Goal: Task Accomplishment & Management: Use online tool/utility

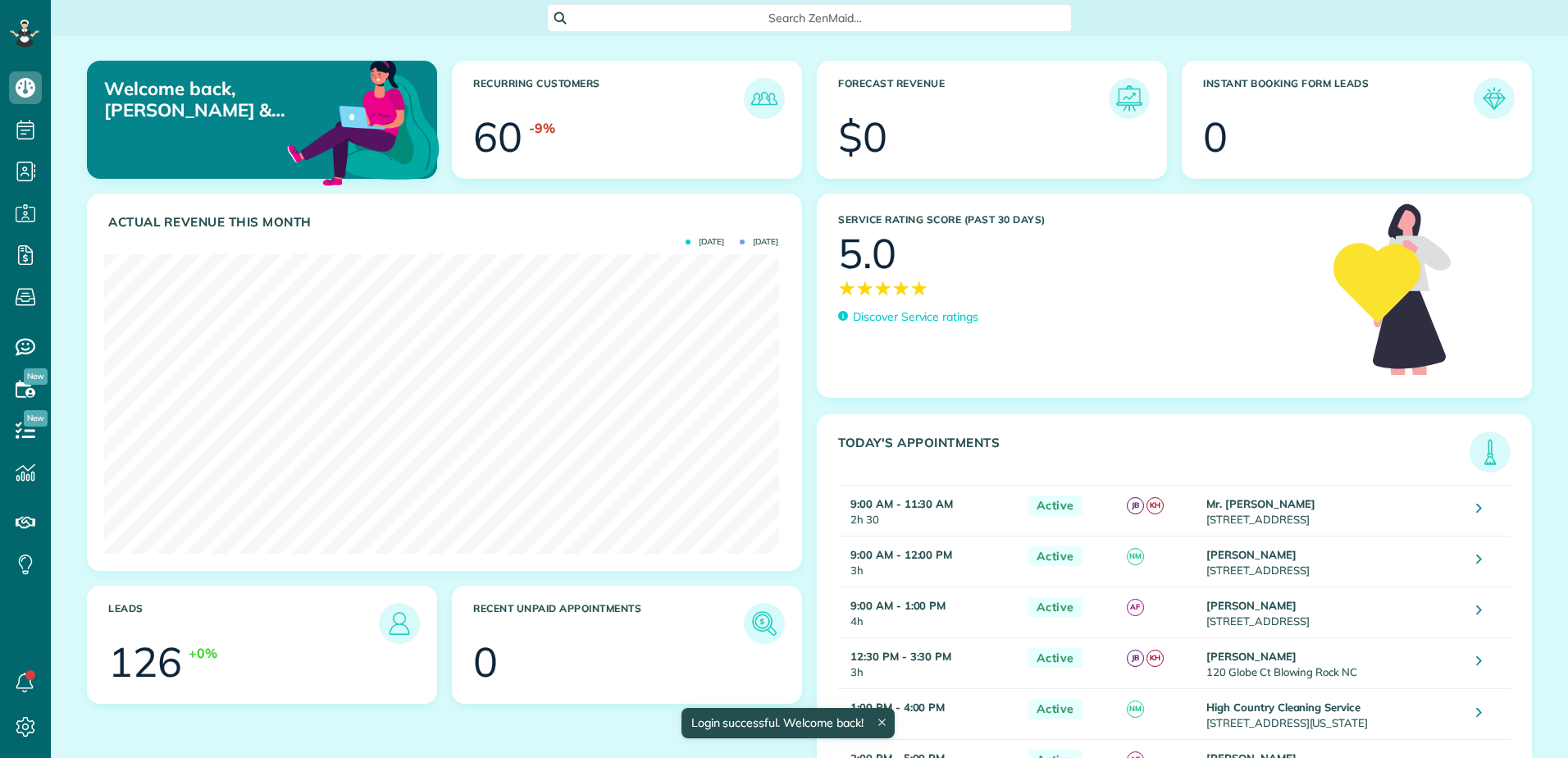
scroll to position [299, 674]
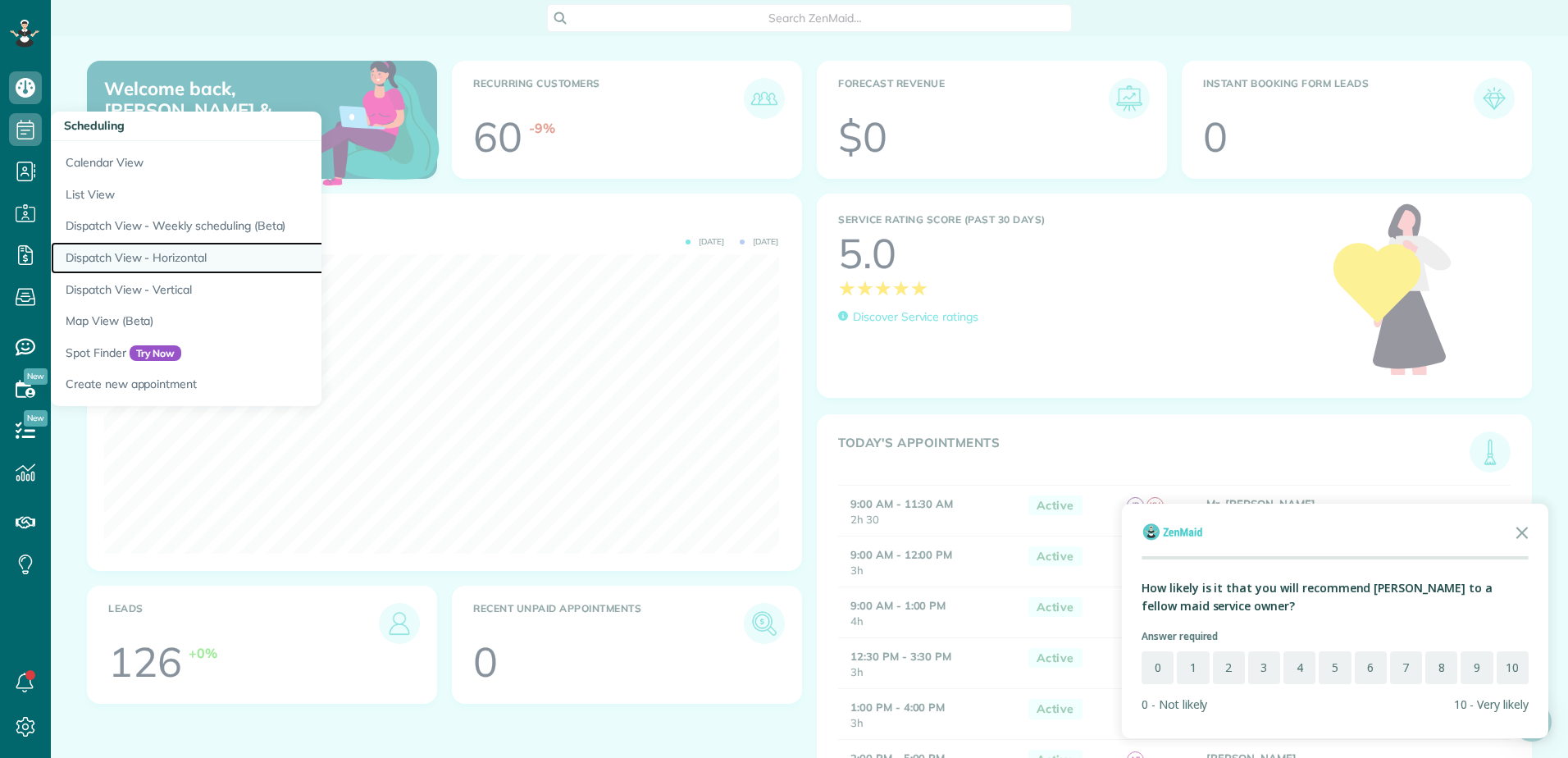
click at [95, 253] on link "Dispatch View - Horizontal" at bounding box center [255, 258] width 410 height 32
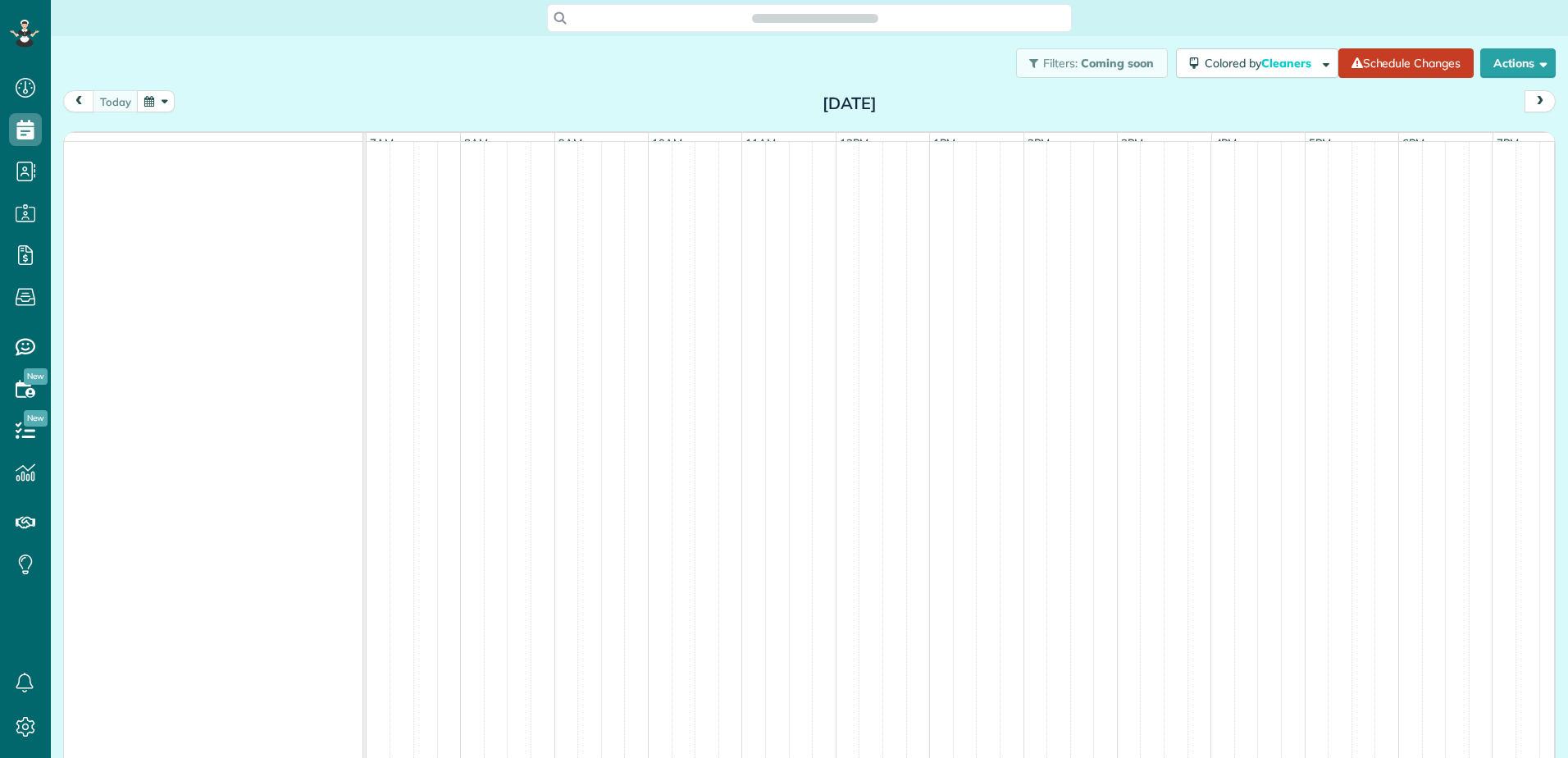
scroll to position [7, 7]
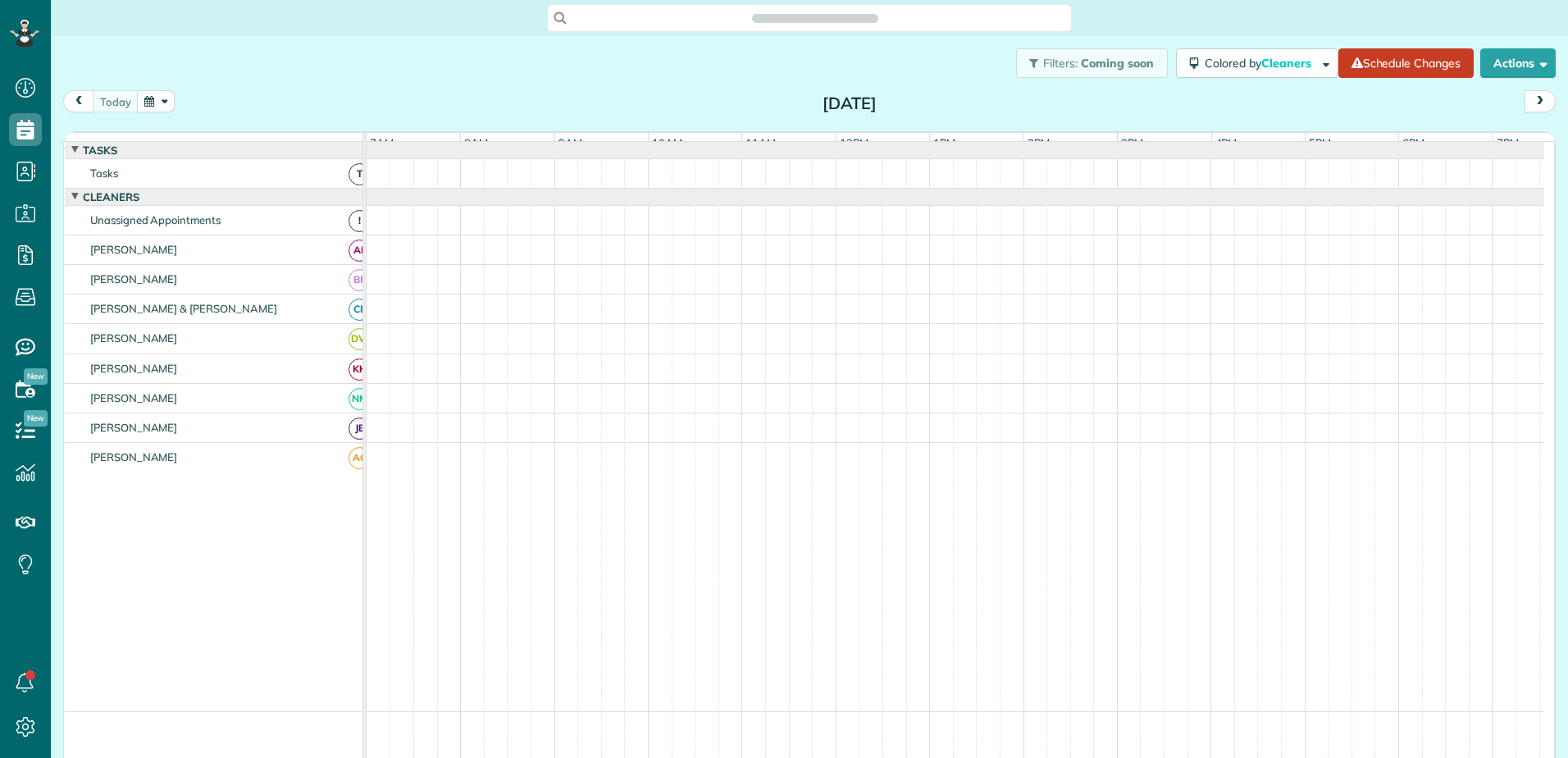
scroll to position [7, 7]
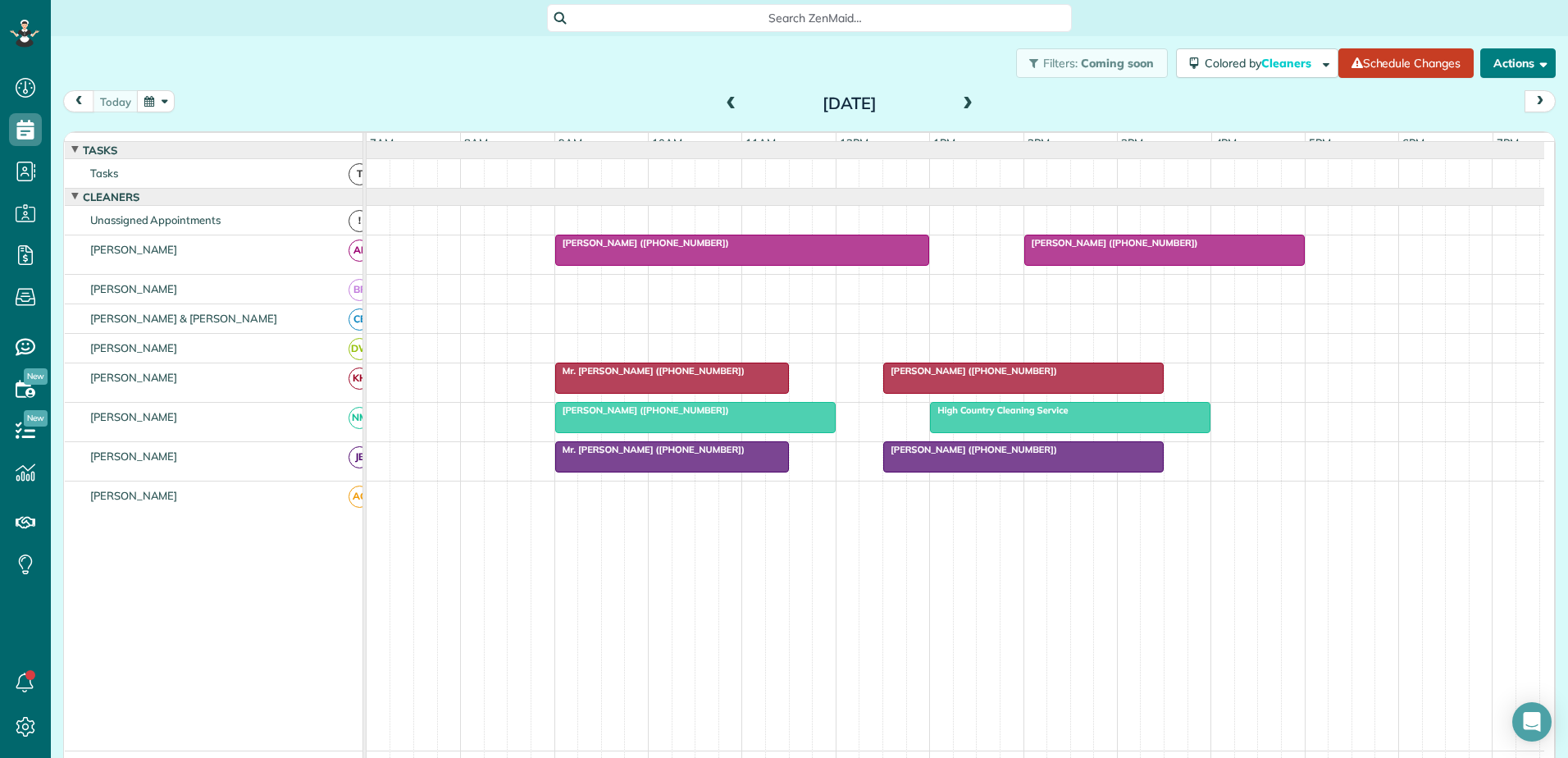
click at [1498, 55] on button "Actions" at bounding box center [1517, 63] width 75 height 30
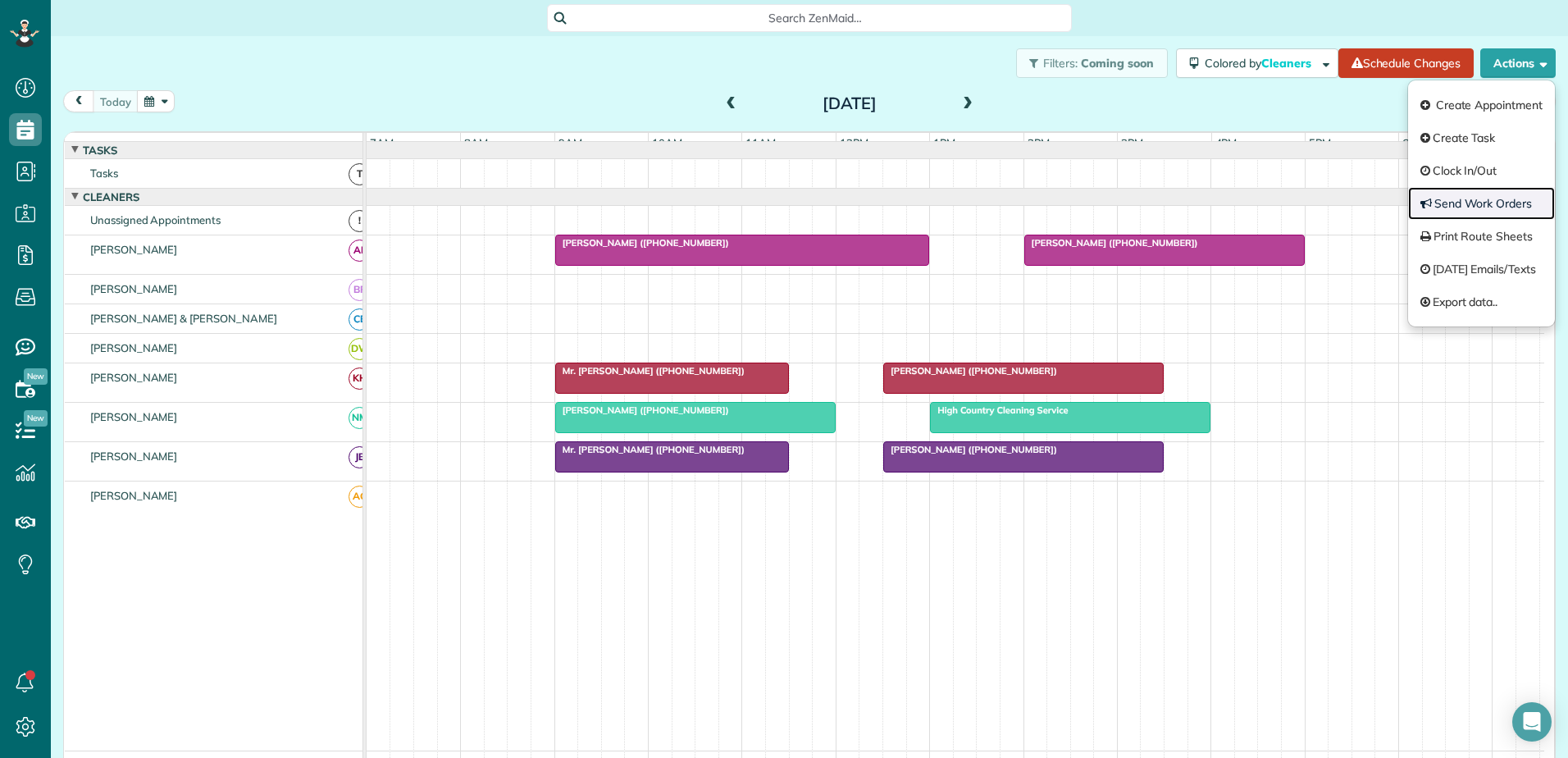
click at [1439, 205] on link "Send Work Orders" at bounding box center [1481, 203] width 147 height 33
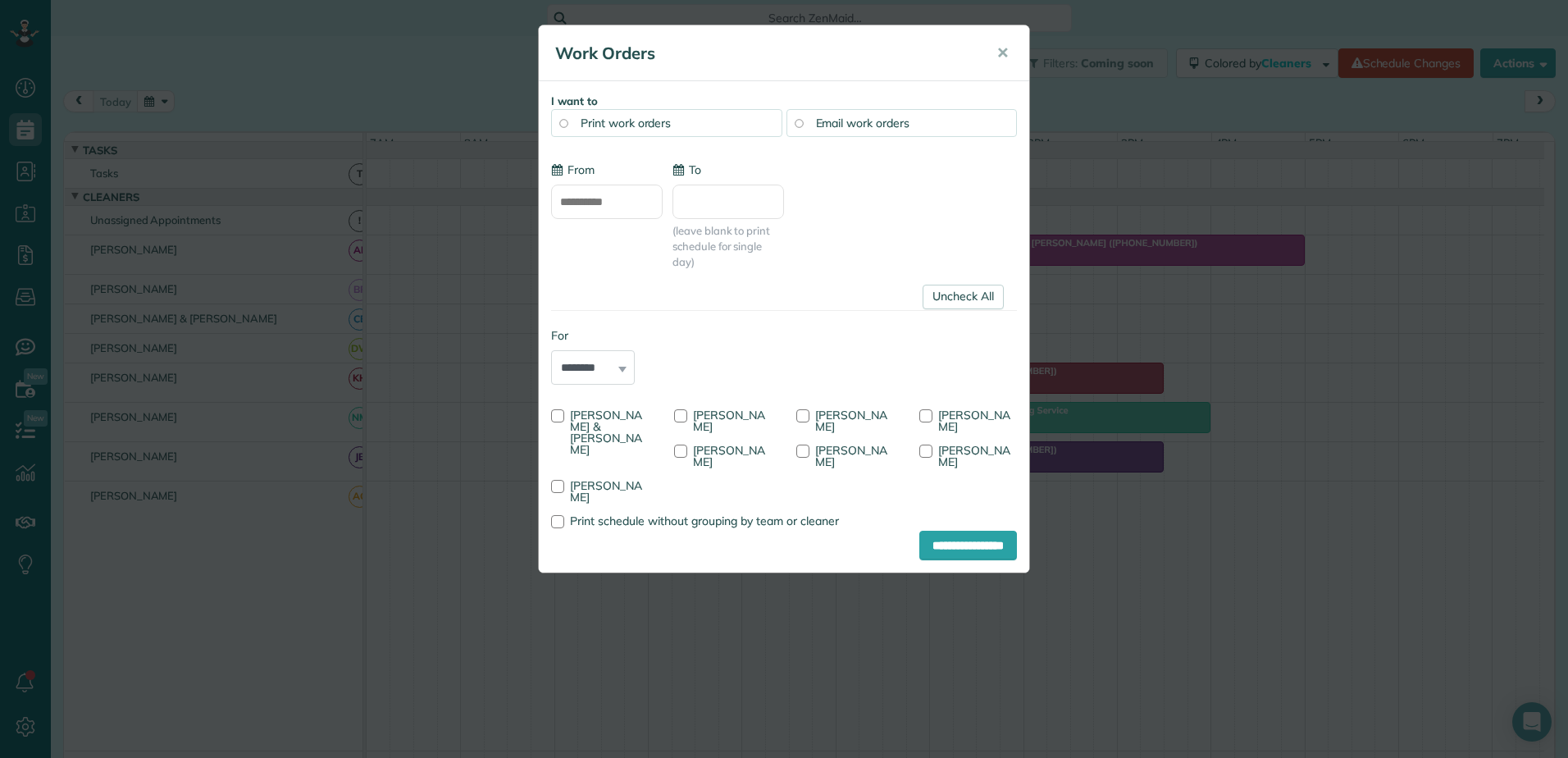
type input "**********"
click at [944, 531] on input "**********" at bounding box center [968, 546] width 98 height 30
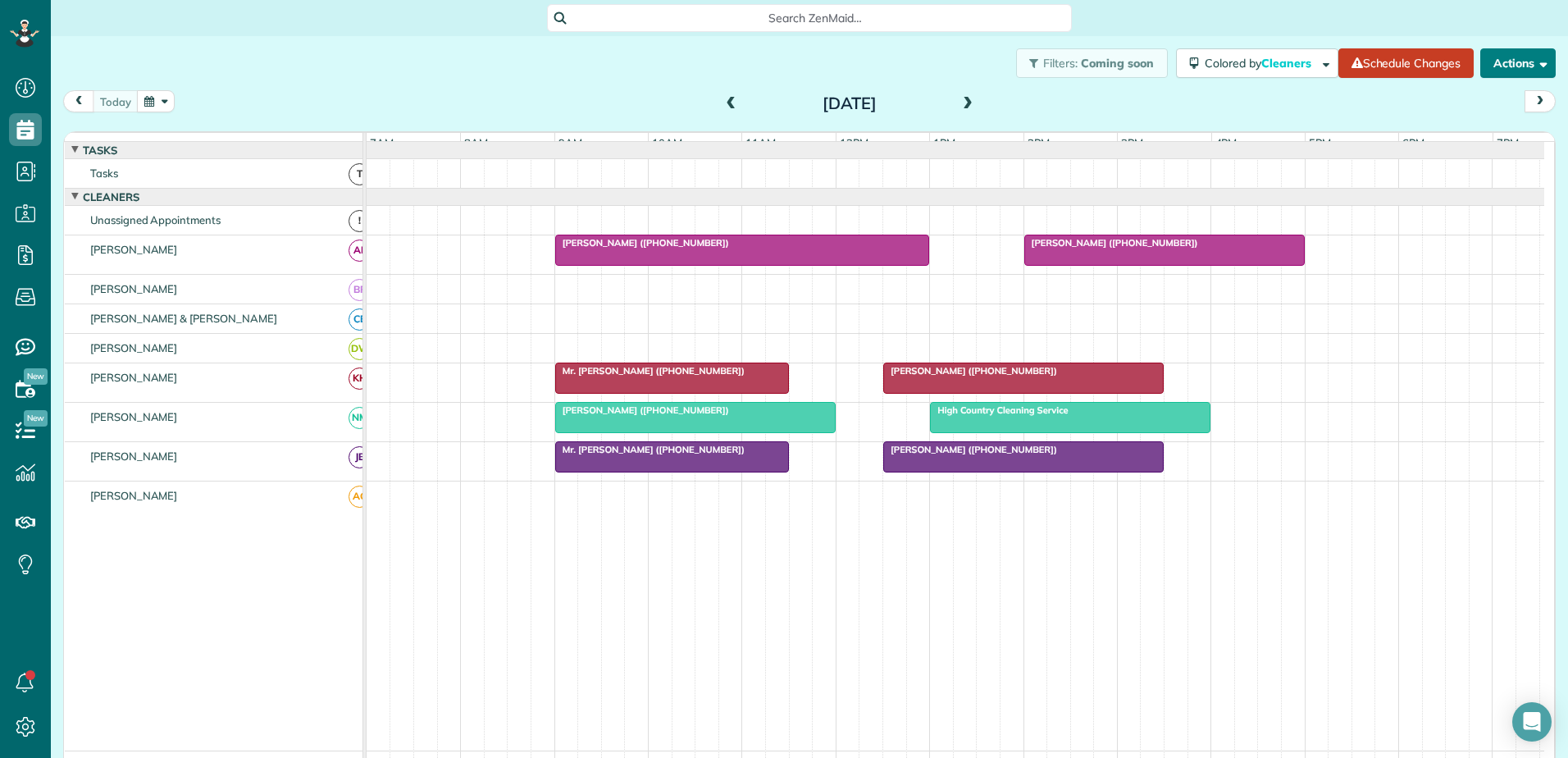
click at [1495, 61] on button "Actions" at bounding box center [1517, 63] width 75 height 30
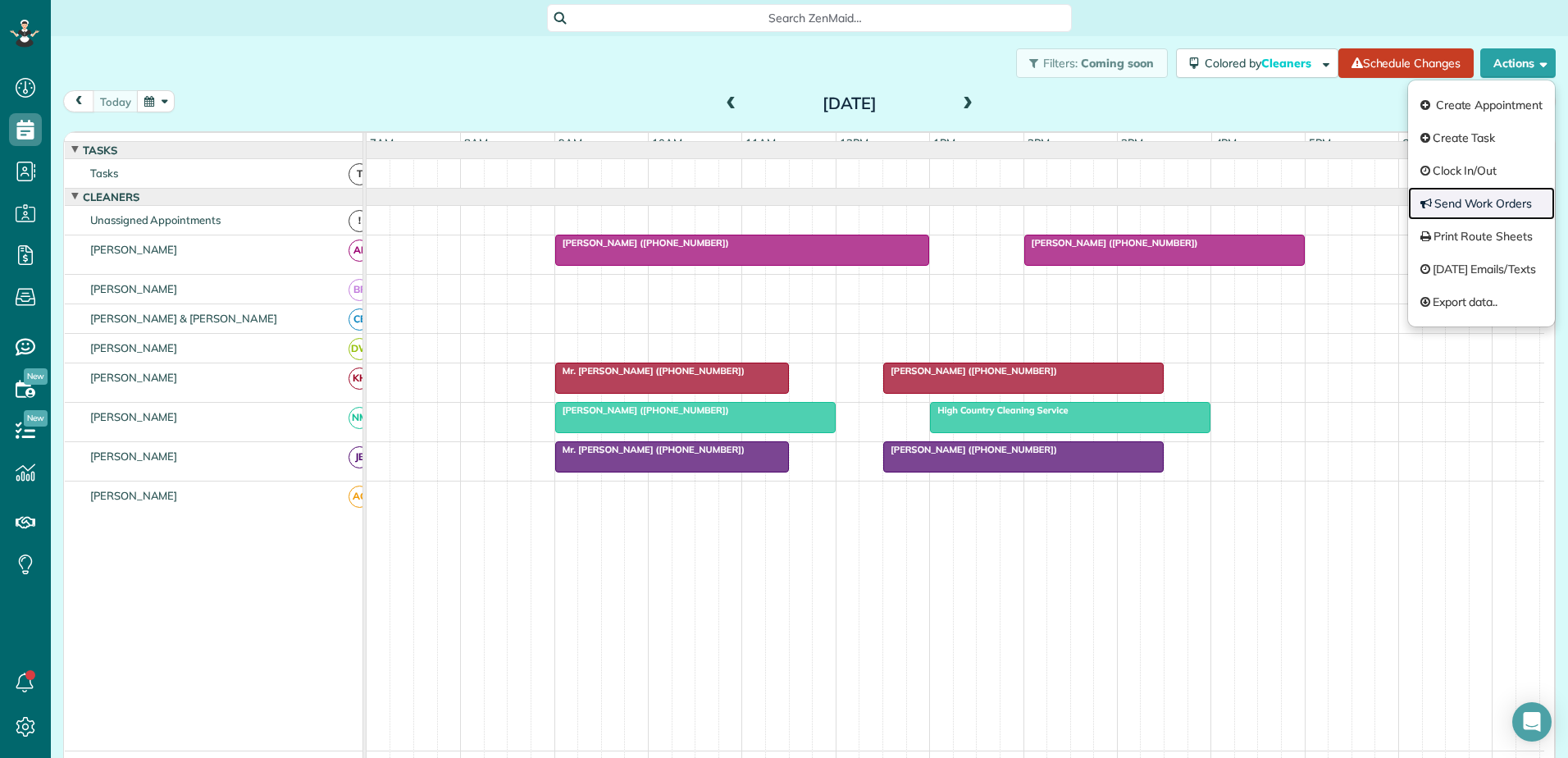
click at [1459, 197] on link "Send Work Orders" at bounding box center [1481, 203] width 147 height 33
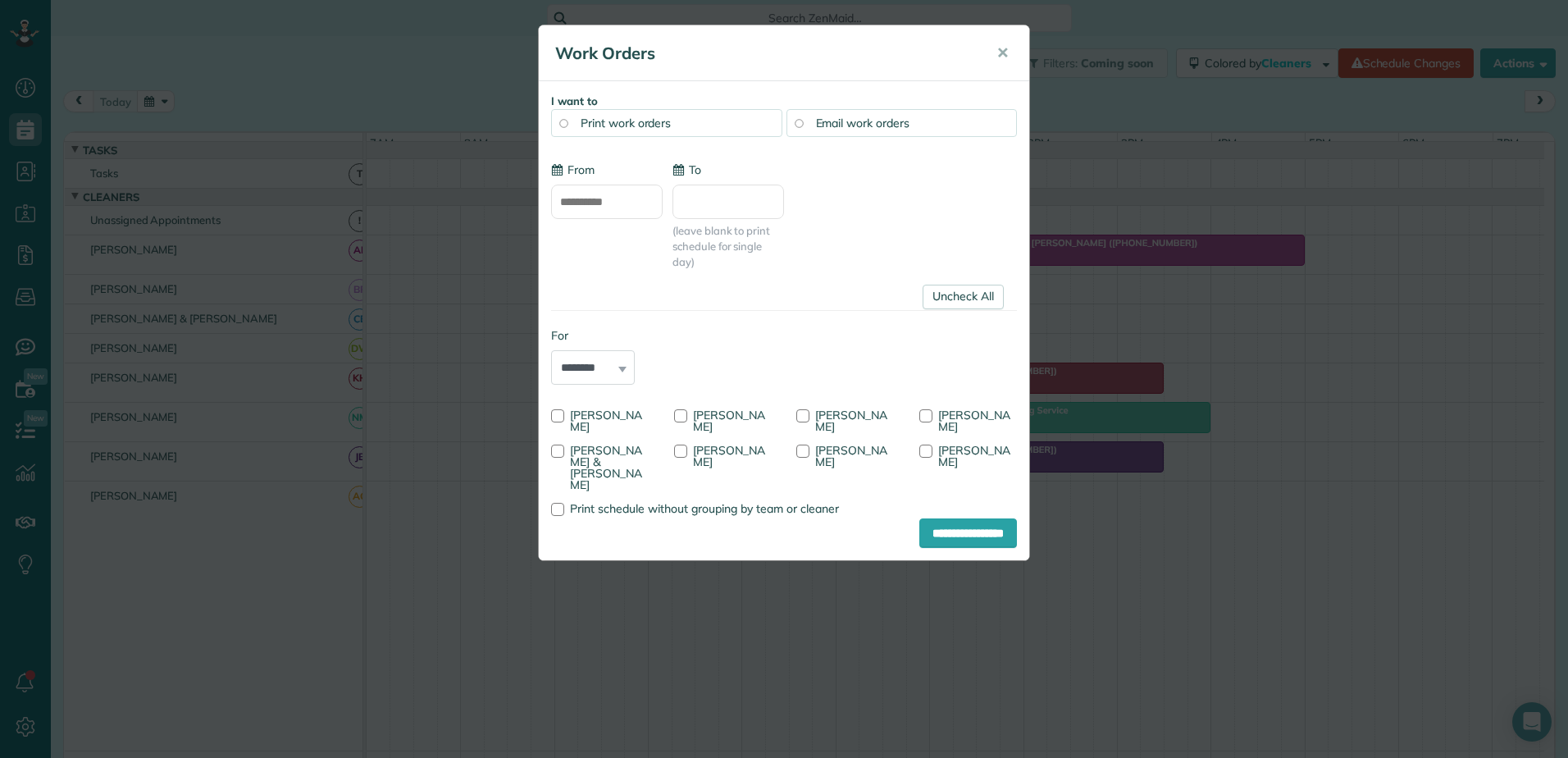
type input "**********"
click at [1006, 53] on span "✕" at bounding box center [1002, 52] width 12 height 19
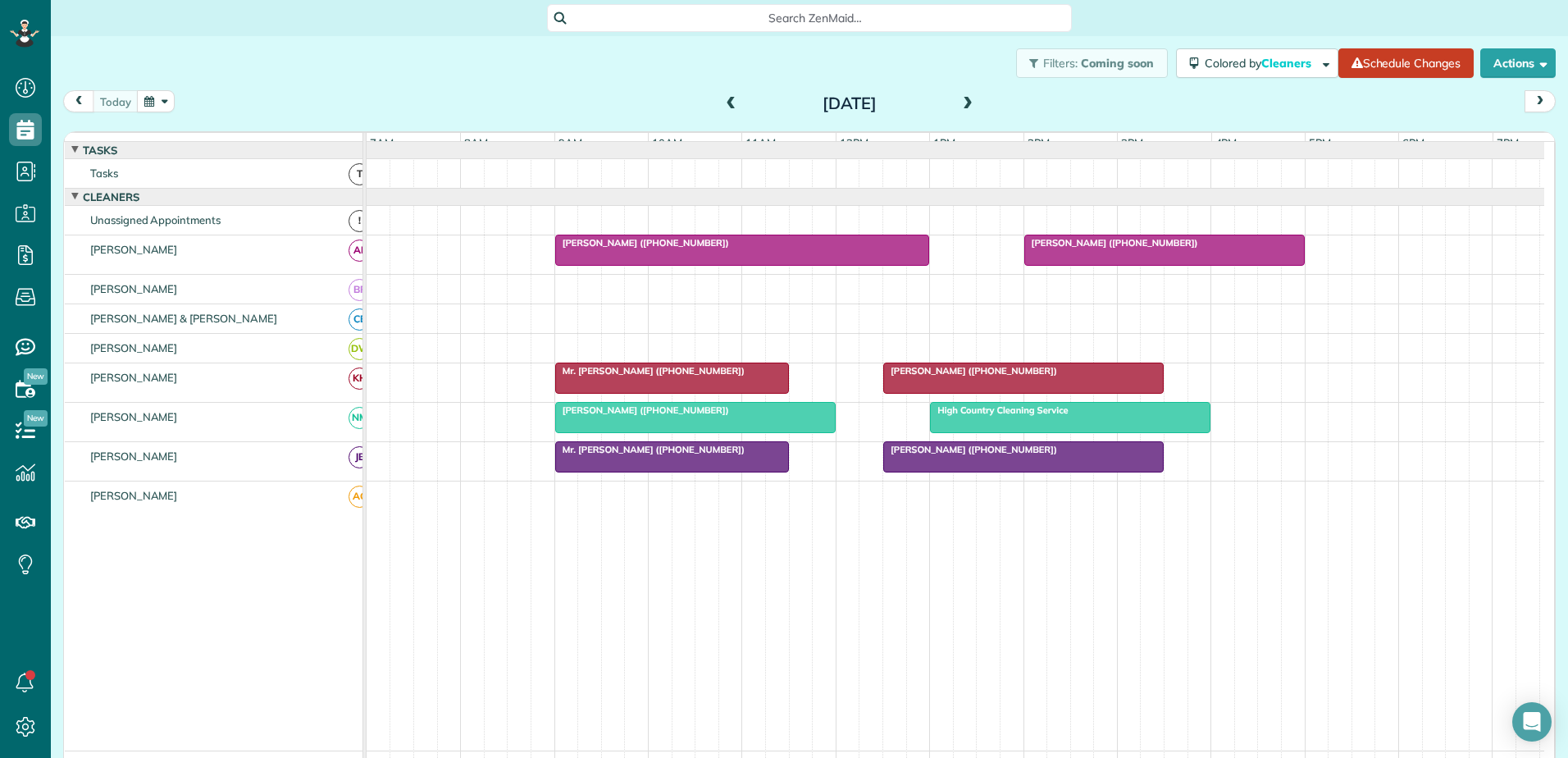
click at [729, 103] on span at bounding box center [731, 104] width 18 height 15
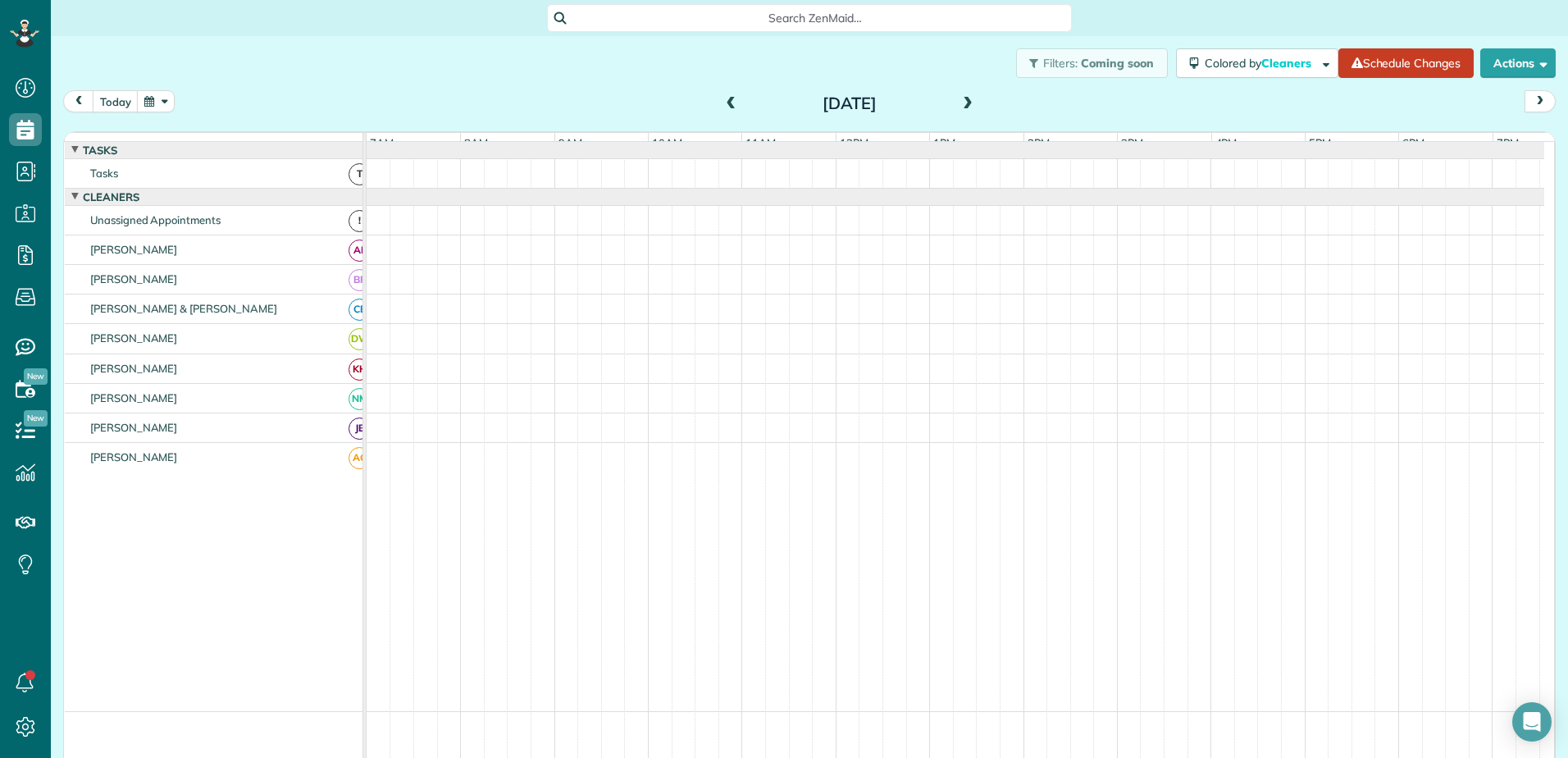
click at [729, 103] on span at bounding box center [731, 104] width 18 height 15
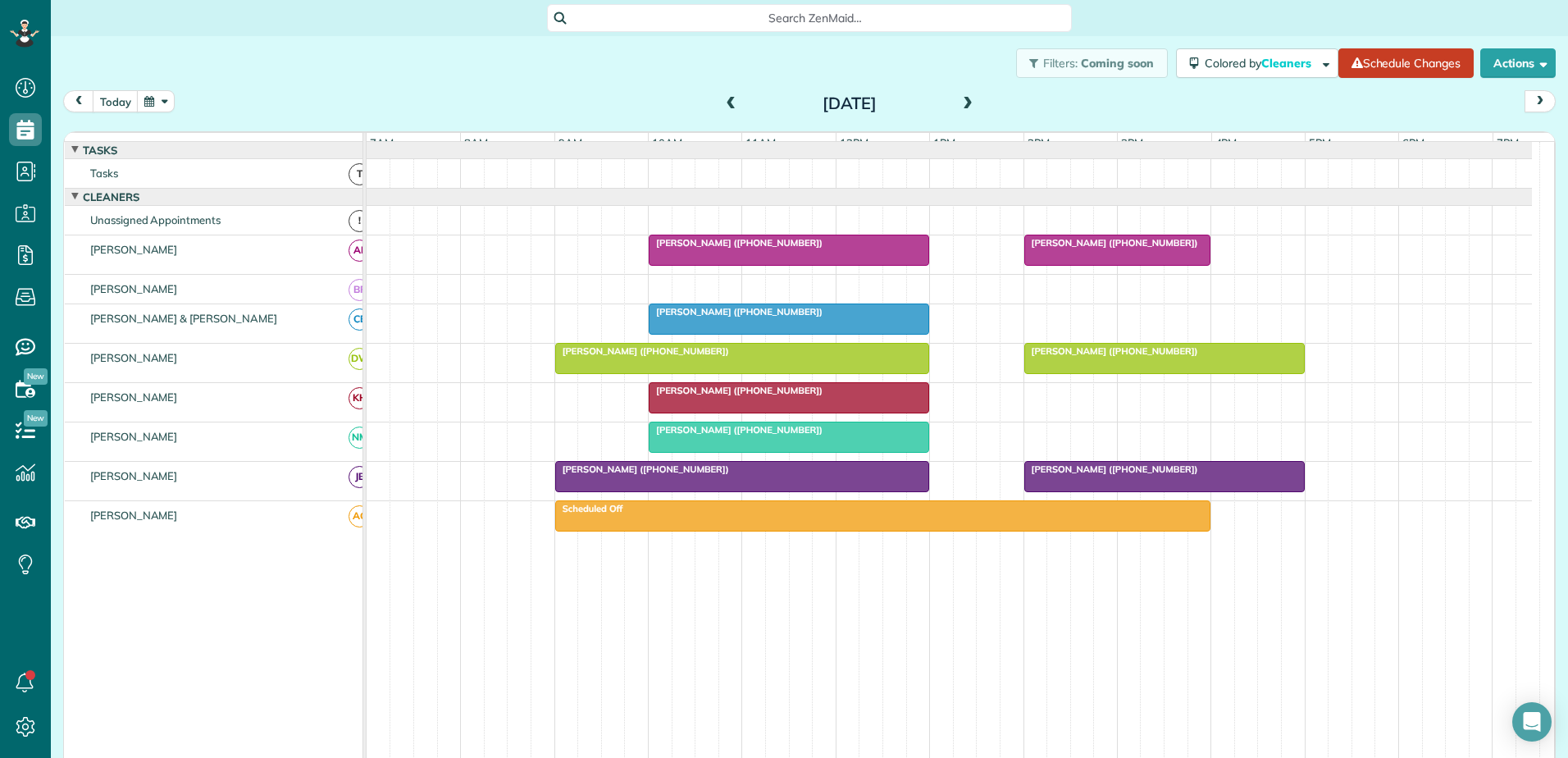
click at [959, 95] on span at bounding box center [968, 104] width 18 height 25
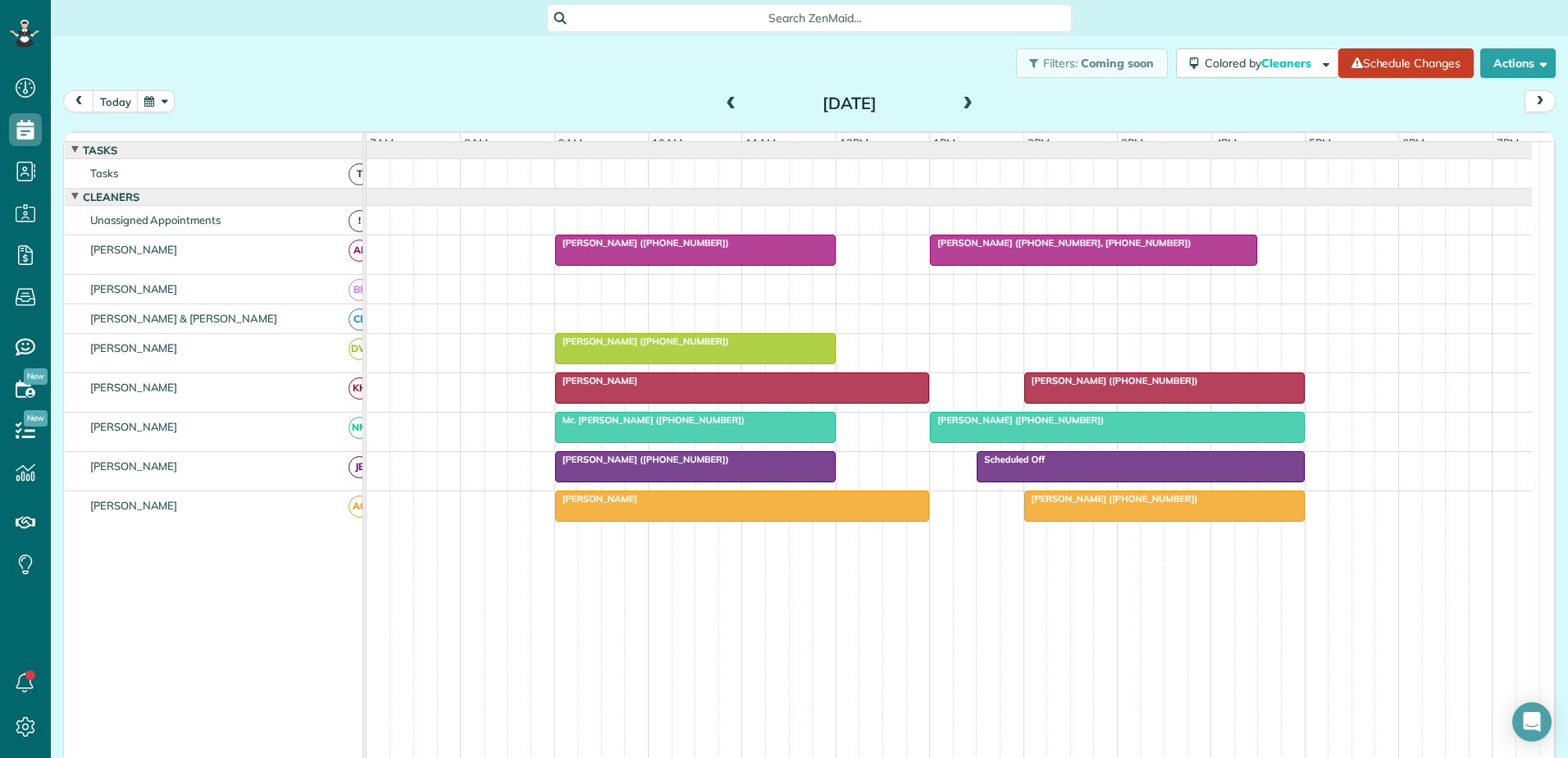
click at [960, 96] on span at bounding box center [968, 104] width 18 height 25
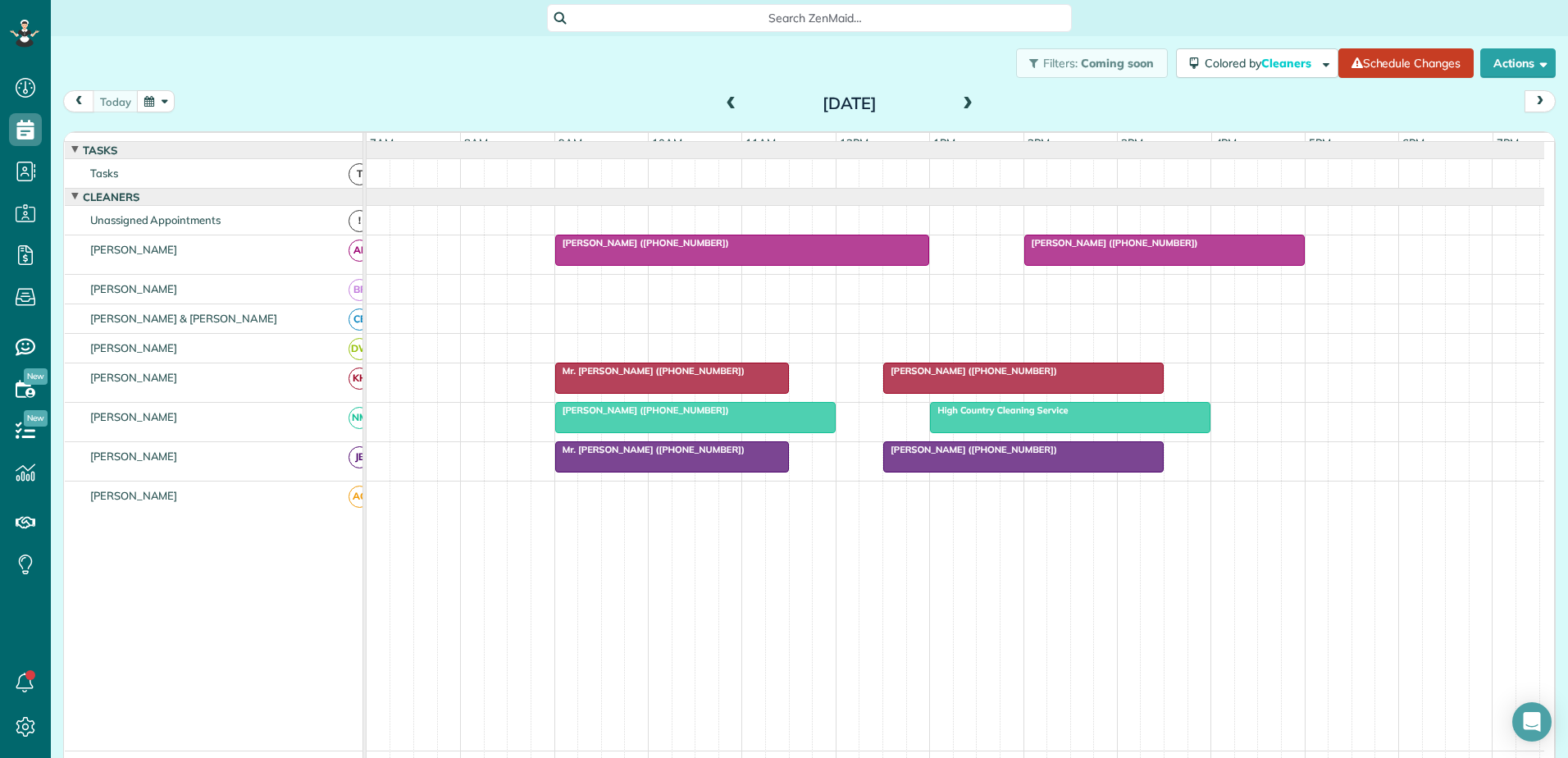
click at [728, 102] on span at bounding box center [731, 104] width 18 height 15
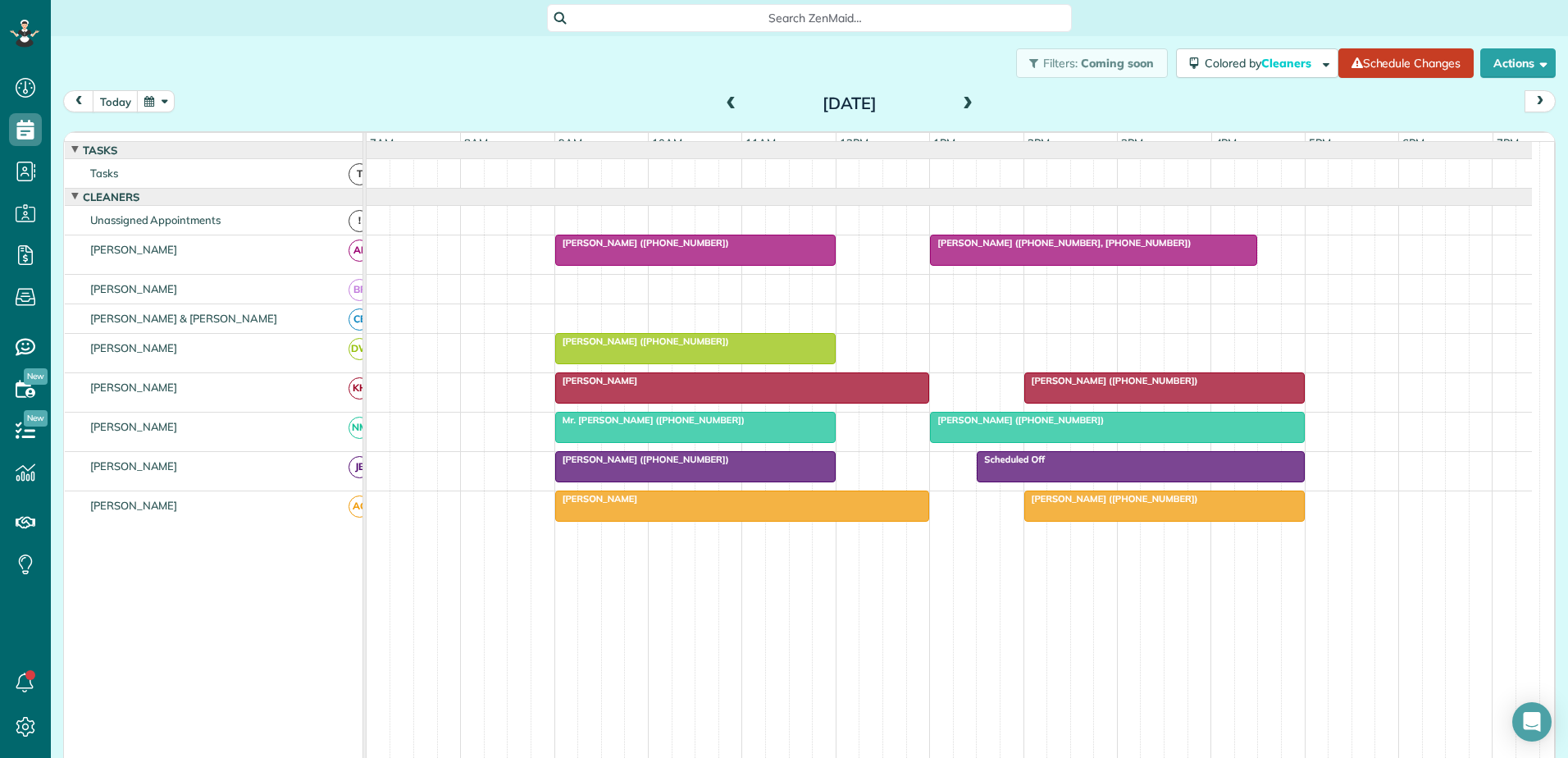
click at [780, 465] on div "Laura McKenzie (+13365581275)" at bounding box center [695, 459] width 270 height 12
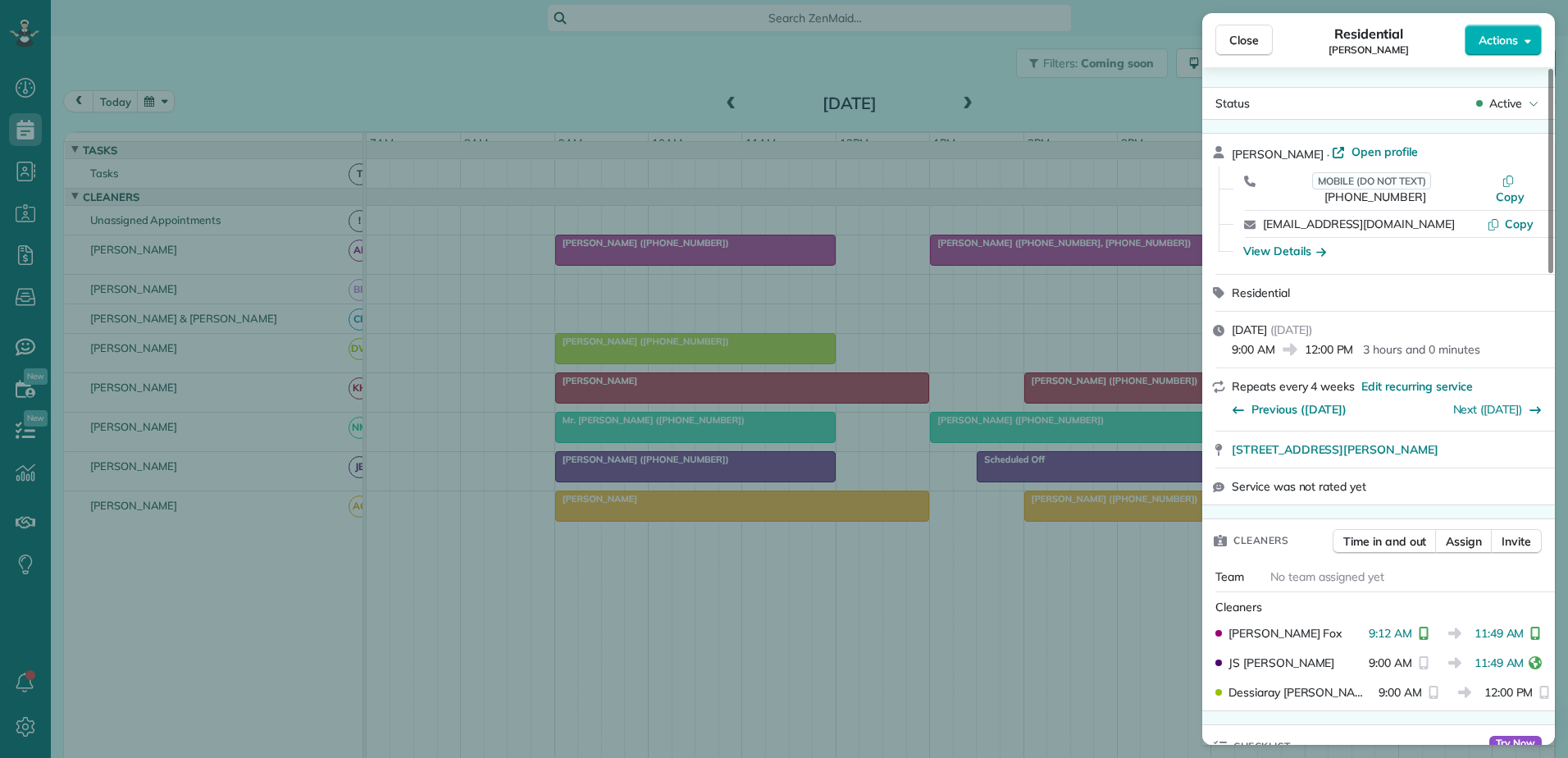
click at [333, 88] on div "Close Residential Laura McKenzie Actions Status Active Laura McKenzie · Open pr…" at bounding box center [784, 379] width 1568 height 758
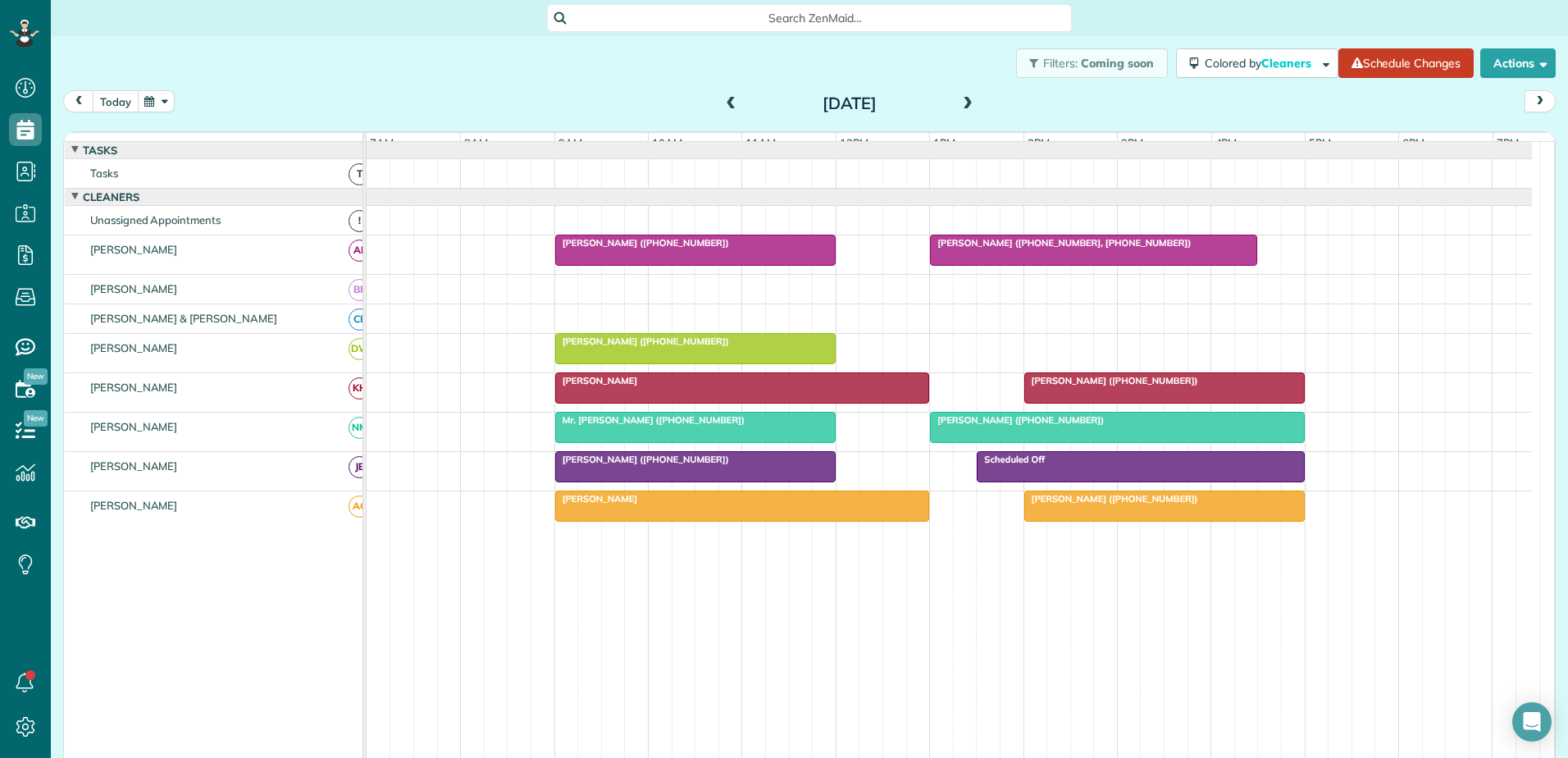
click at [101, 110] on button "today" at bounding box center [115, 101] width 46 height 22
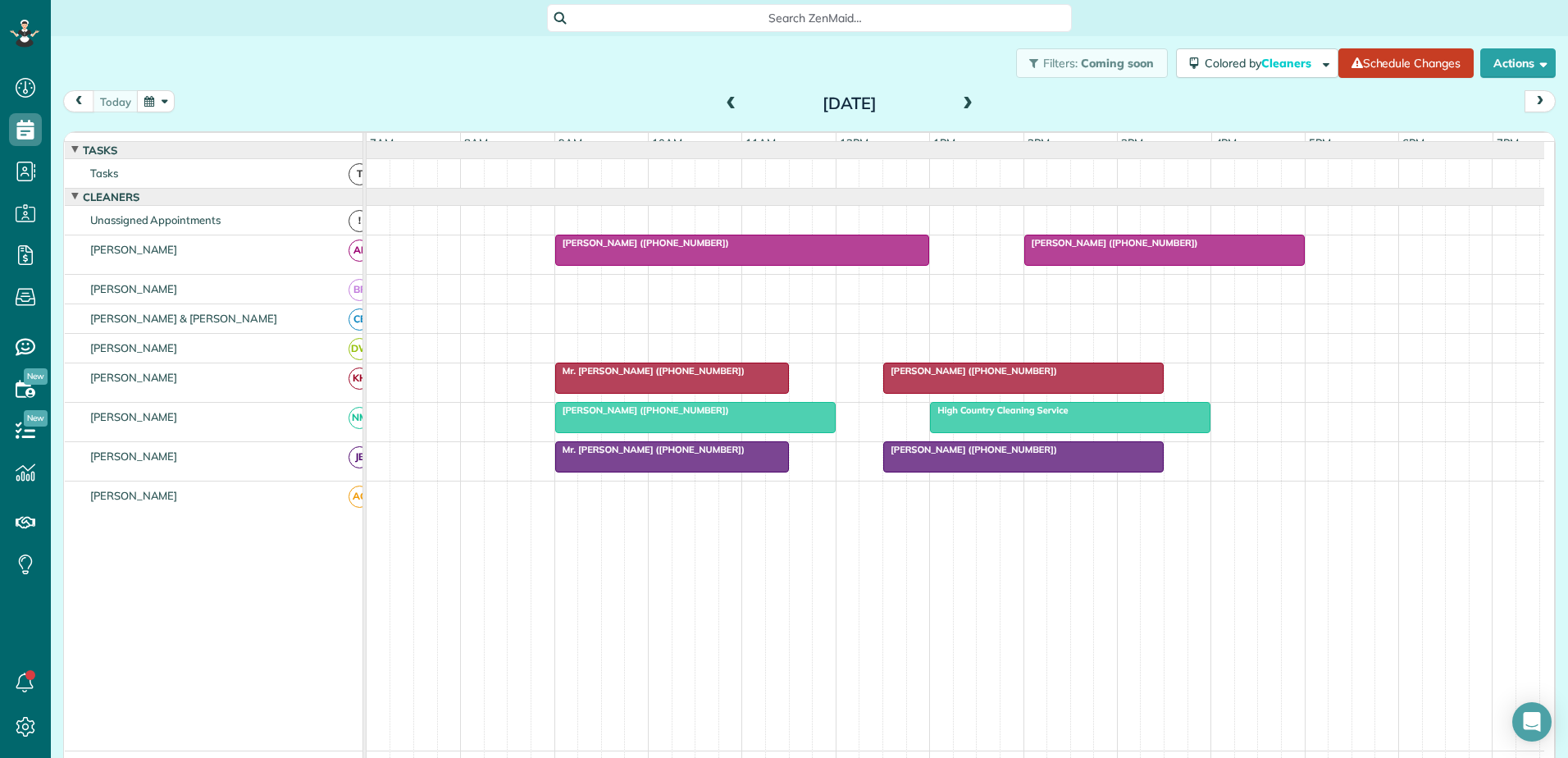
click at [722, 109] on span at bounding box center [731, 104] width 18 height 15
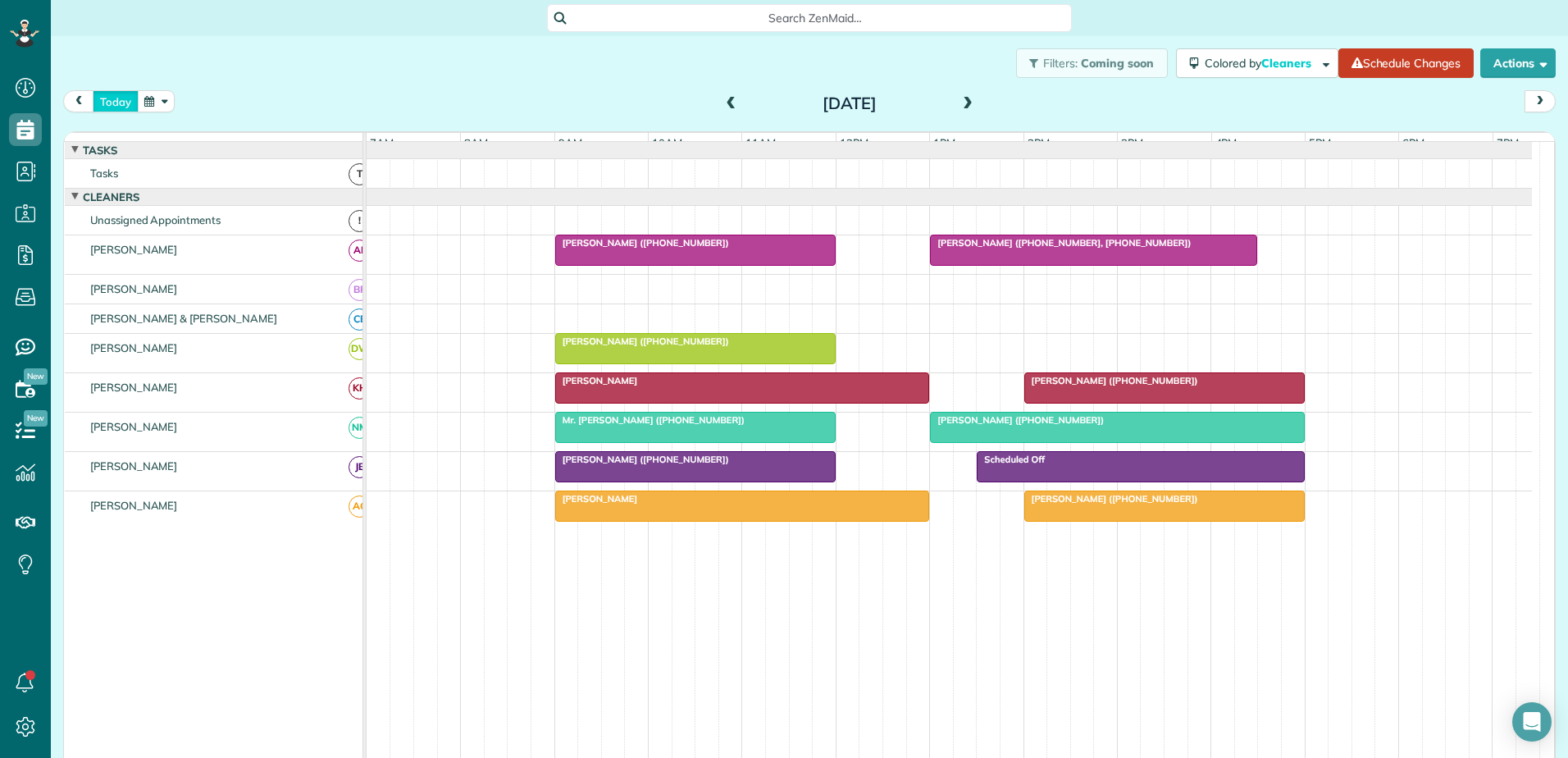
click at [124, 103] on button "today" at bounding box center [115, 101] width 46 height 22
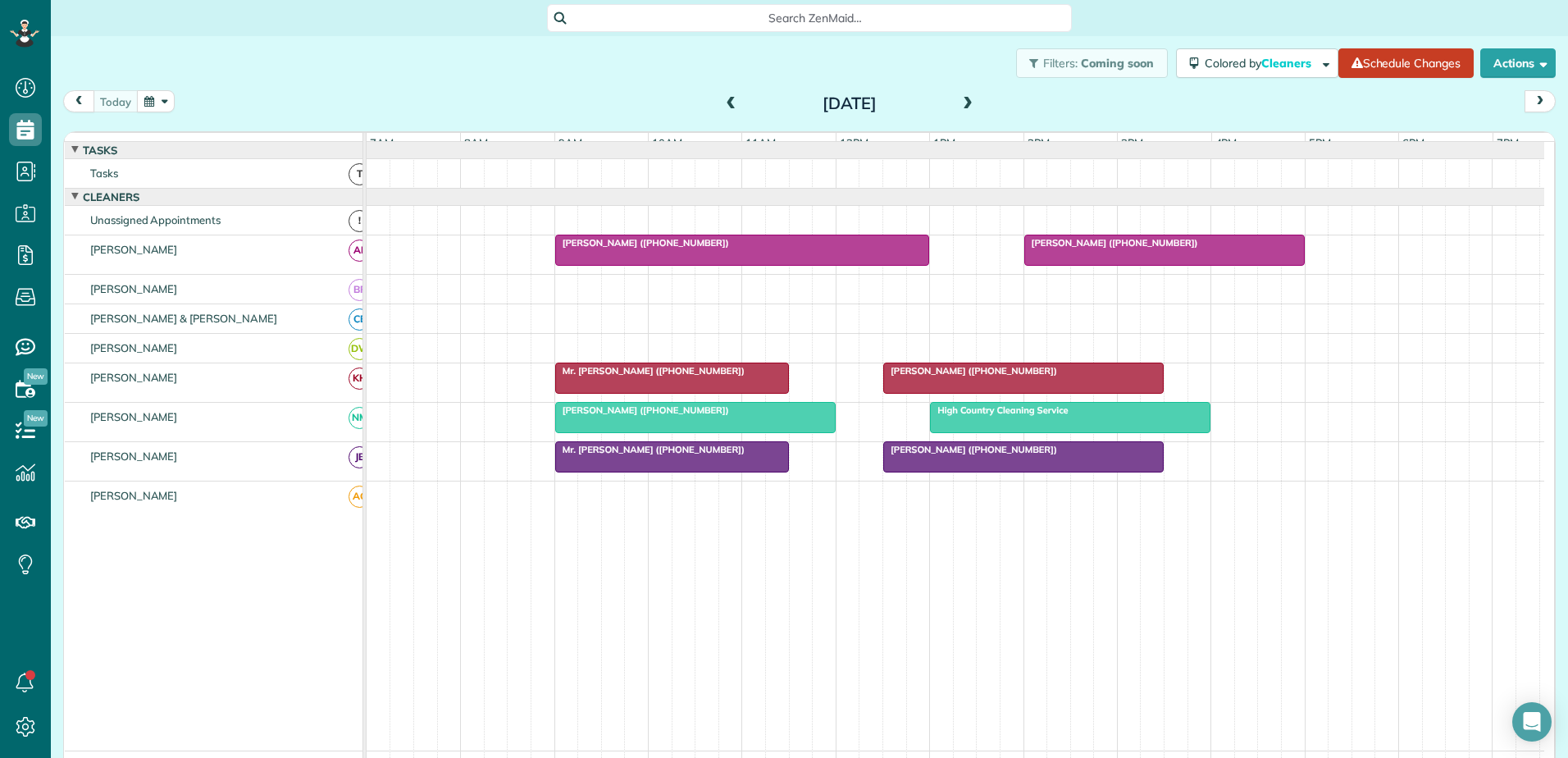
click at [76, 107] on button "prev" at bounding box center [79, 101] width 32 height 22
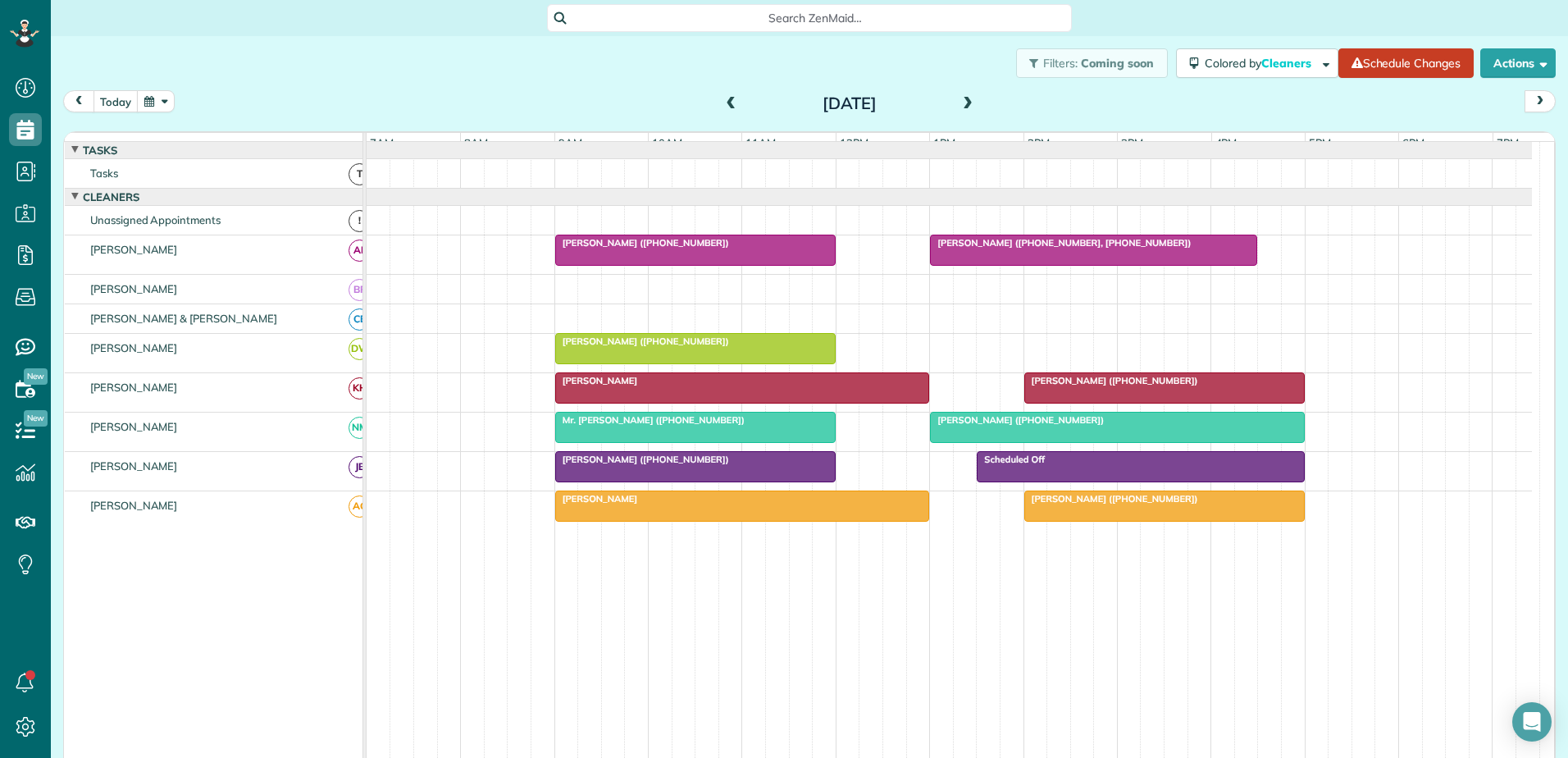
click at [882, 521] on div at bounding box center [743, 506] width 373 height 30
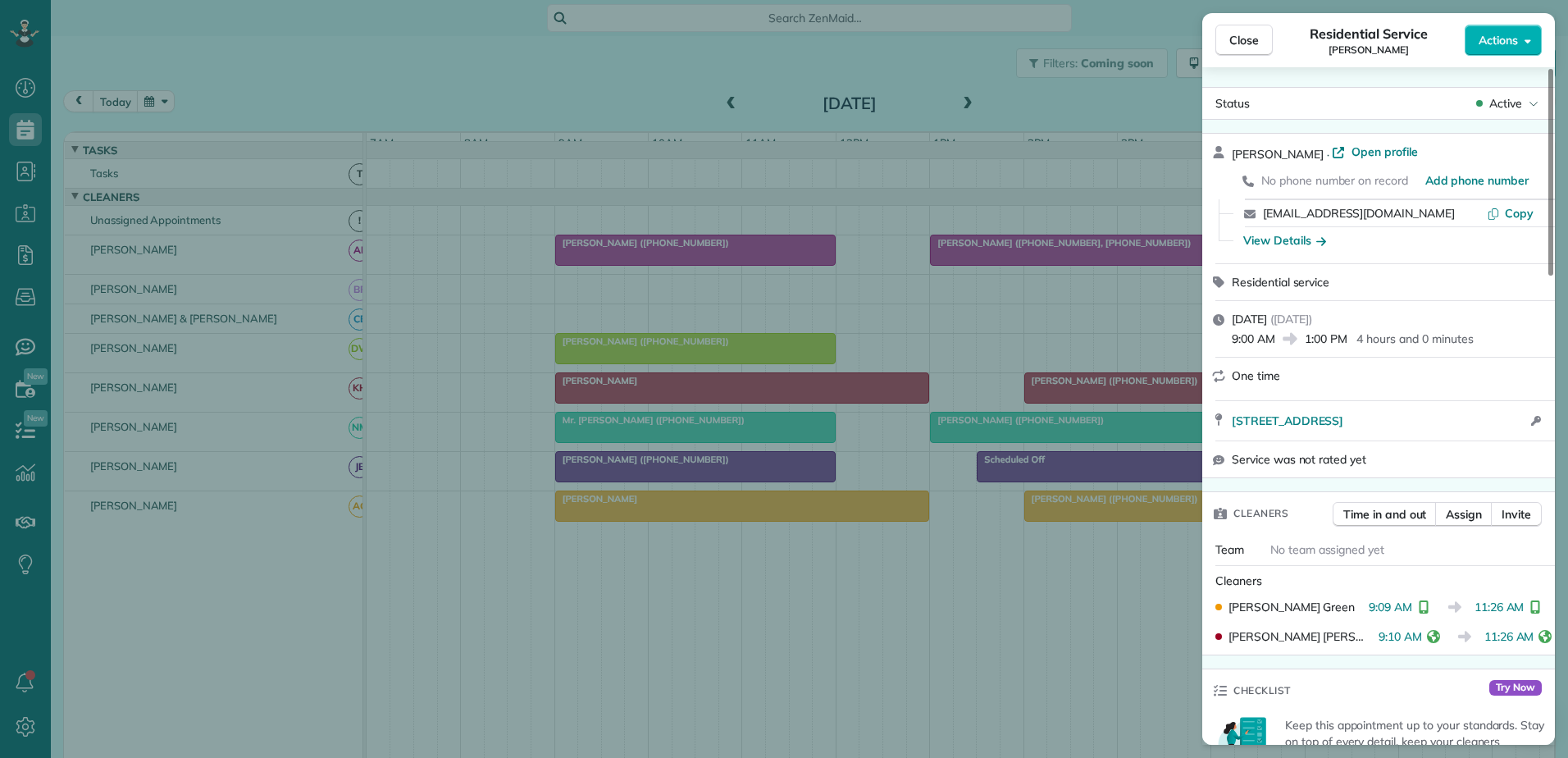
click at [764, 516] on div "Close Residential Service Daniel Rogers Actions Status Active Daniel Rogers · O…" at bounding box center [784, 379] width 1568 height 758
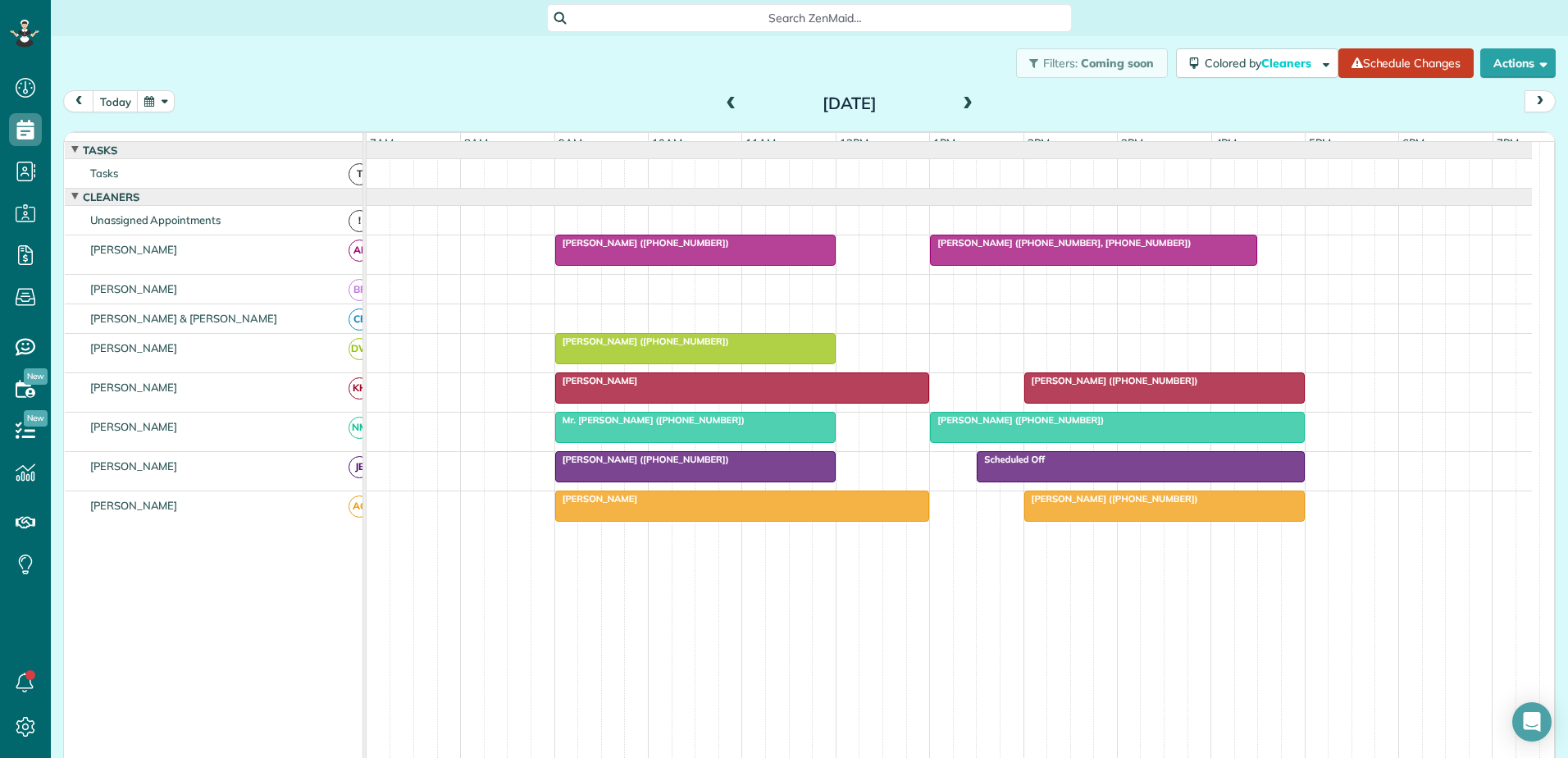
click at [1108, 504] on span "Liz Crawford (+12394042178)" at bounding box center [1111, 498] width 176 height 12
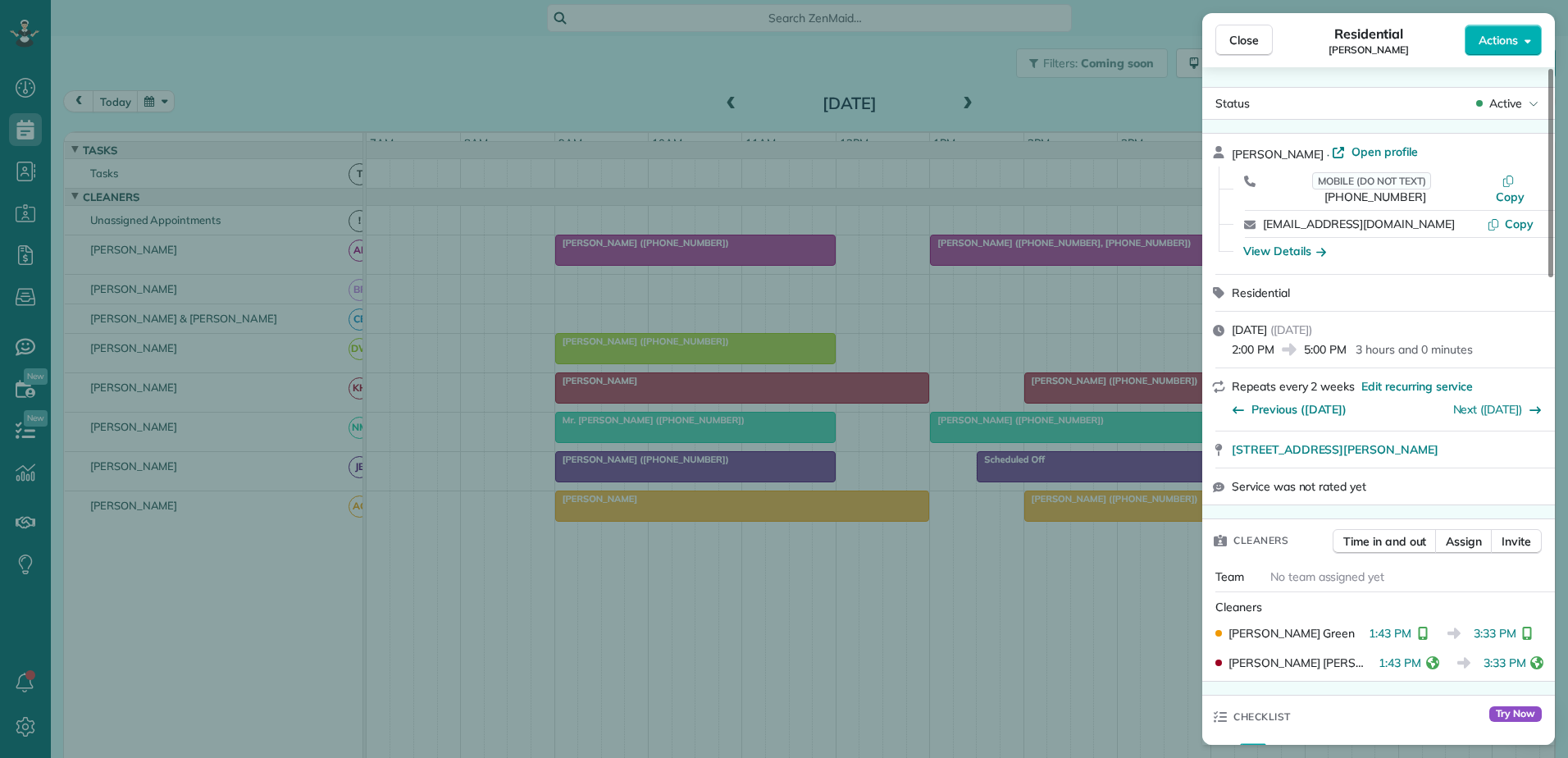
click at [820, 524] on div "Close Residential Liz Crawford Actions Status Active Liz Crawford · Open profil…" at bounding box center [784, 379] width 1568 height 758
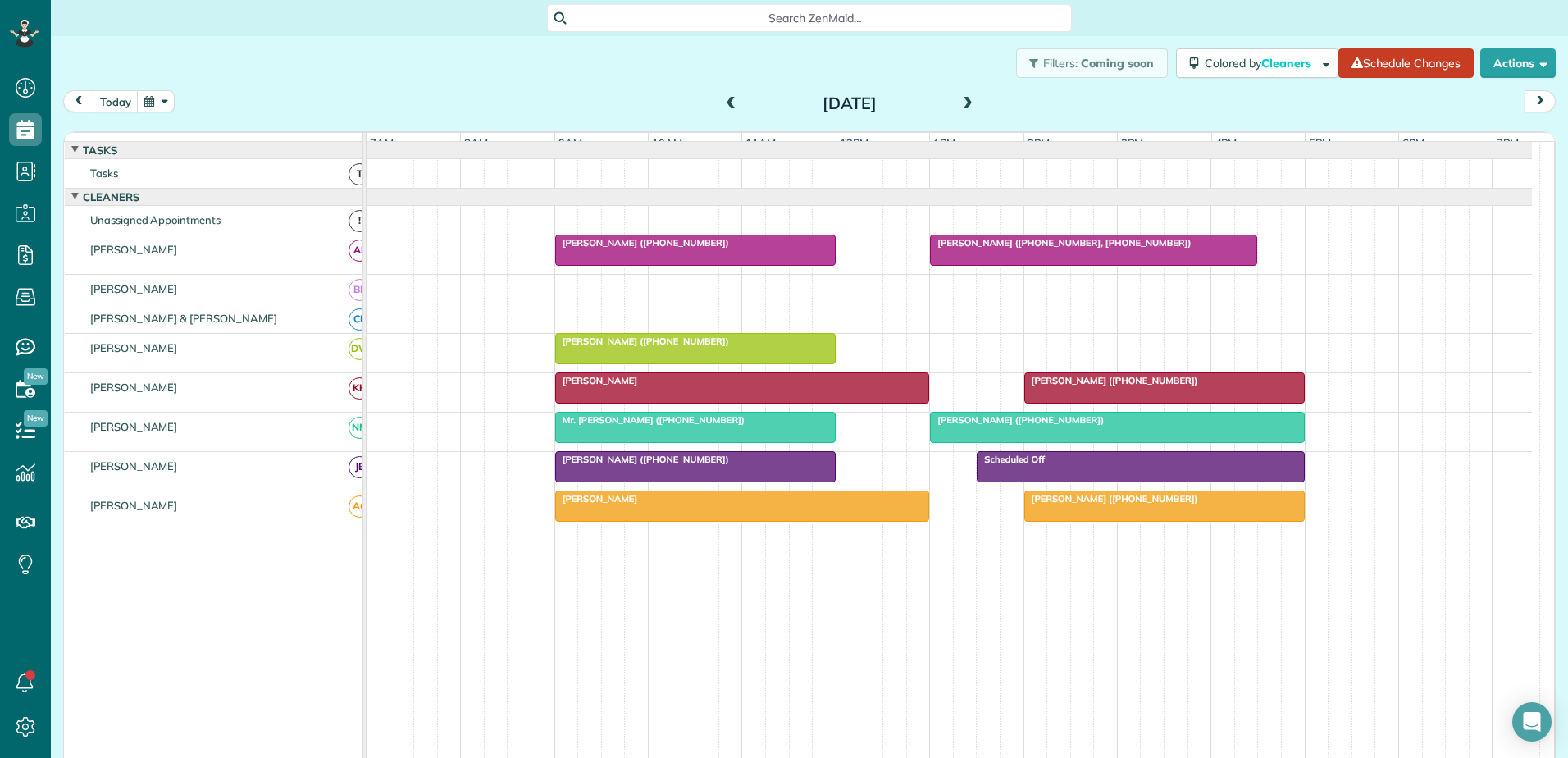
click at [819, 504] on div "Daniel Rogers" at bounding box center [742, 498] width 365 height 12
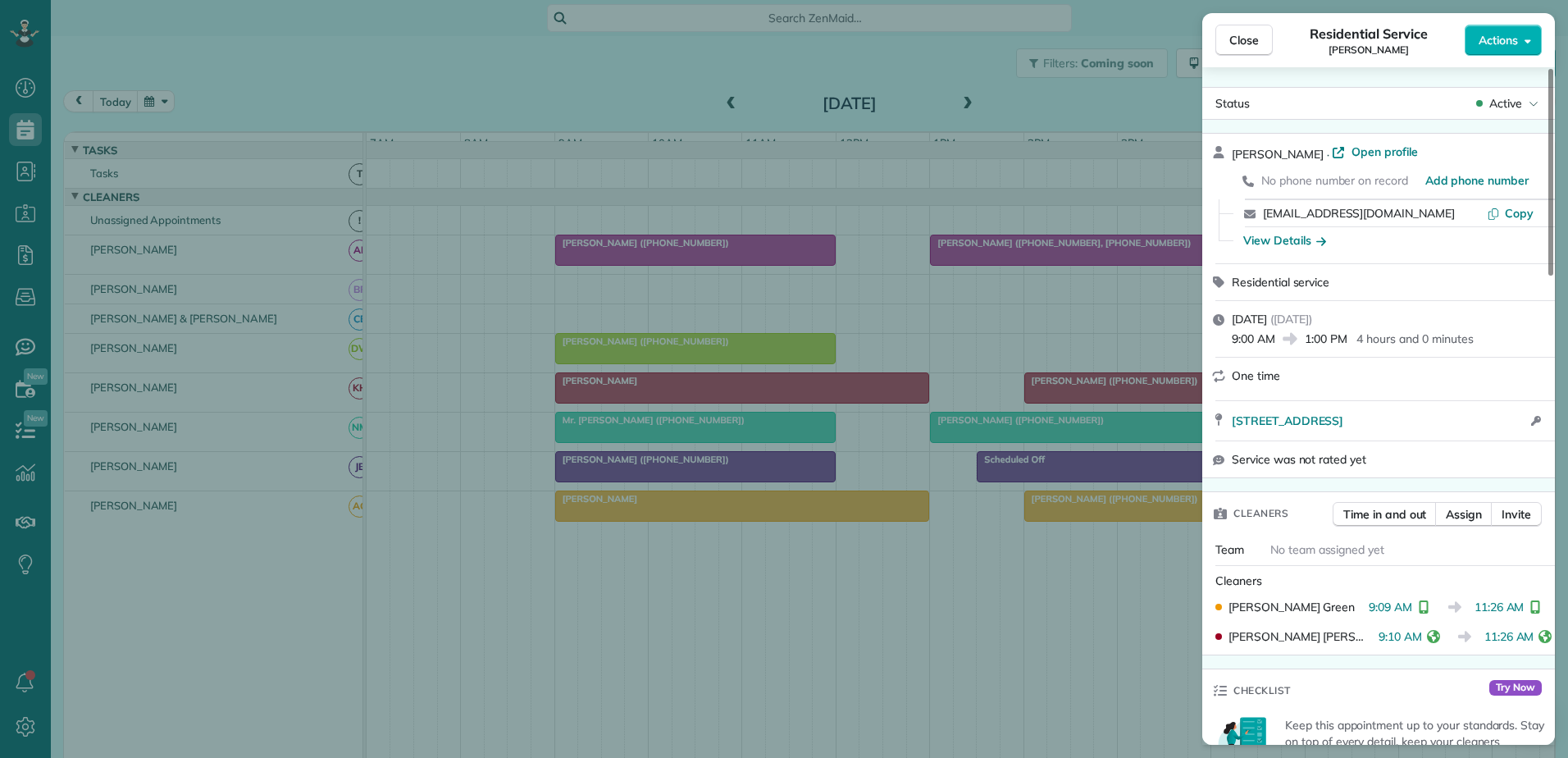
click at [1084, 507] on div "Close Residential Service Daniel Rogers Actions Status Active Daniel Rogers · O…" at bounding box center [784, 379] width 1568 height 758
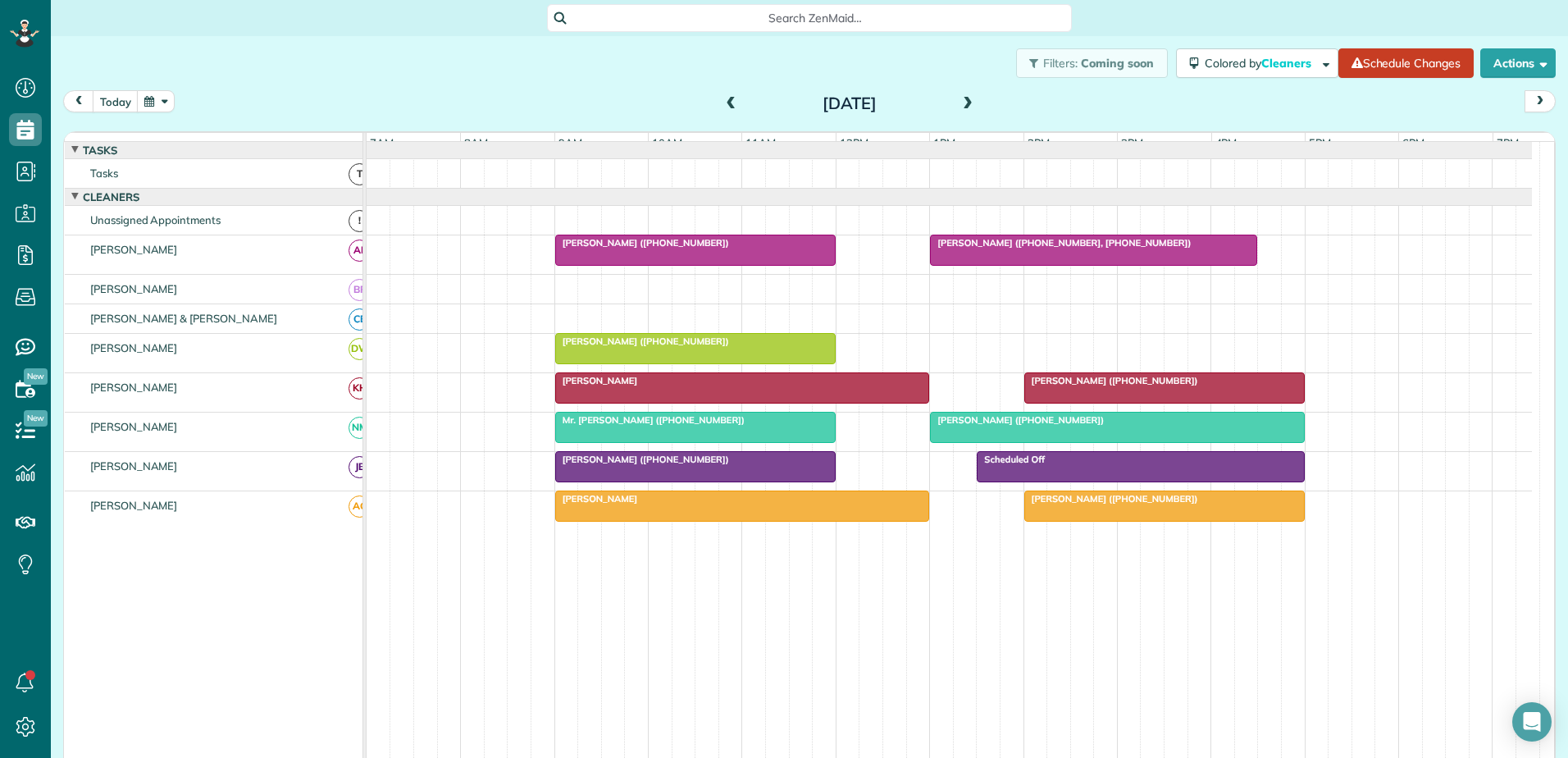
click at [1084, 504] on span "Liz Crawford (+12394042178)" at bounding box center [1111, 498] width 176 height 12
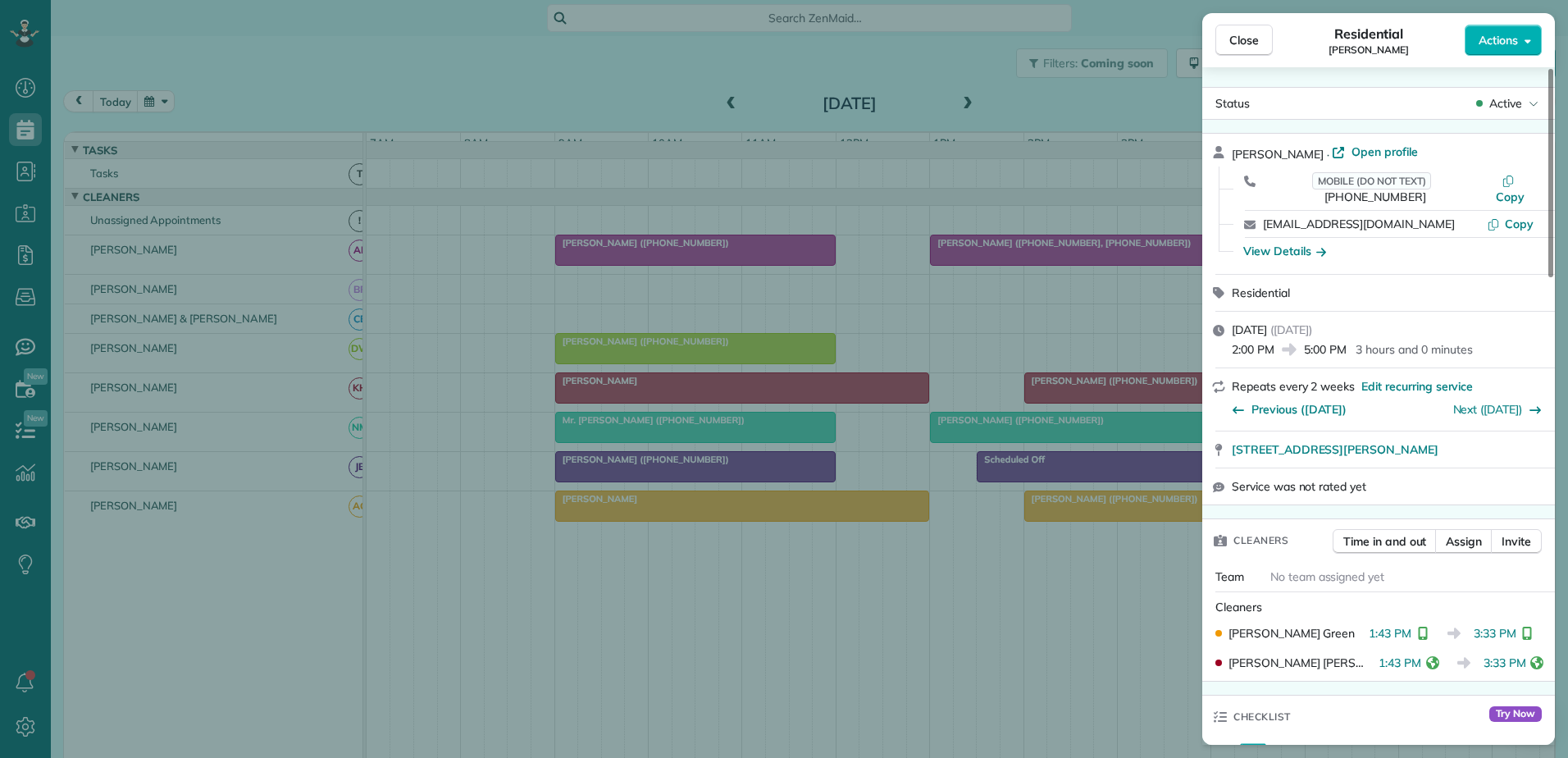
click at [854, 510] on div "Close Residential Liz Crawford Actions Status Active Liz Crawford · Open profil…" at bounding box center [784, 379] width 1568 height 758
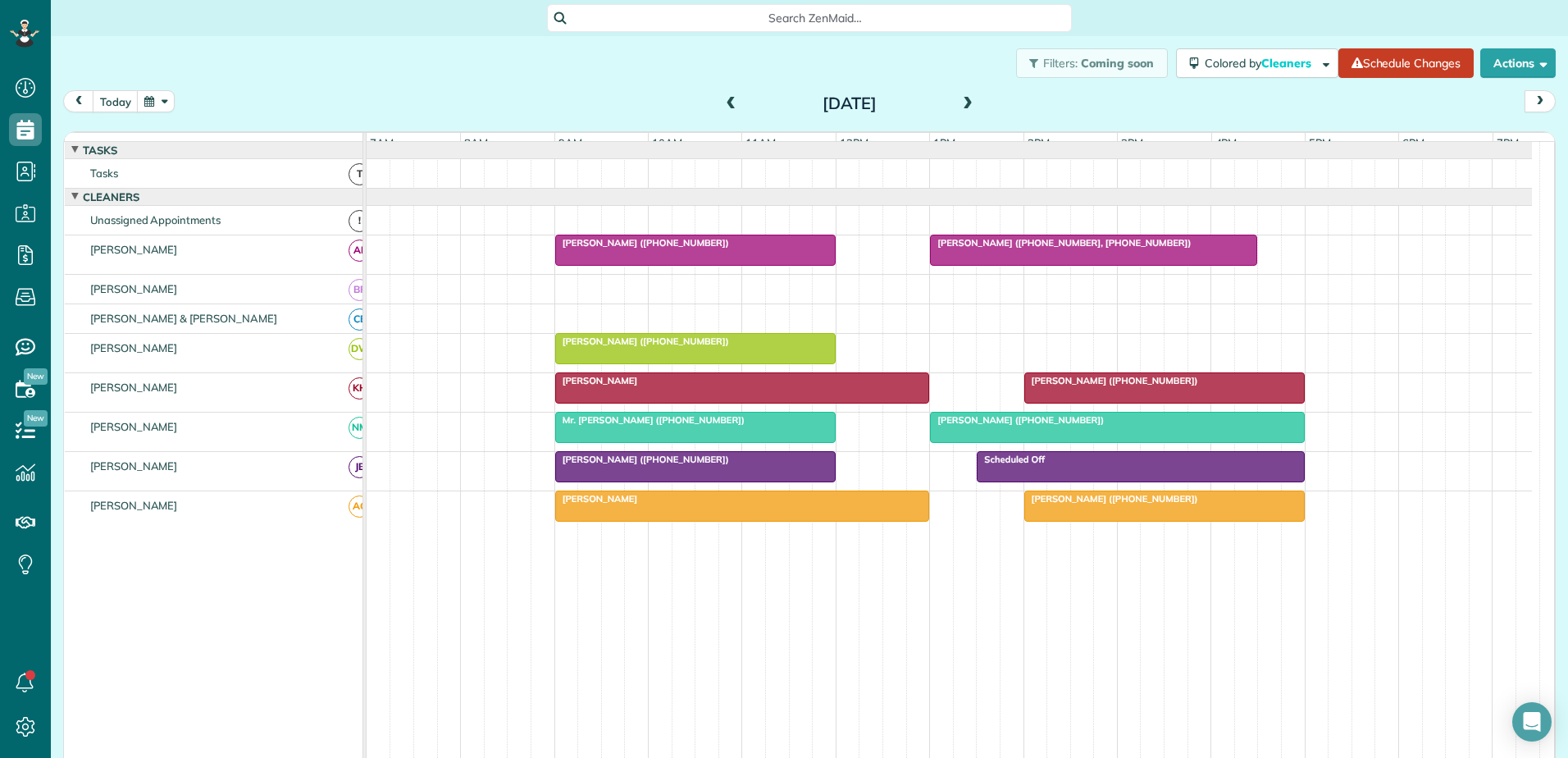
click at [854, 504] on div "Daniel Rogers" at bounding box center [742, 498] width 365 height 12
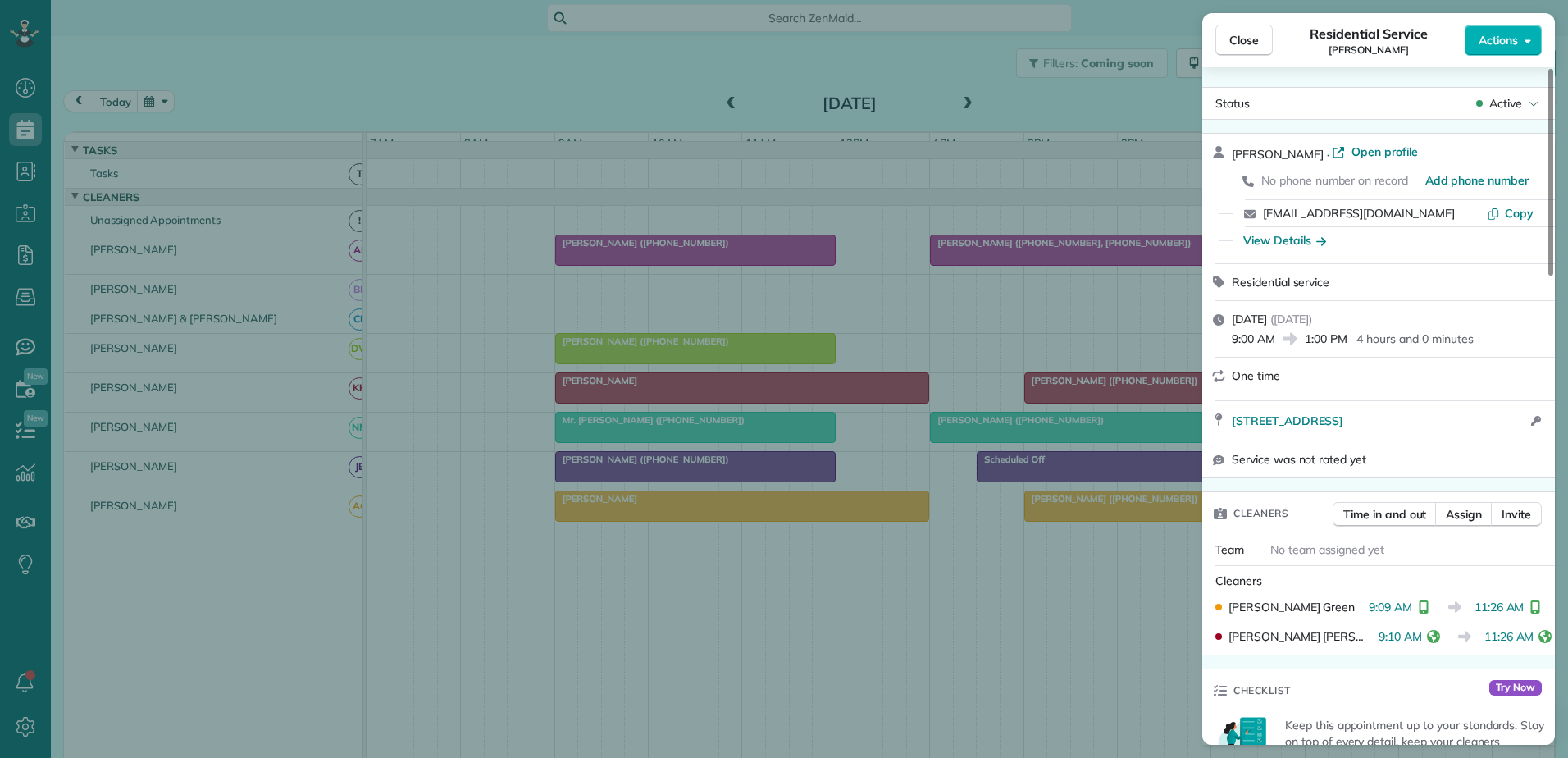
click at [846, 509] on div "Close Residential Service Daniel Rogers Actions Status Active Daniel Rogers · O…" at bounding box center [784, 379] width 1568 height 758
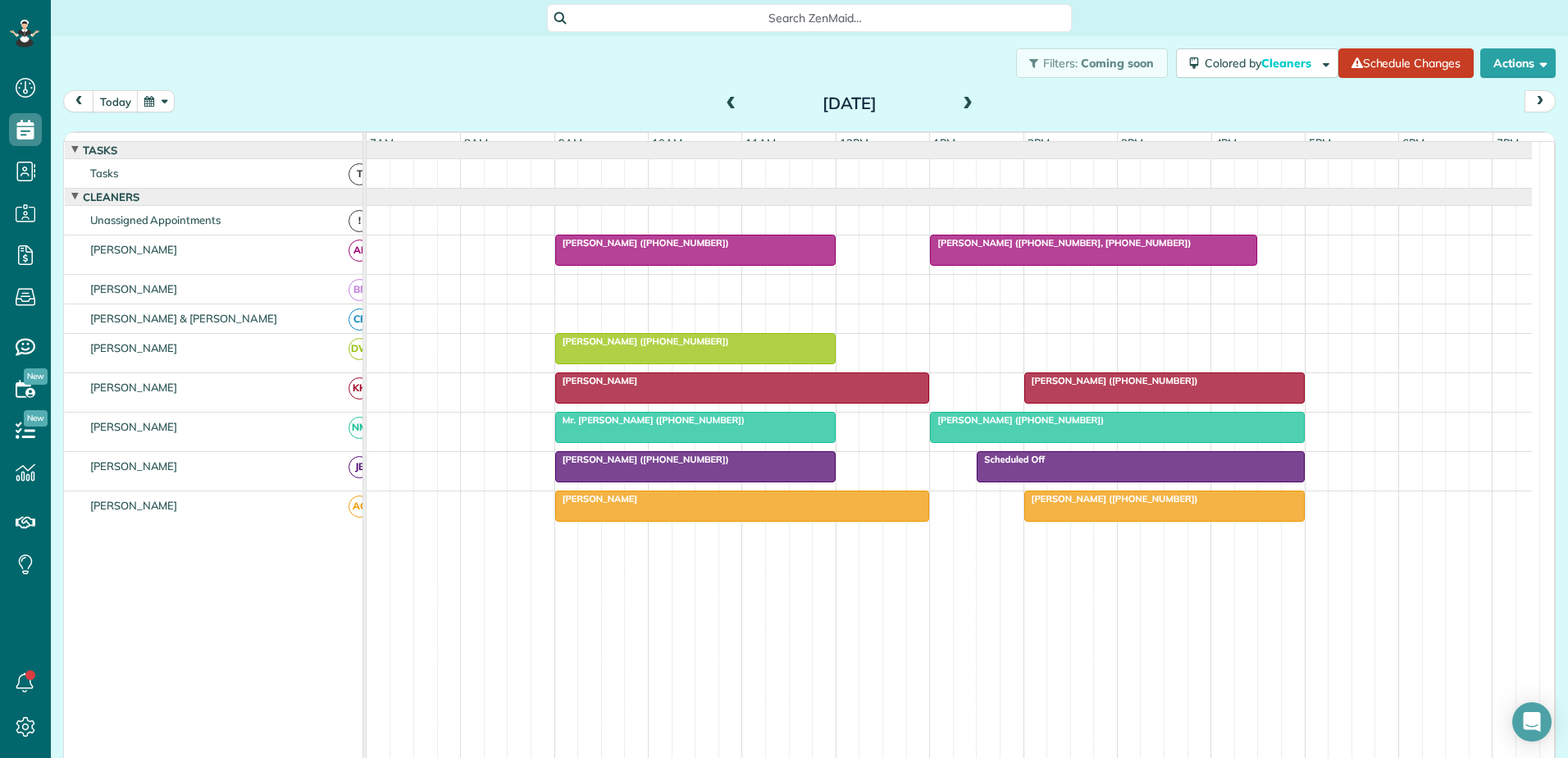
click at [1059, 504] on span "Liz Crawford (+12394042178)" at bounding box center [1111, 498] width 176 height 12
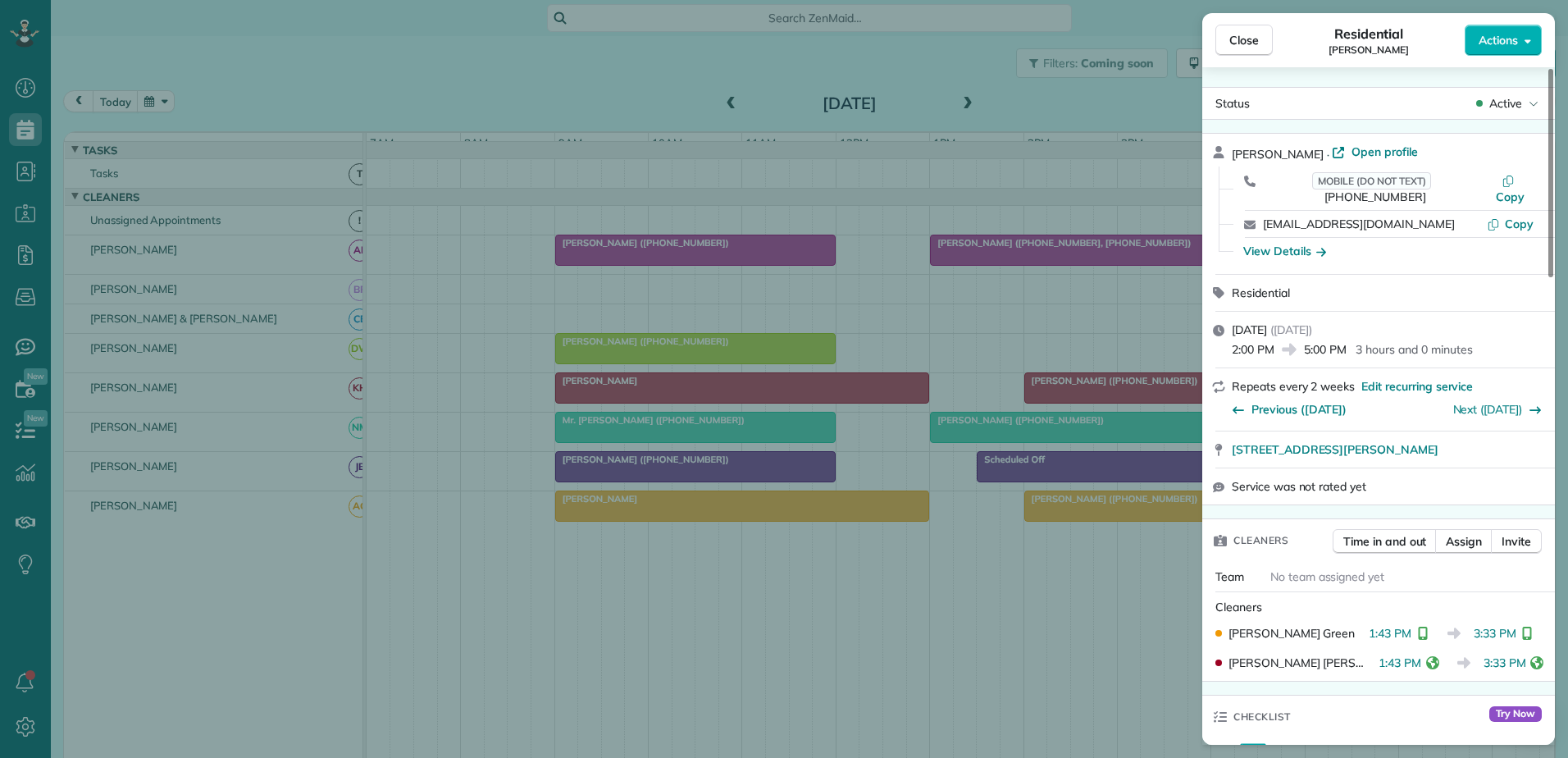
click at [436, 23] on div "Close Residential Liz Crawford Actions Status Active Liz Crawford · Open profil…" at bounding box center [784, 379] width 1568 height 758
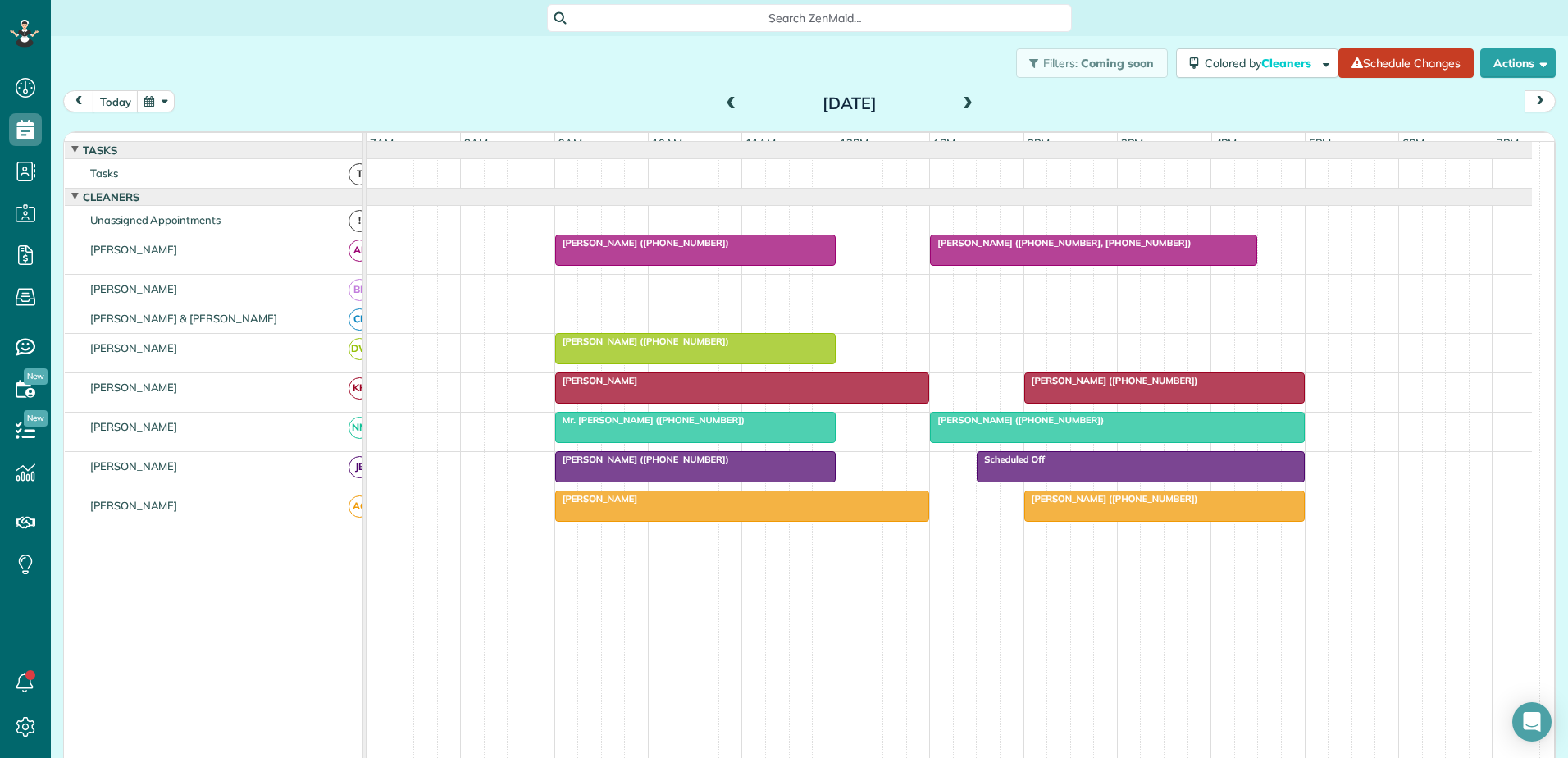
click at [628, 425] on span "Mr. Michael Bennett (+18287738184)" at bounding box center [650, 420] width 191 height 12
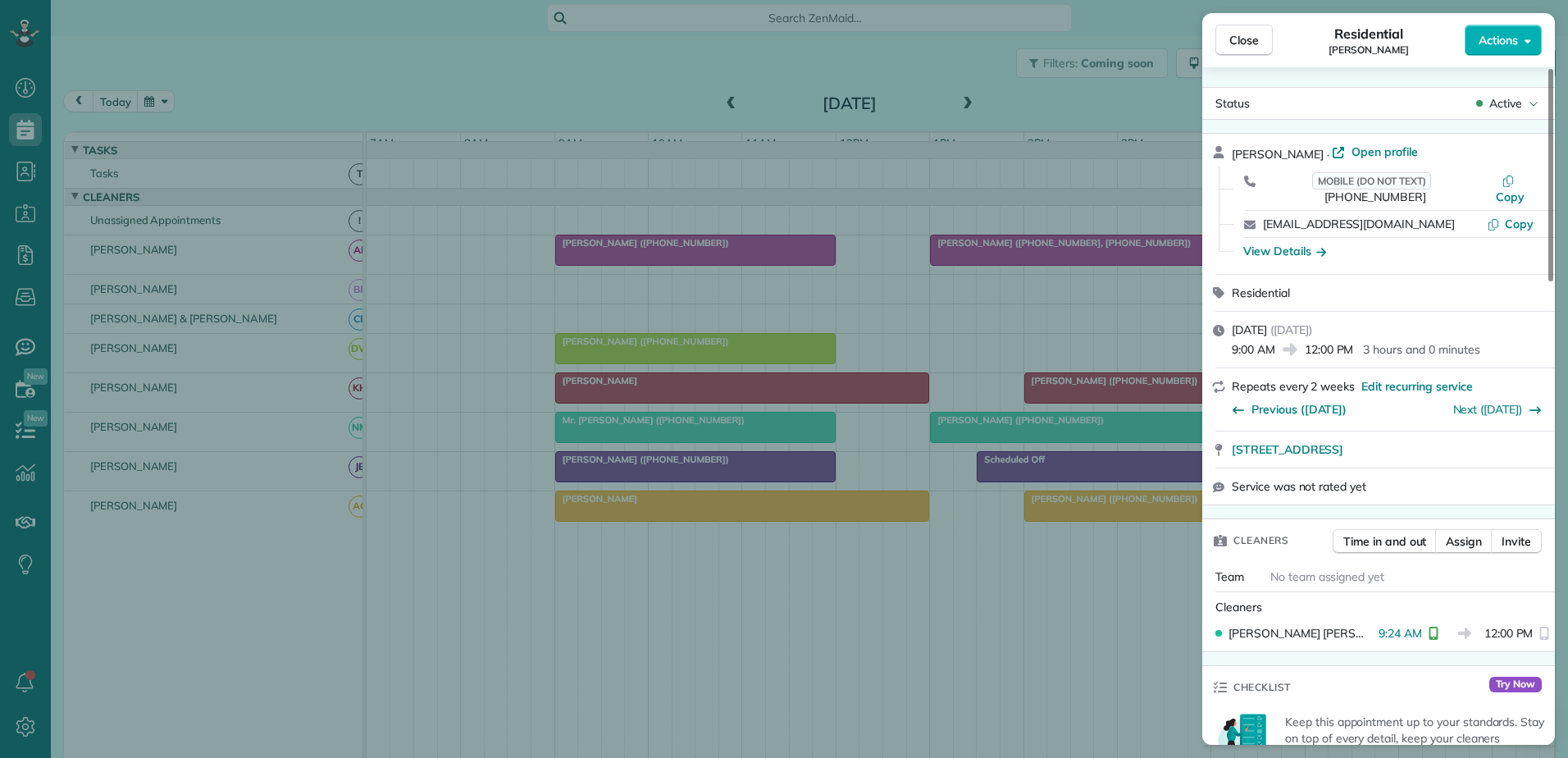
click at [642, 438] on div "Close Residential Michael Bennett Actions Status Active Michael Bennett · Open …" at bounding box center [784, 379] width 1568 height 758
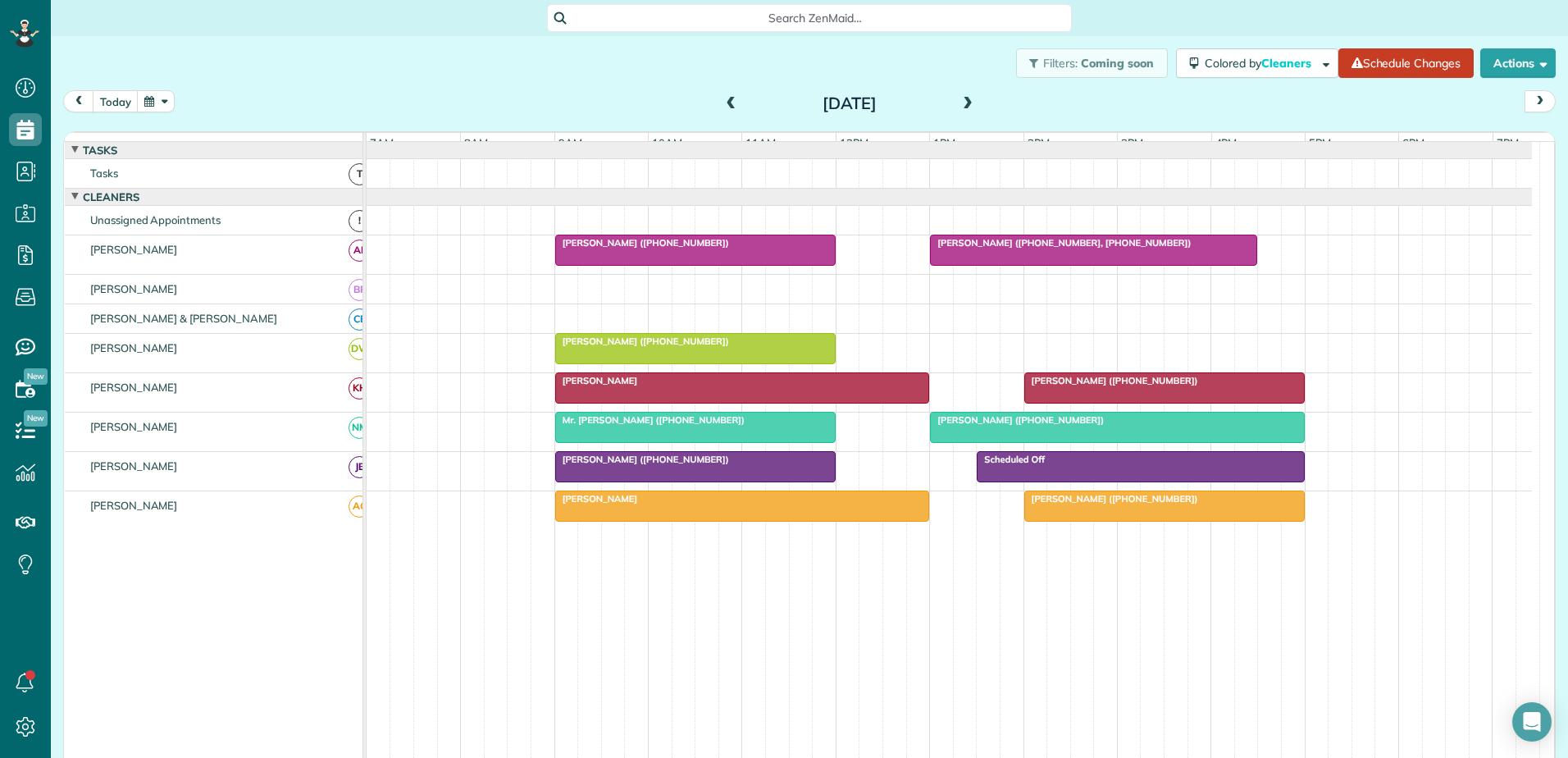
click at [1121, 425] on div "Ashley Colquitt (+12147695179)" at bounding box center [1117, 420] width 365 height 12
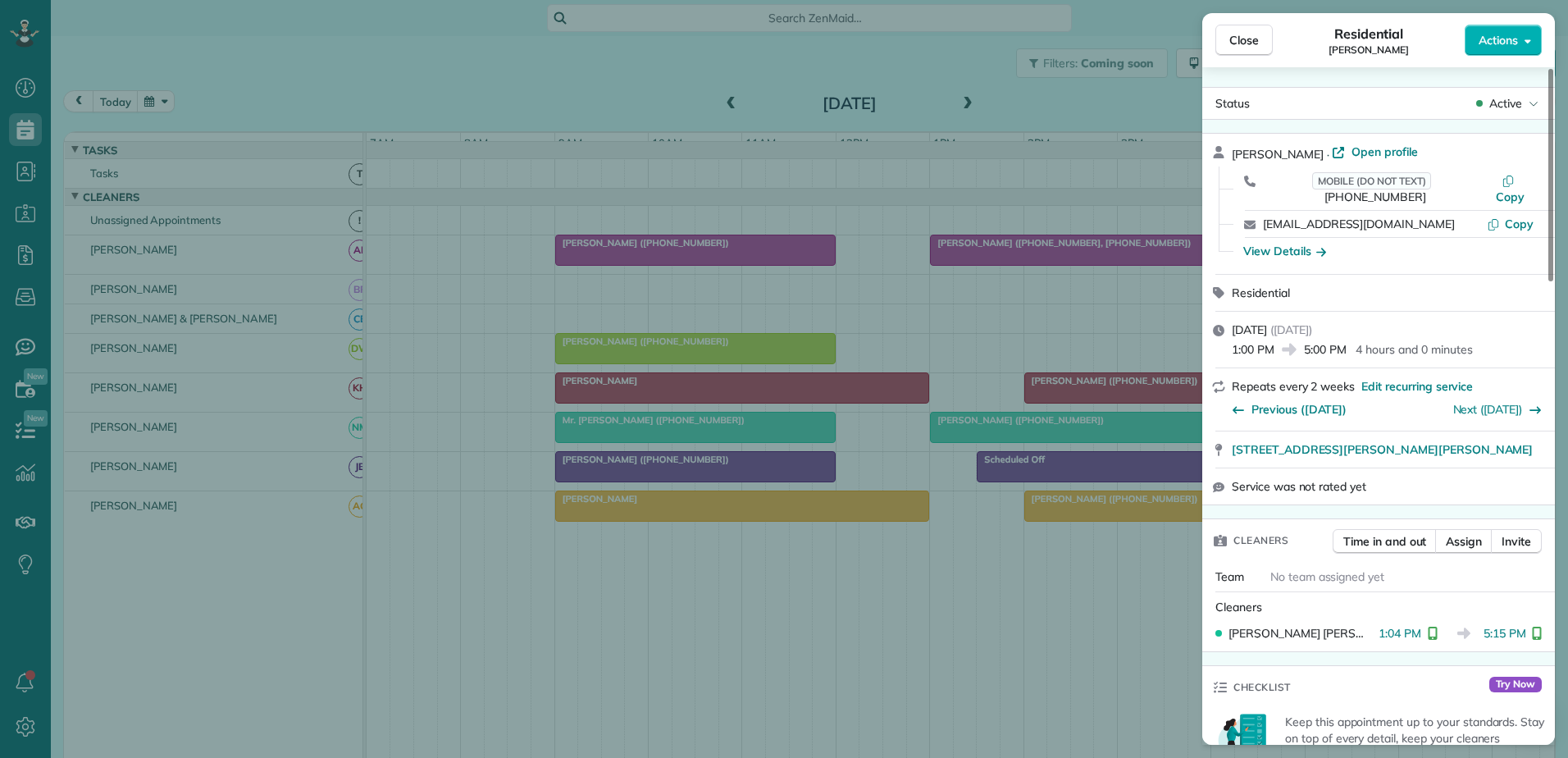
click at [1121, 432] on div "Close Residential Ashley Colquitt Actions Status Active Ashley Colquitt · Open …" at bounding box center [784, 379] width 1568 height 758
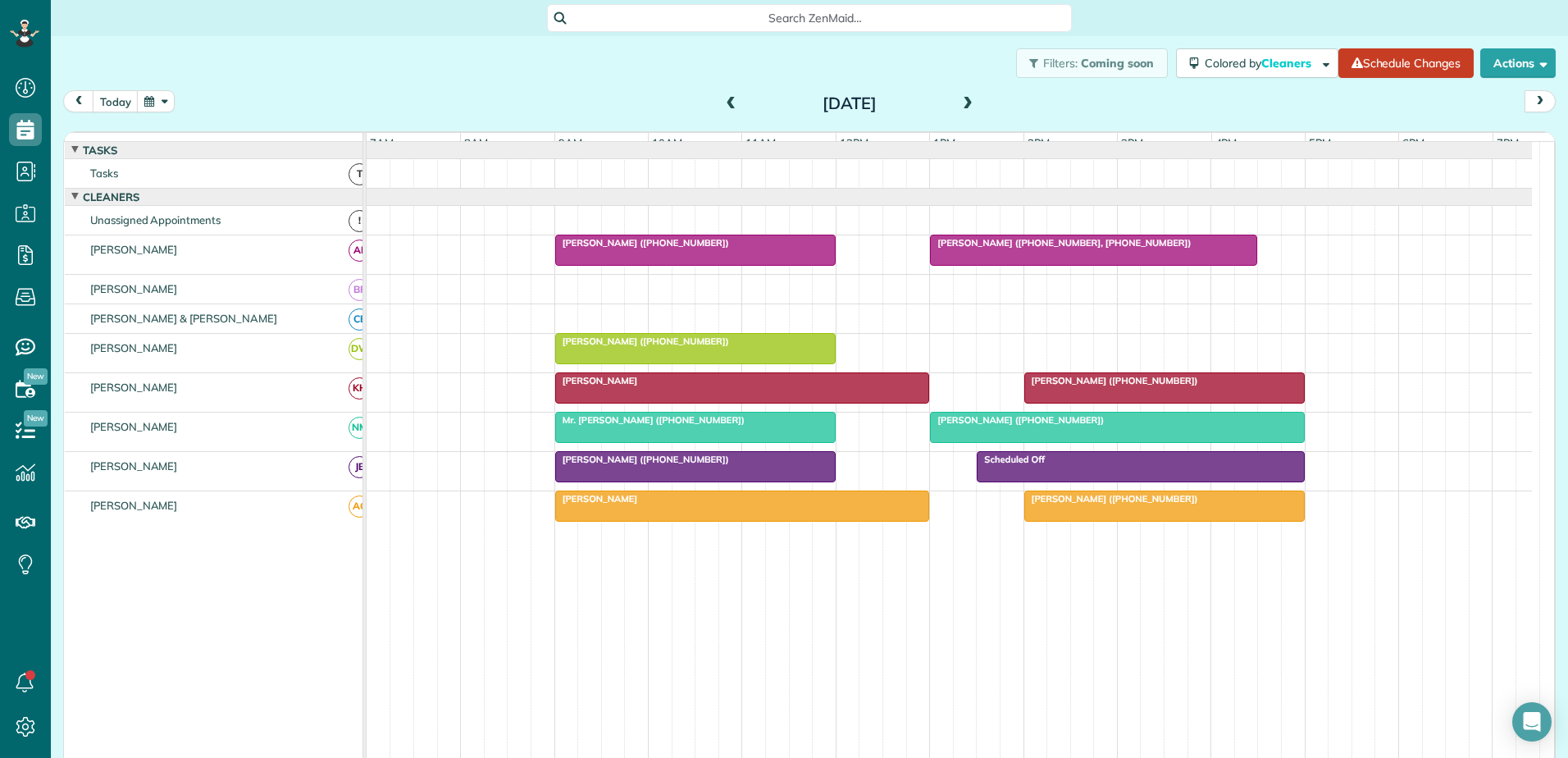
click at [1041, 249] on span "Mrs. Michelle Schenker (+13367827243, +13363911464)" at bounding box center [1060, 243] width 262 height 12
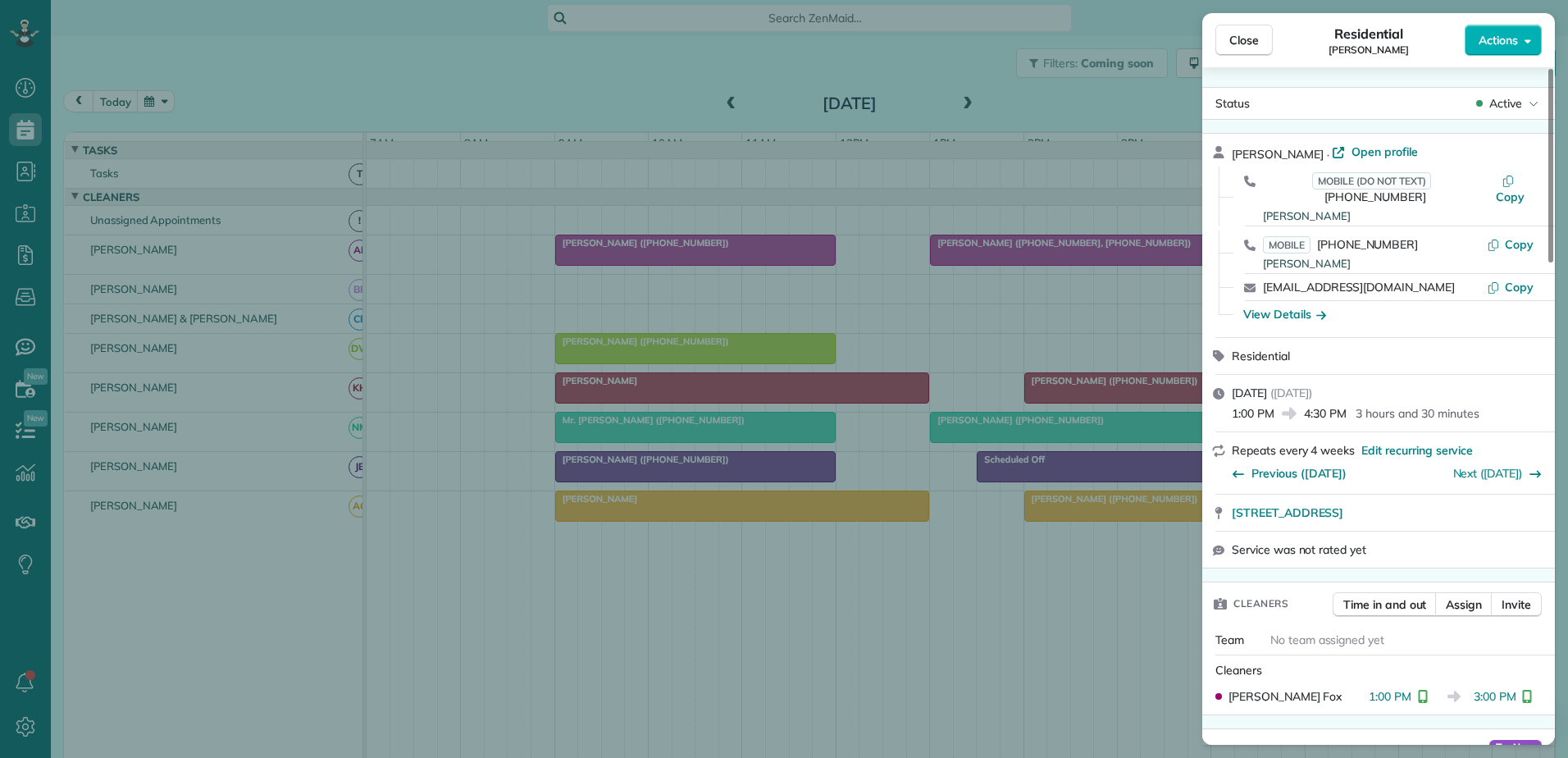
click at [1041, 260] on div "Close Residential Michelle Schenker Actions Status Active Michelle Schenker · O…" at bounding box center [784, 379] width 1568 height 758
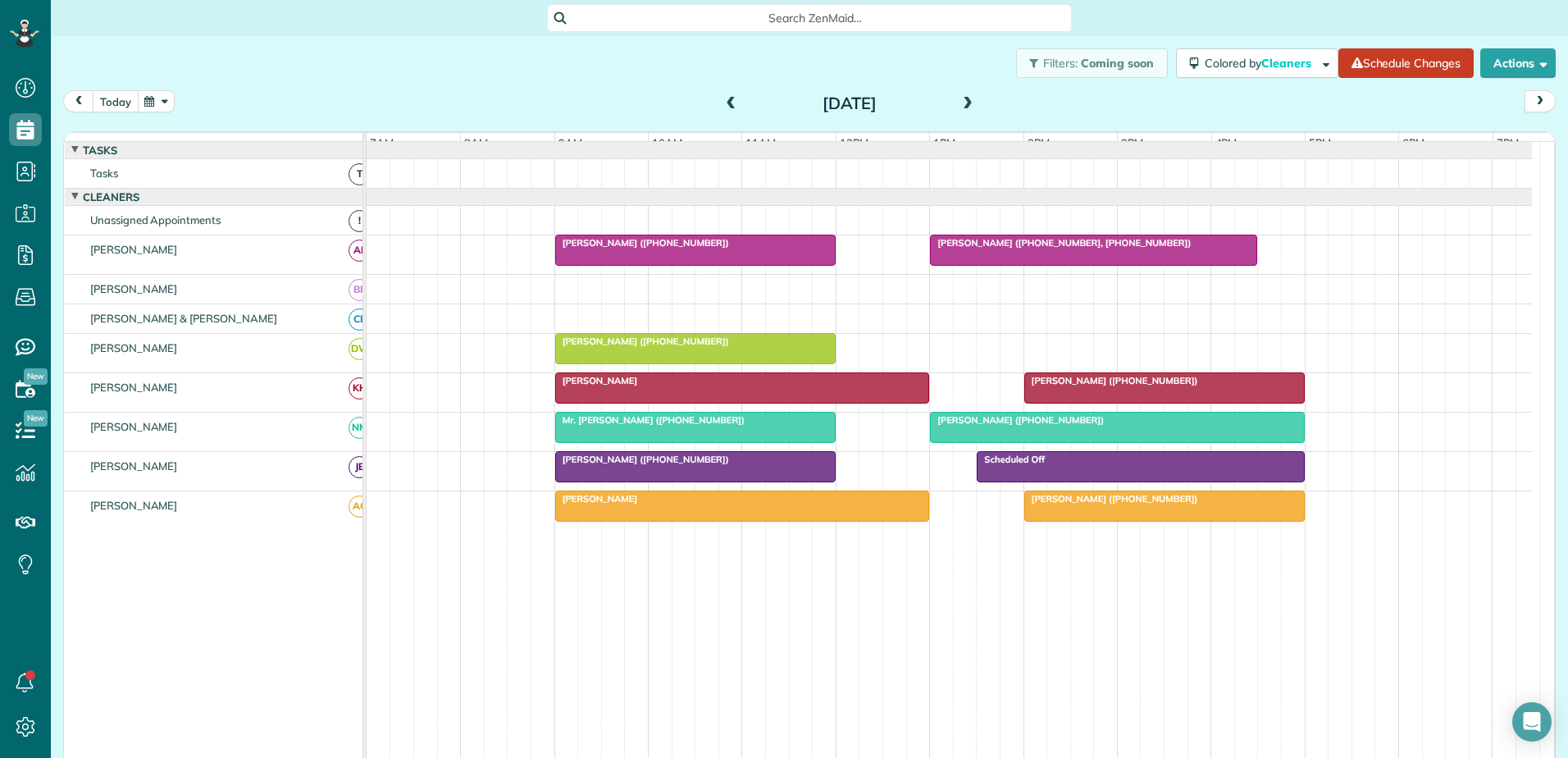
click at [124, 100] on button "today" at bounding box center [115, 101] width 46 height 22
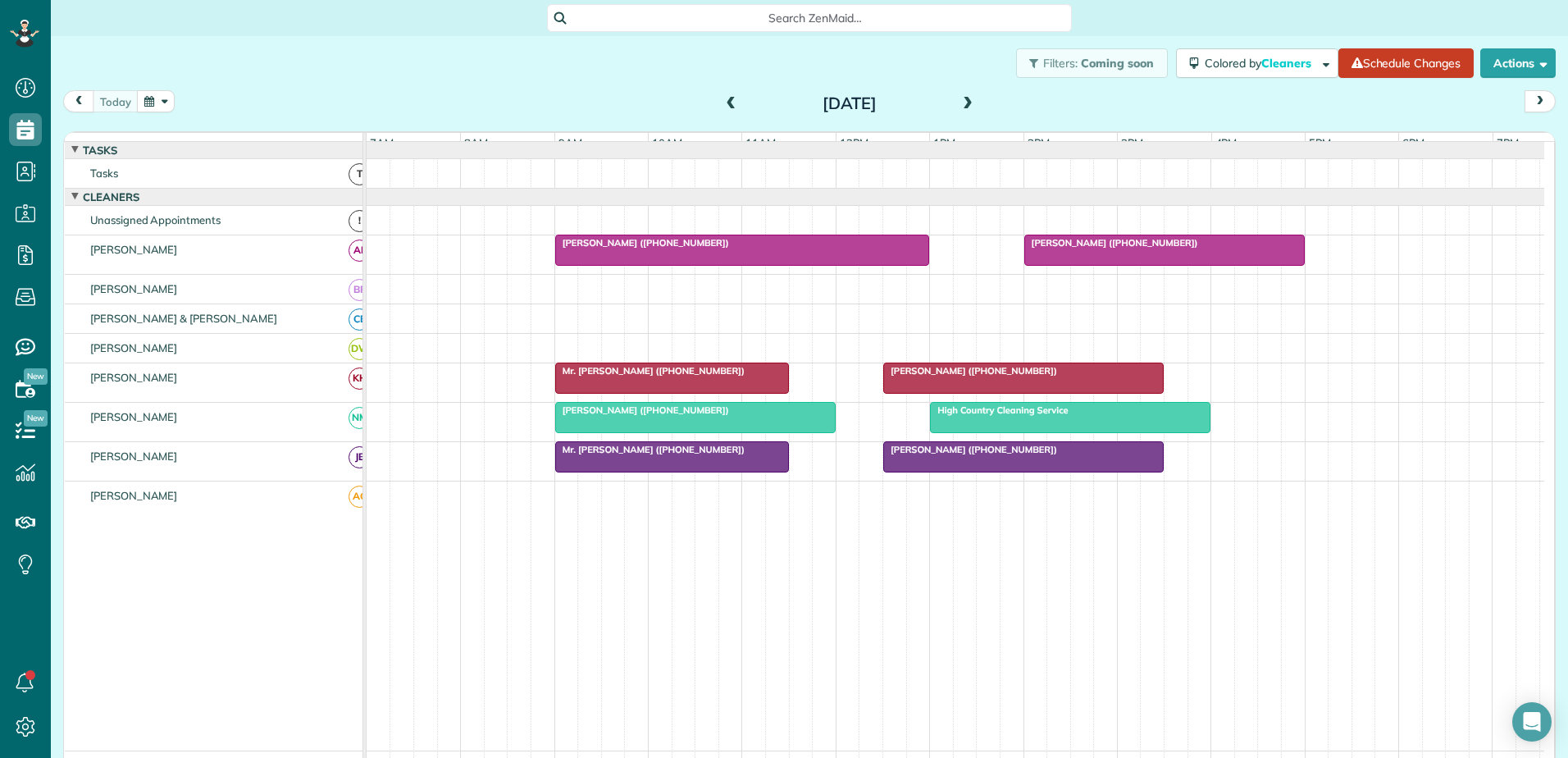
click at [722, 95] on span at bounding box center [731, 104] width 18 height 25
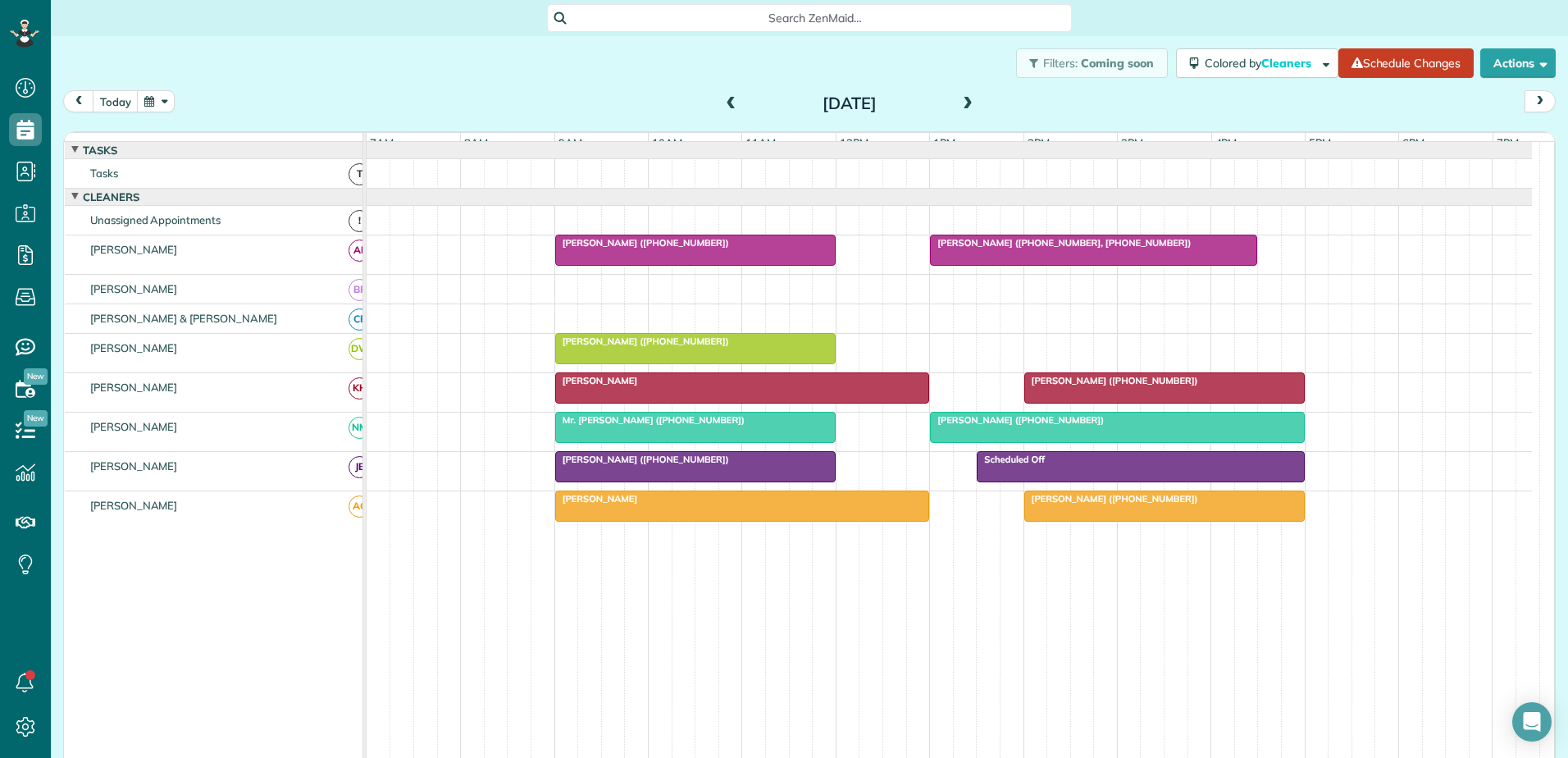
click at [801, 504] on div "Daniel Rogers" at bounding box center [742, 498] width 365 height 12
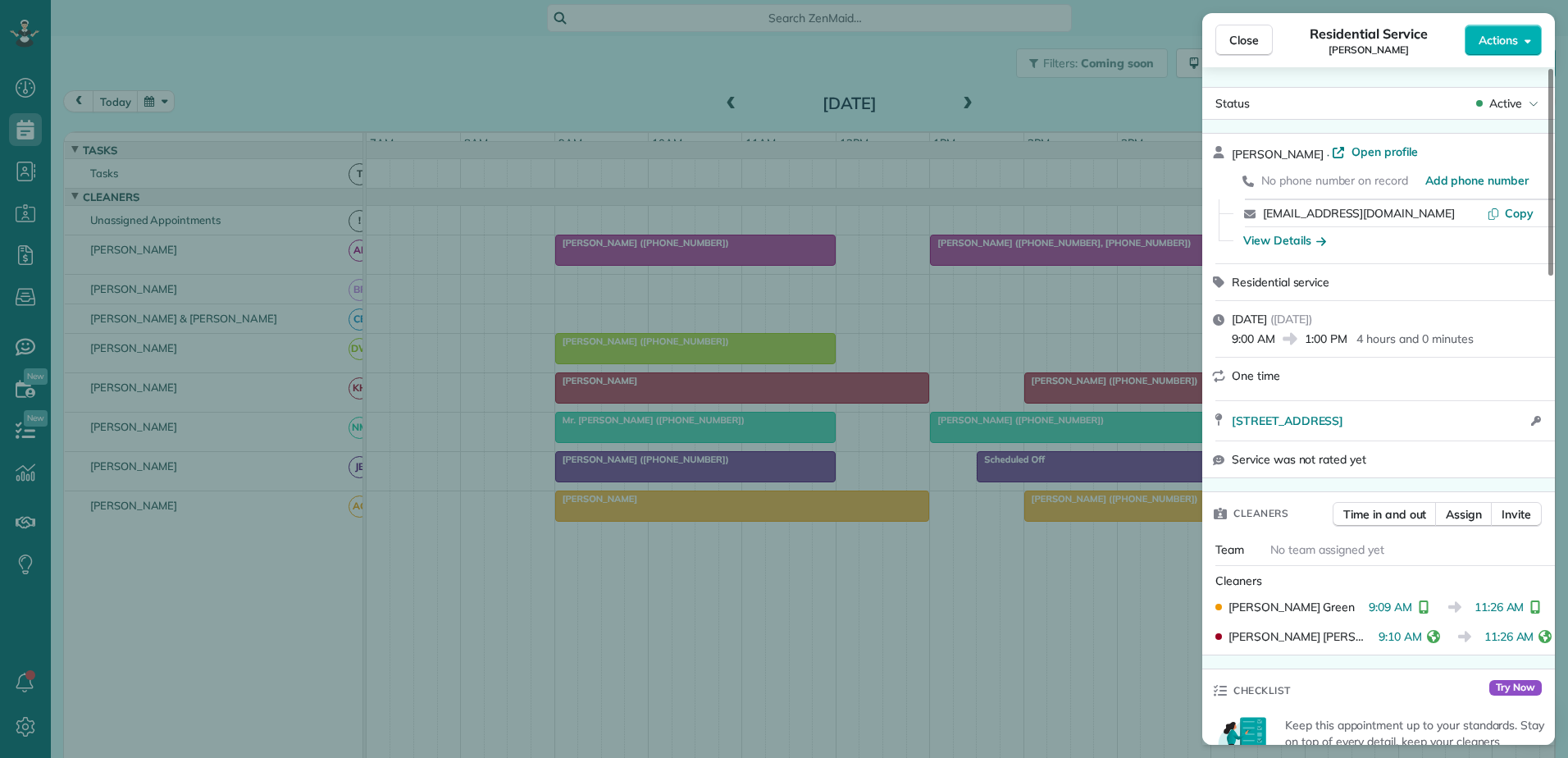
click at [1076, 526] on div "Close Residential Service Daniel Rogers Actions Status Active Daniel Rogers · O…" at bounding box center [784, 379] width 1568 height 758
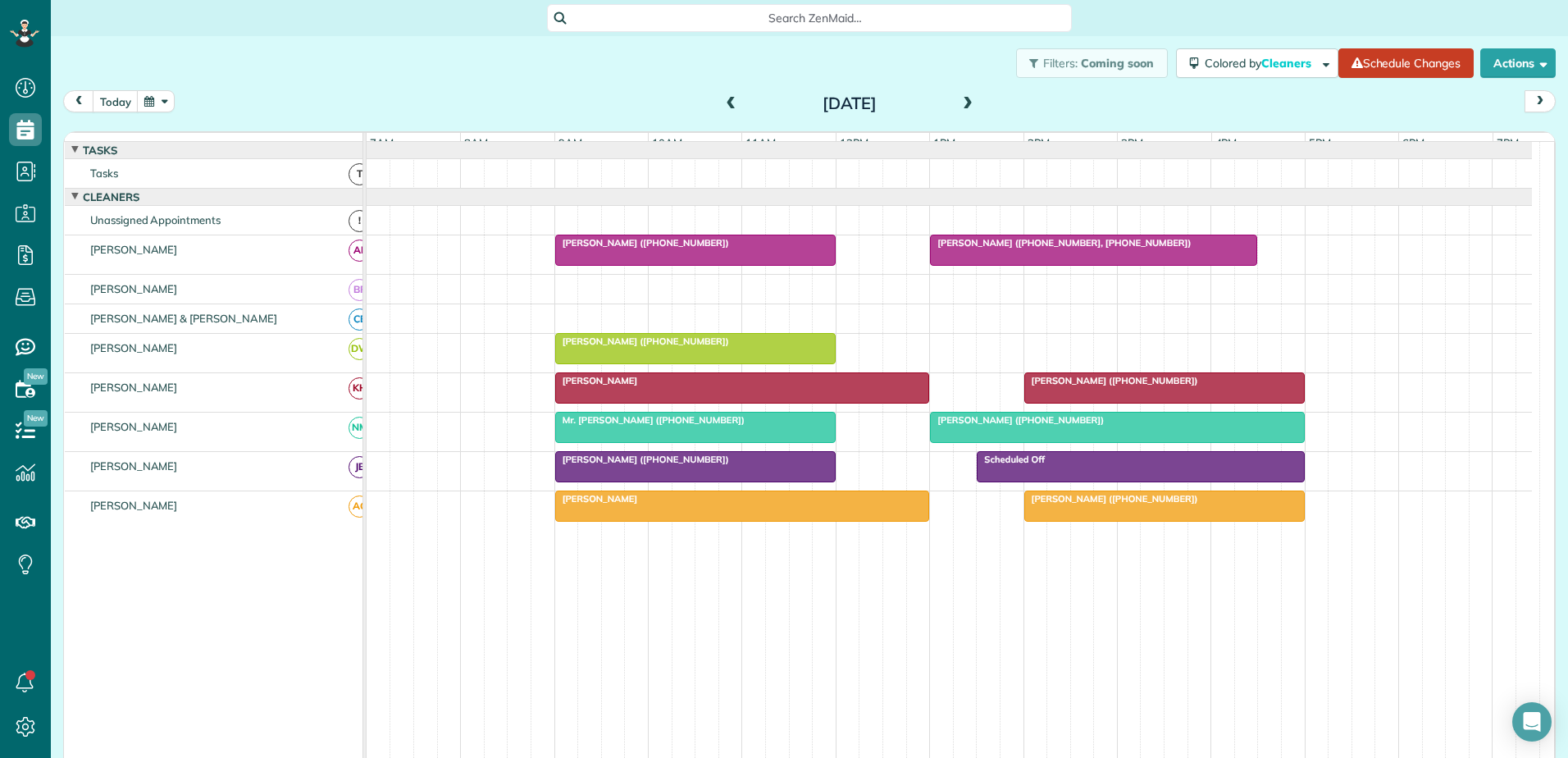
click at [1076, 521] on div at bounding box center [1164, 506] width 279 height 30
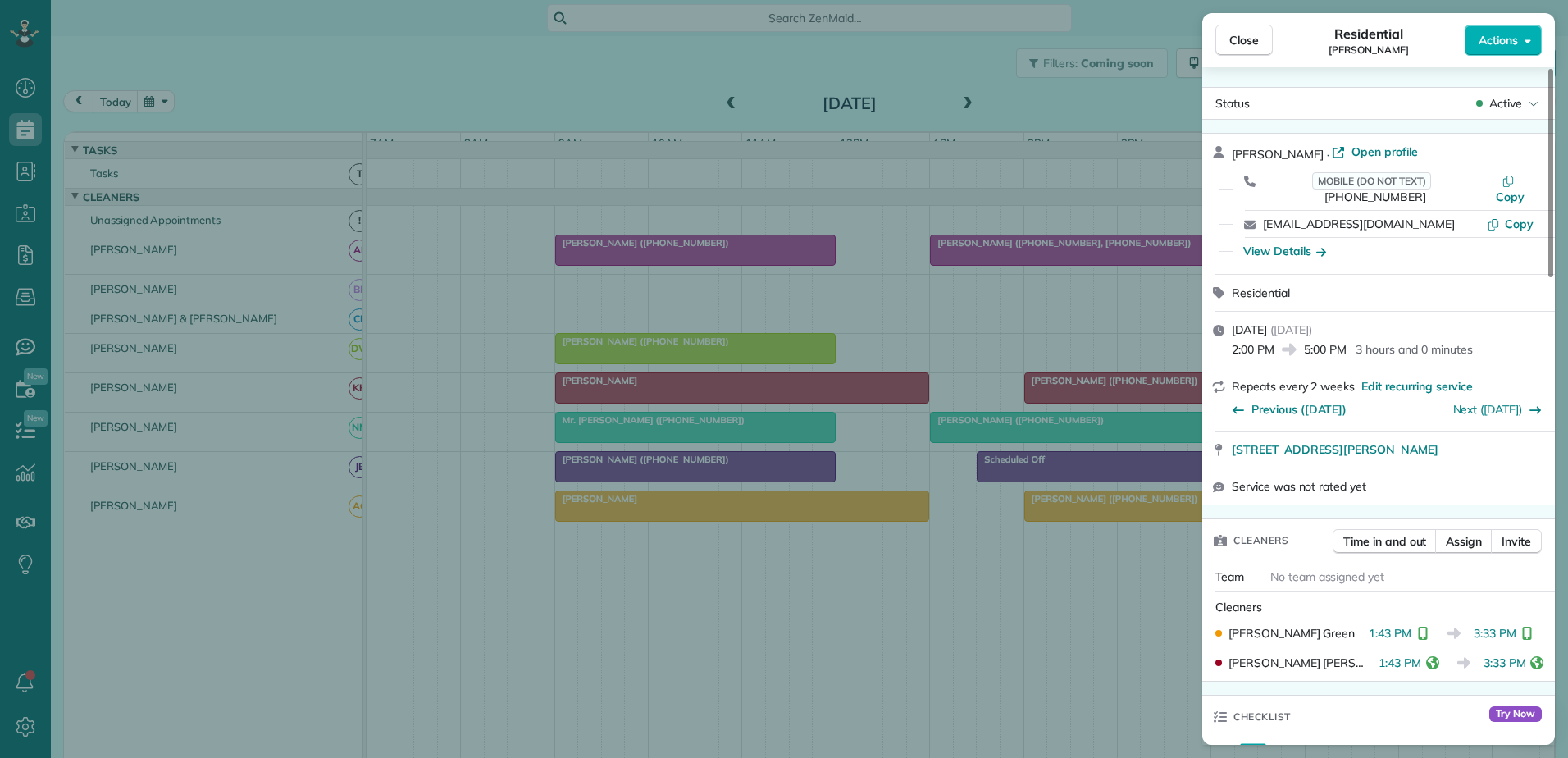
click at [1072, 520] on div "Close Residential Liz Crawford Actions Status Active Liz Crawford · Open profil…" at bounding box center [784, 379] width 1568 height 758
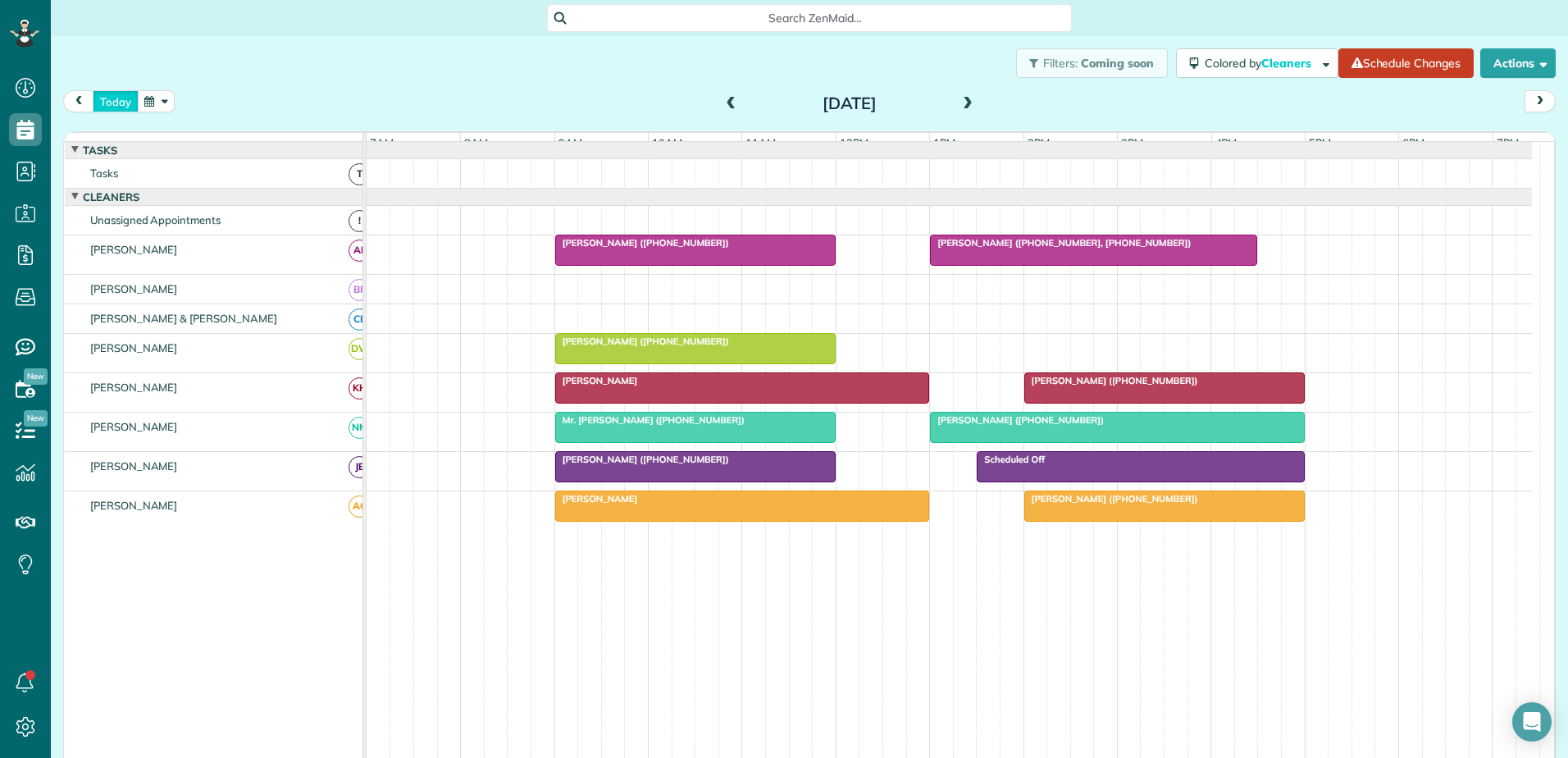
click at [114, 103] on button "today" at bounding box center [115, 101] width 46 height 22
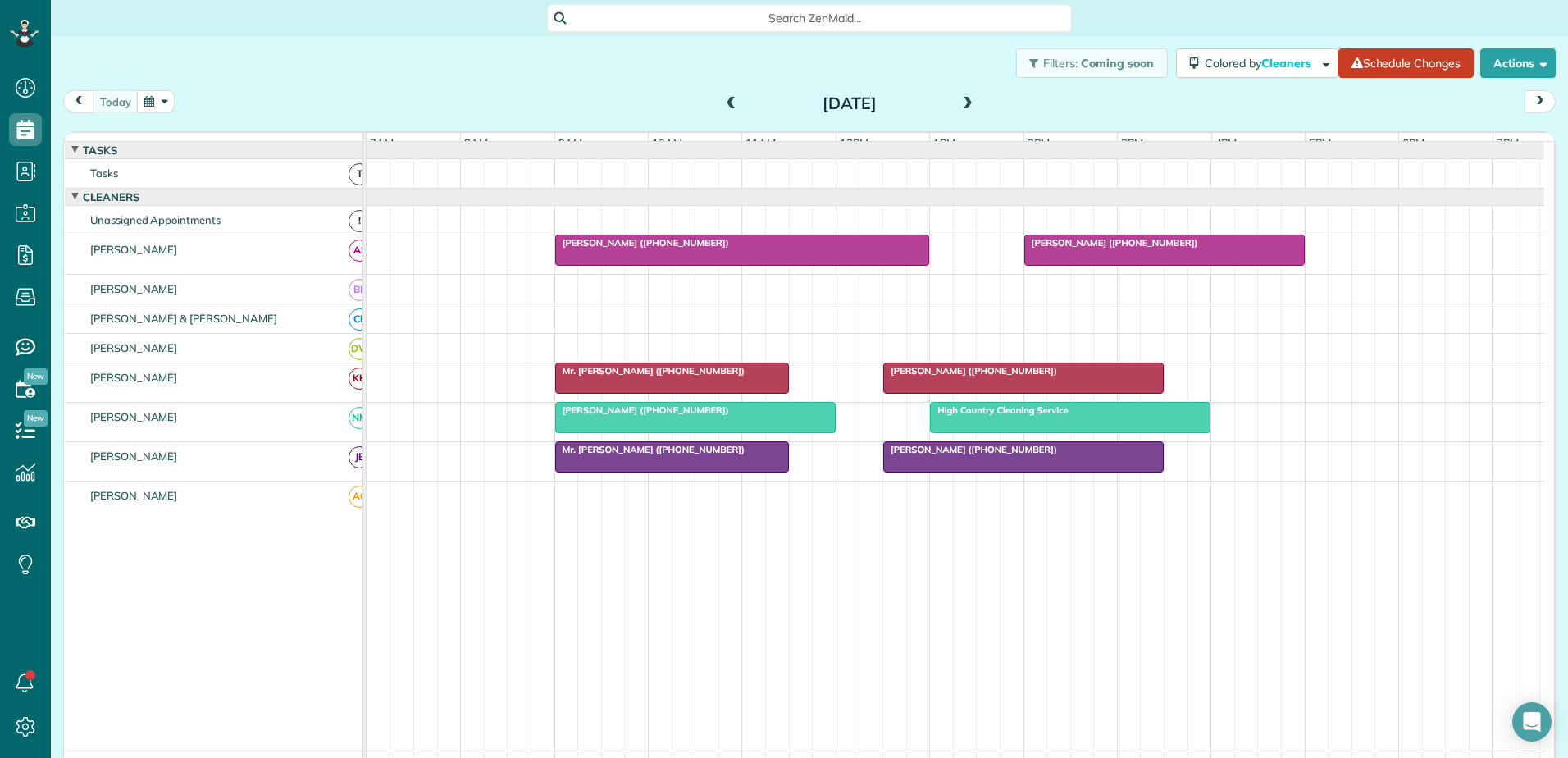
click at [723, 108] on span at bounding box center [731, 104] width 18 height 15
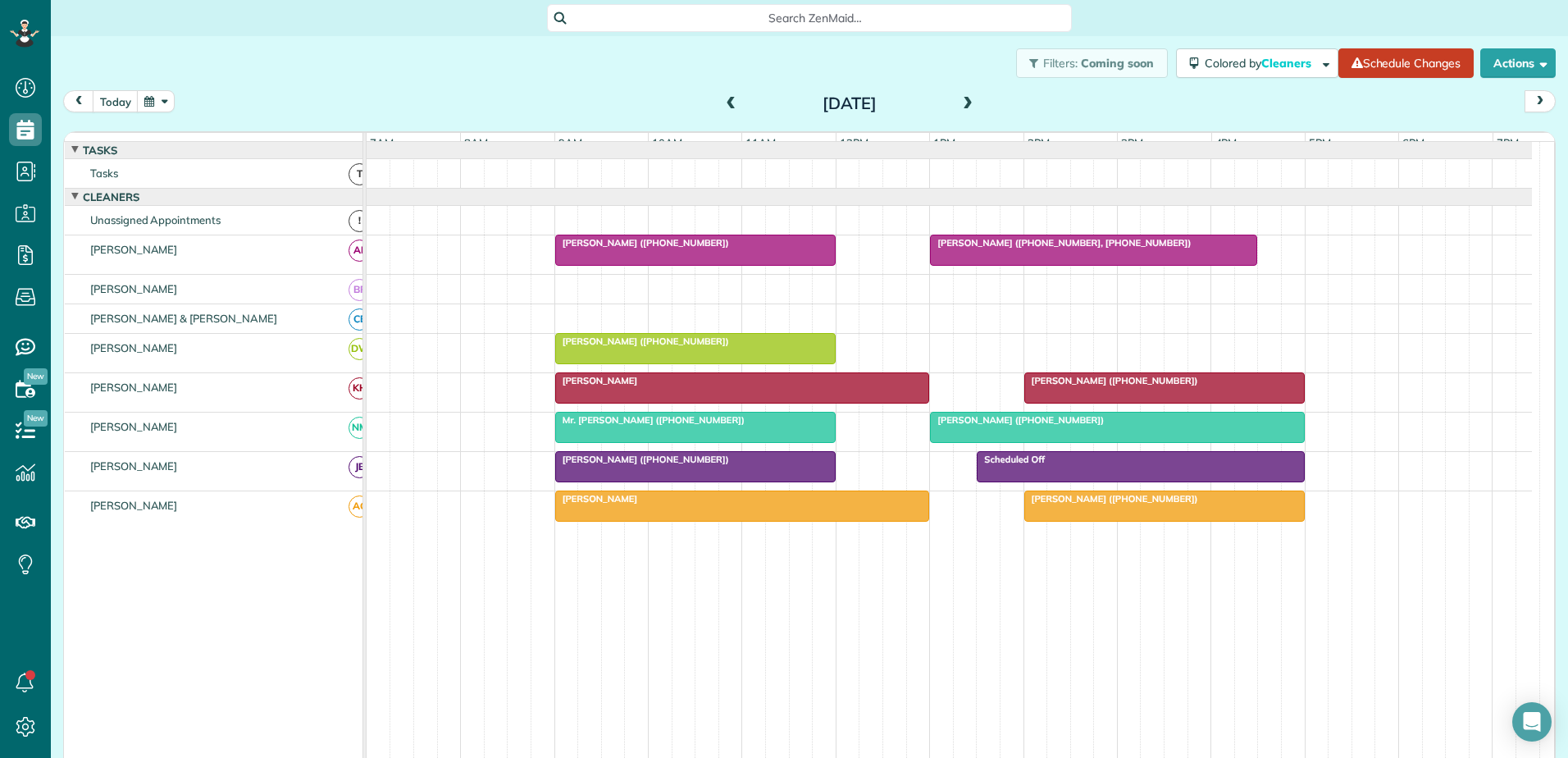
click at [799, 504] on div "Daniel Rogers" at bounding box center [742, 498] width 365 height 12
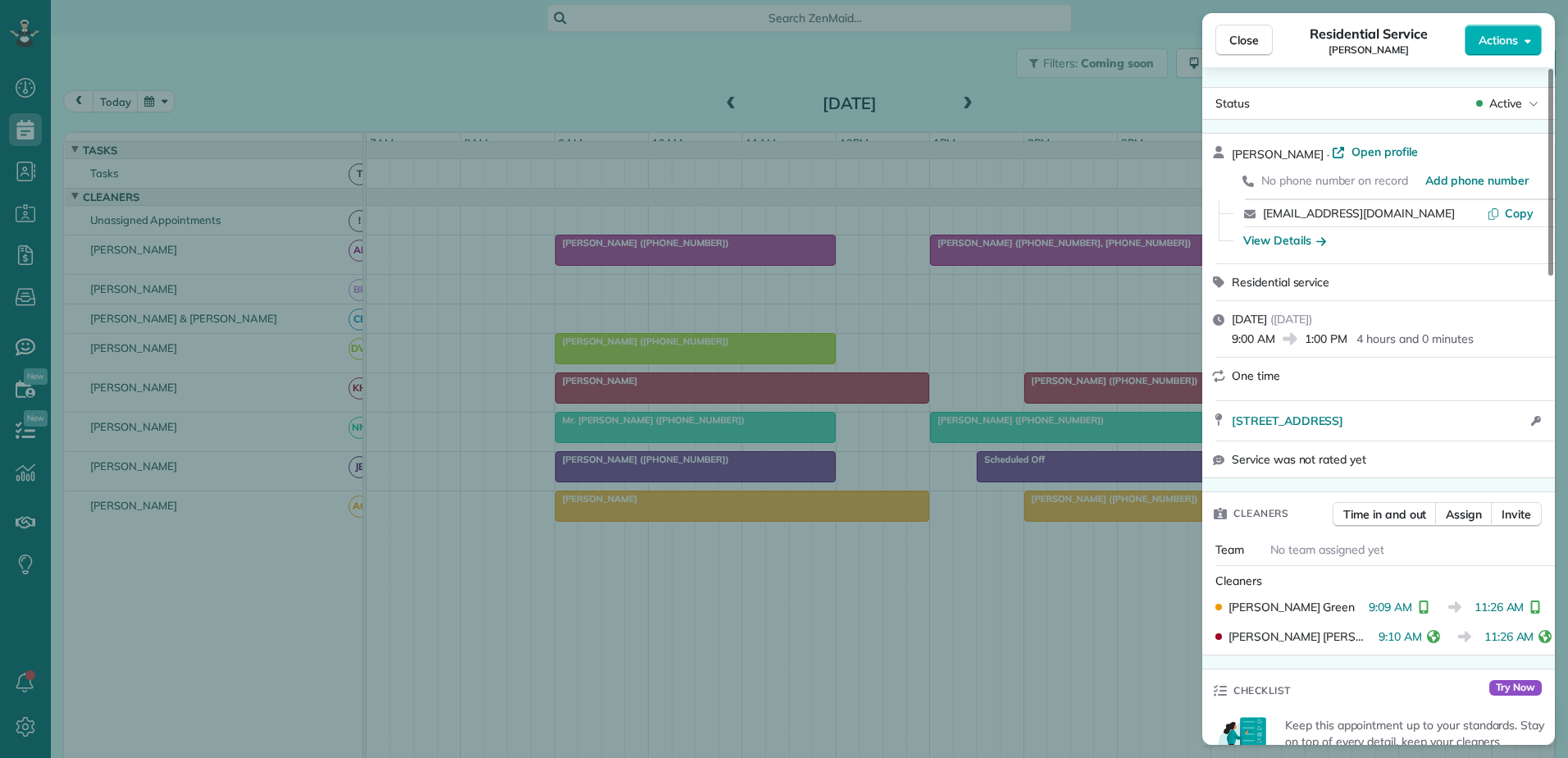
click at [1030, 550] on div "Close Residential Service Daniel Rogers Actions Status Active Daniel Rogers · O…" at bounding box center [784, 379] width 1568 height 758
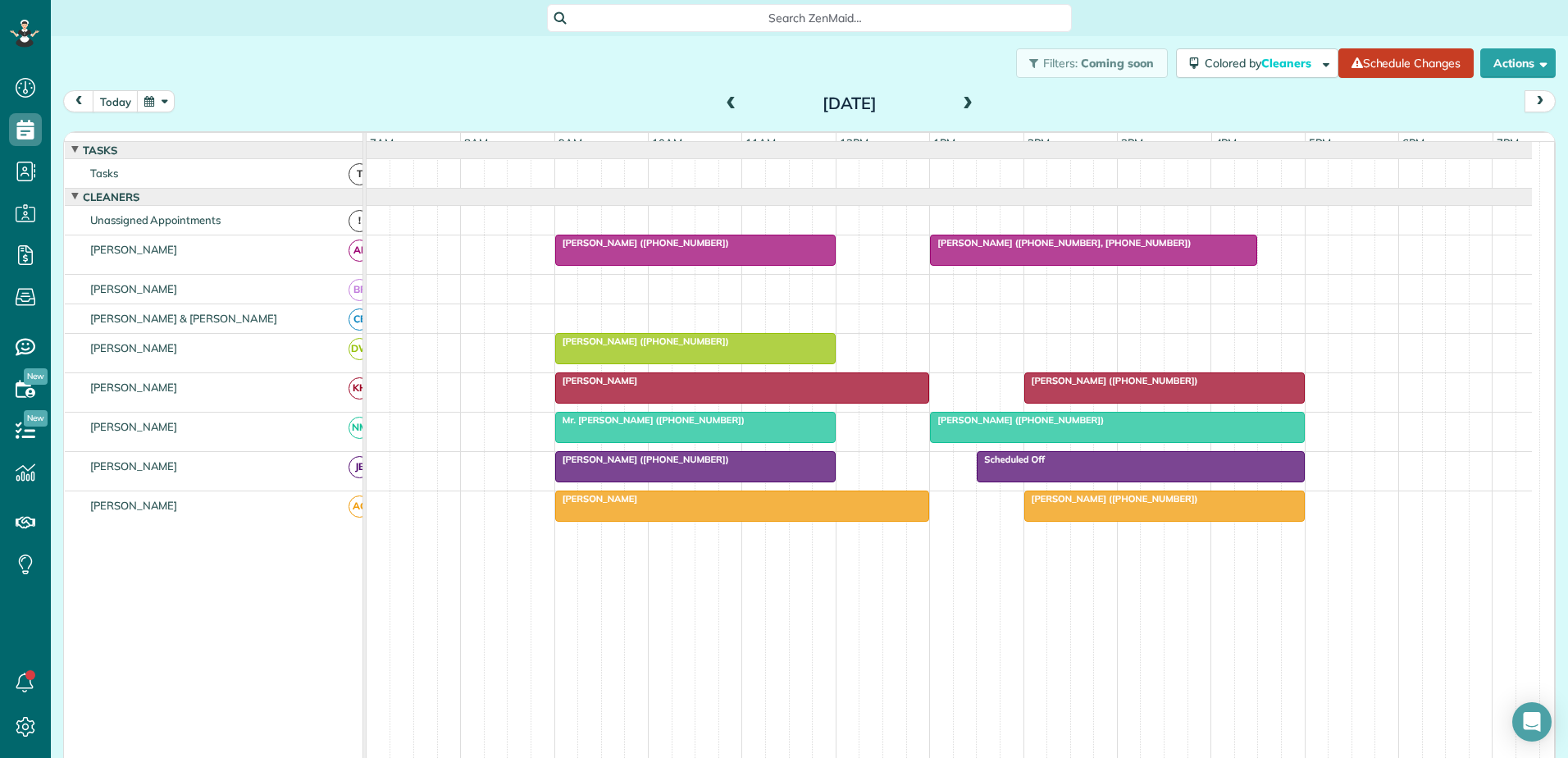
click at [1064, 521] on div at bounding box center [1164, 506] width 279 height 30
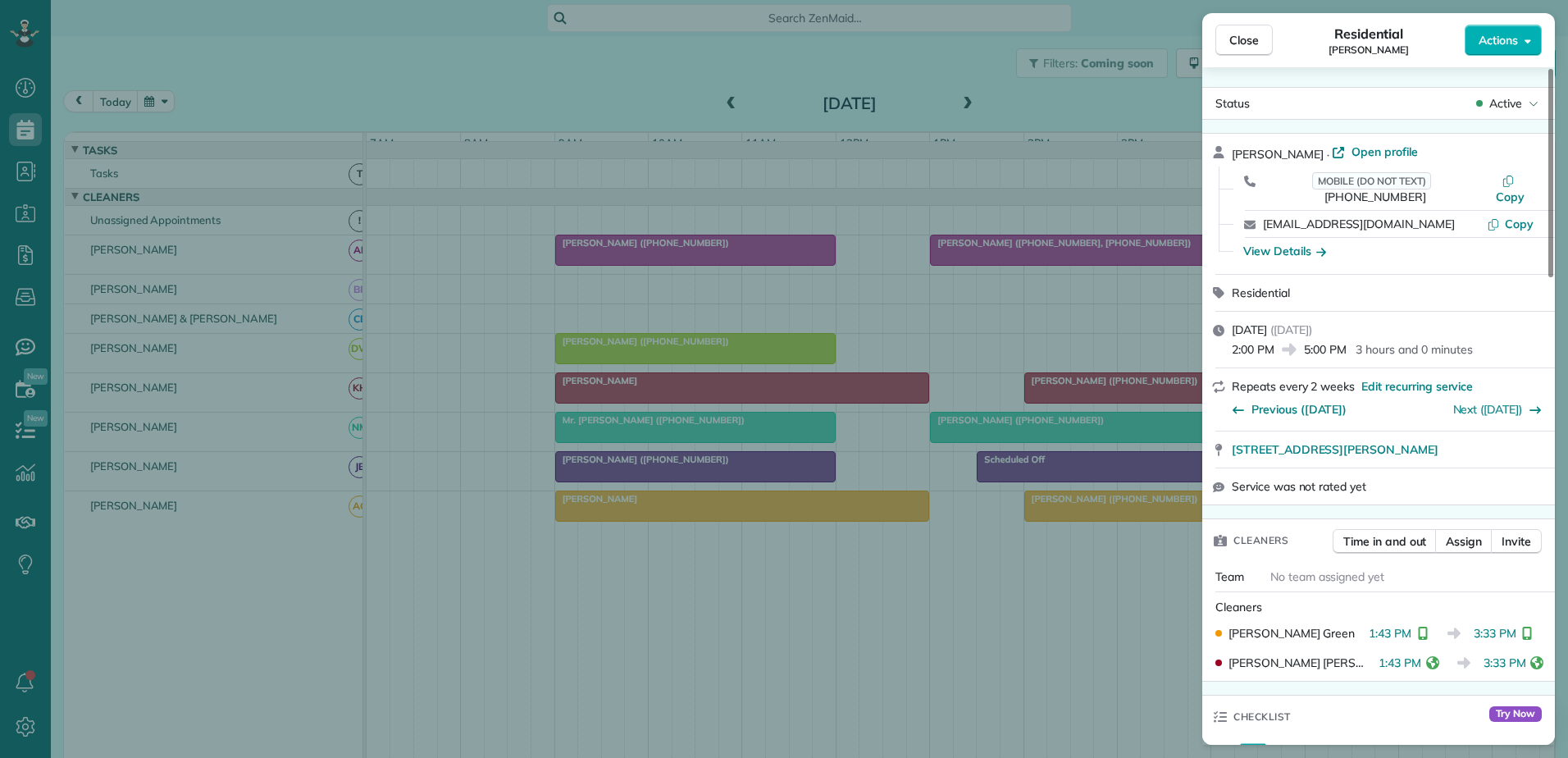
click at [1061, 518] on div "Close Residential Liz Crawford Actions Status Active Liz Crawford · Open profil…" at bounding box center [784, 379] width 1568 height 758
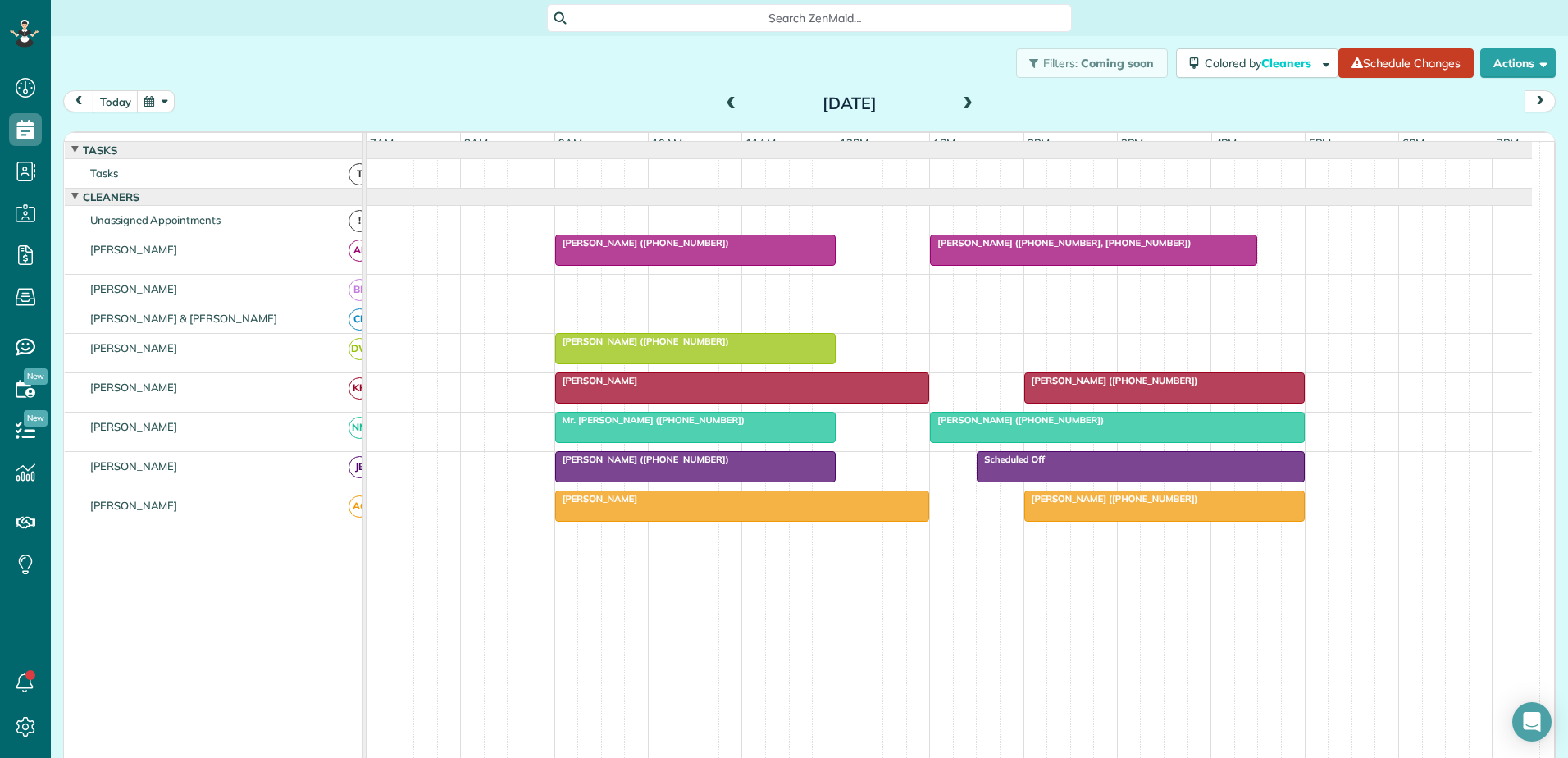
click at [1100, 521] on div at bounding box center [1164, 506] width 279 height 30
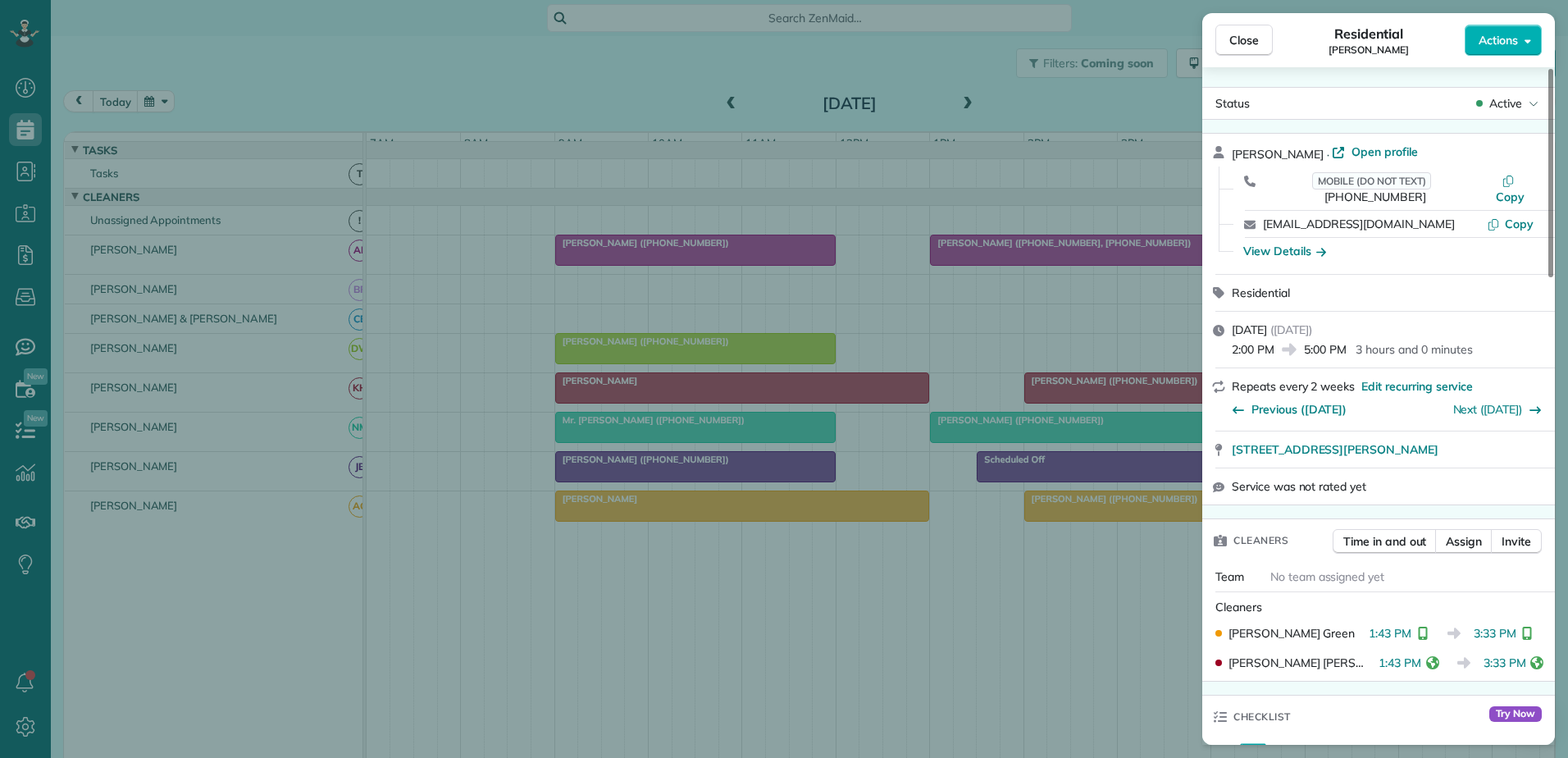
click at [1103, 522] on div "Close Residential Liz Crawford Actions Status Active Liz Crawford · Open profil…" at bounding box center [784, 379] width 1568 height 758
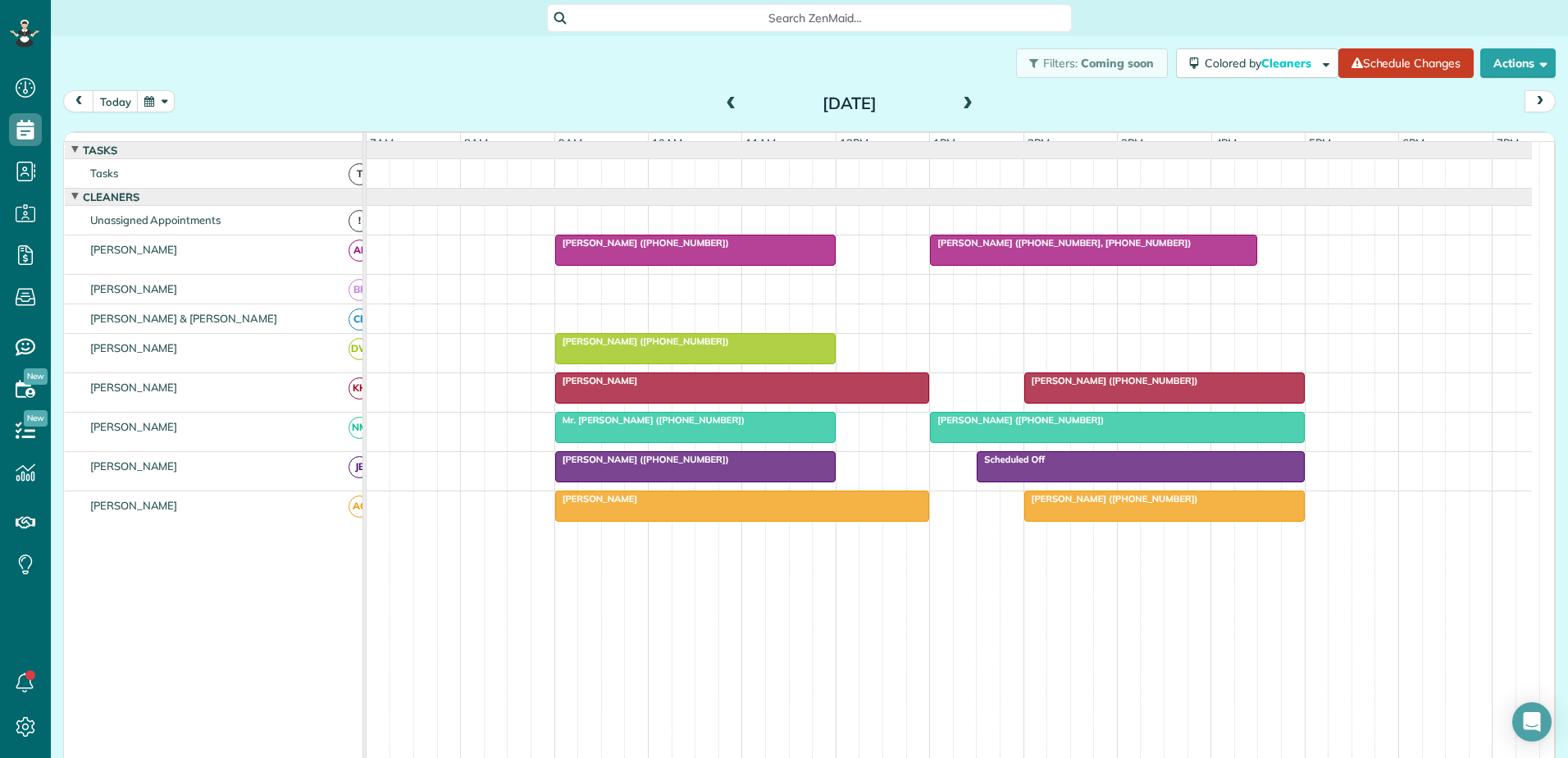
click at [662, 504] on div "Daniel Rogers" at bounding box center [742, 498] width 365 height 12
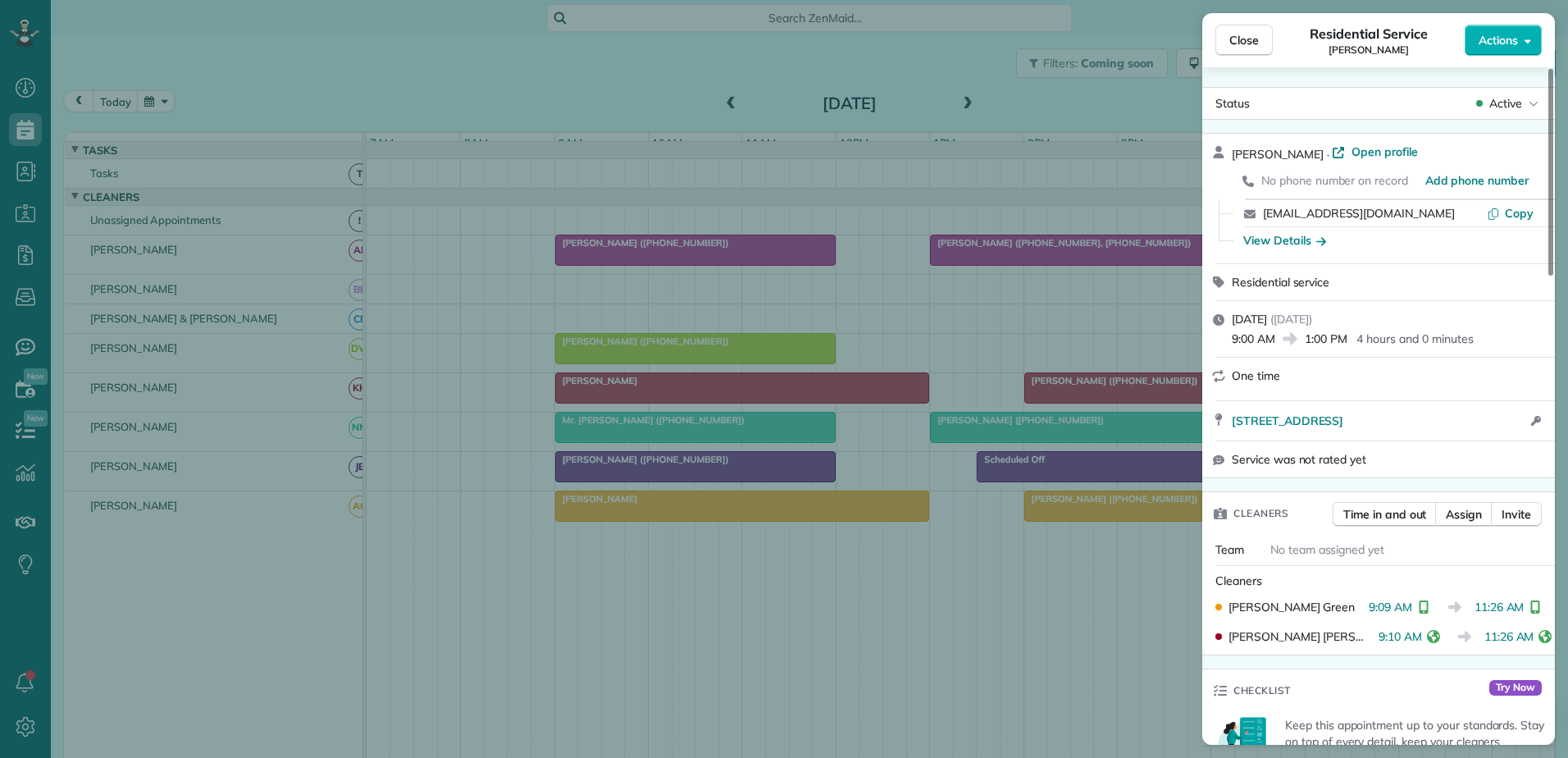
drag, startPoint x: 672, startPoint y: 511, endPoint x: 710, endPoint y: 515, distance: 38.2
click at [672, 511] on div "Close Residential Service Daniel Rogers Actions Status Active Daniel Rogers · O…" at bounding box center [784, 379] width 1568 height 758
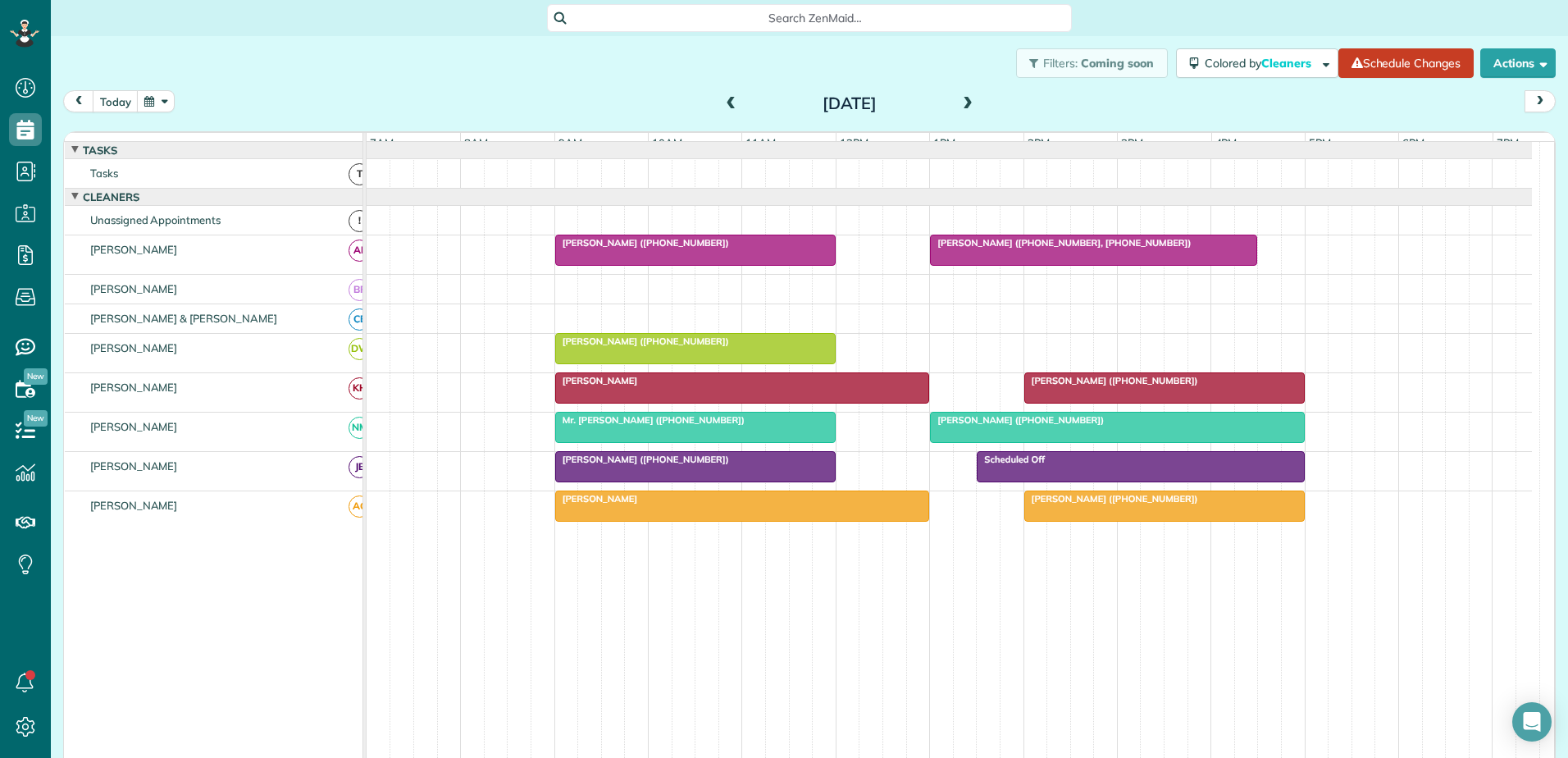
click at [1051, 504] on div "Liz Crawford (+12394042178)" at bounding box center [1164, 498] width 270 height 12
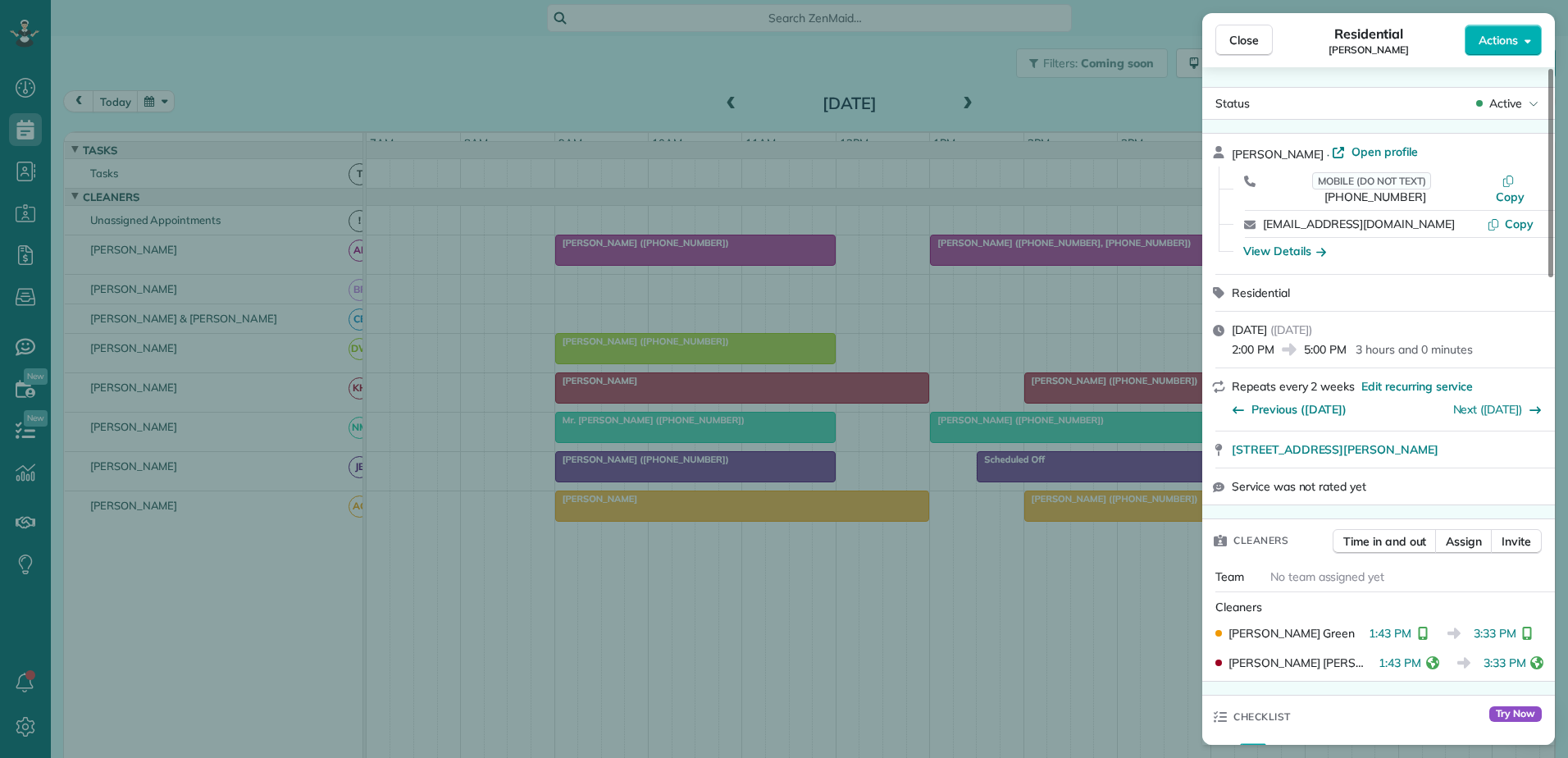
click at [1049, 520] on div "Close Residential Liz Crawford Actions Status Active Liz Crawford · Open profil…" at bounding box center [784, 379] width 1568 height 758
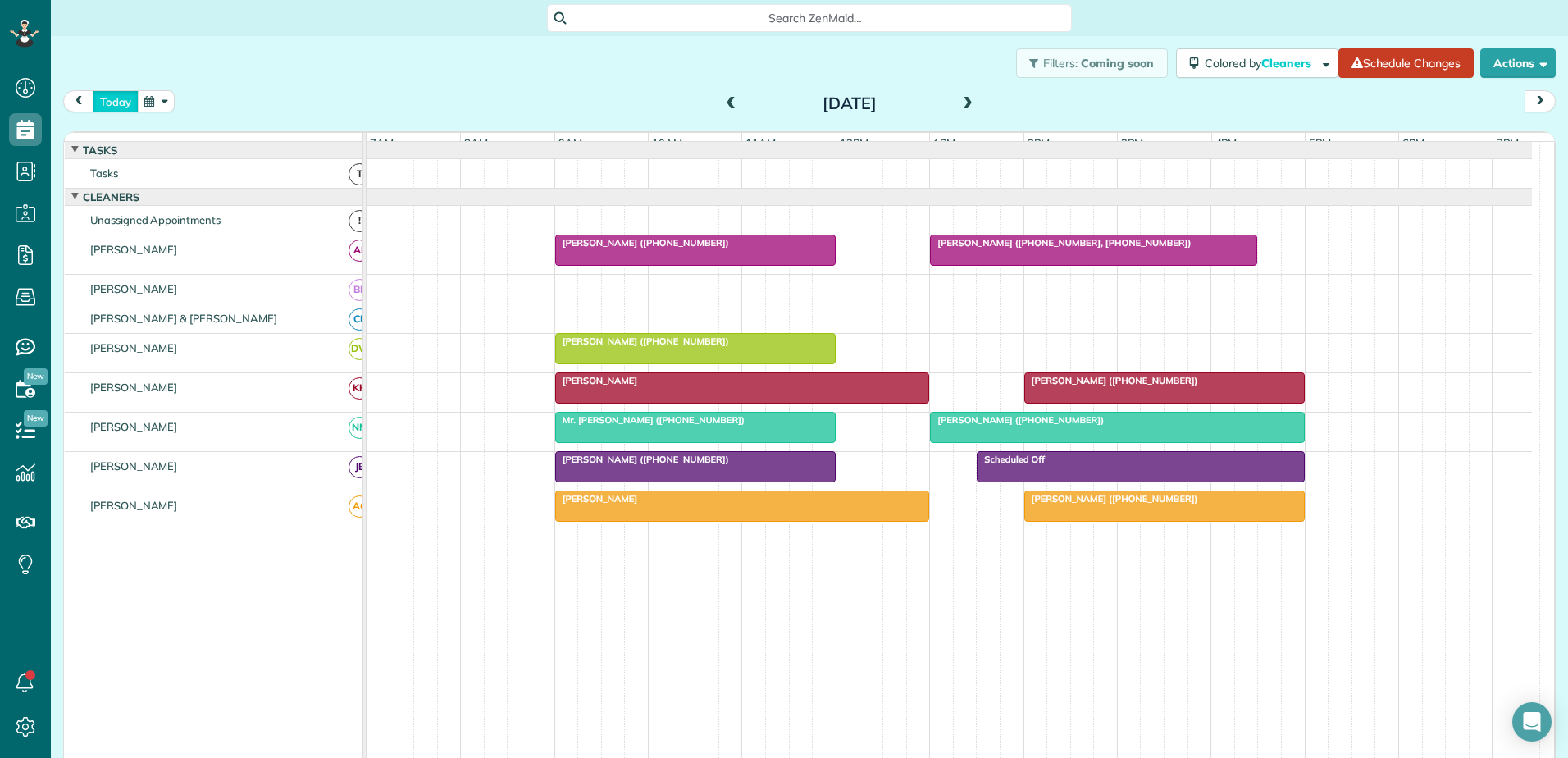
click at [119, 98] on button "today" at bounding box center [115, 101] width 46 height 22
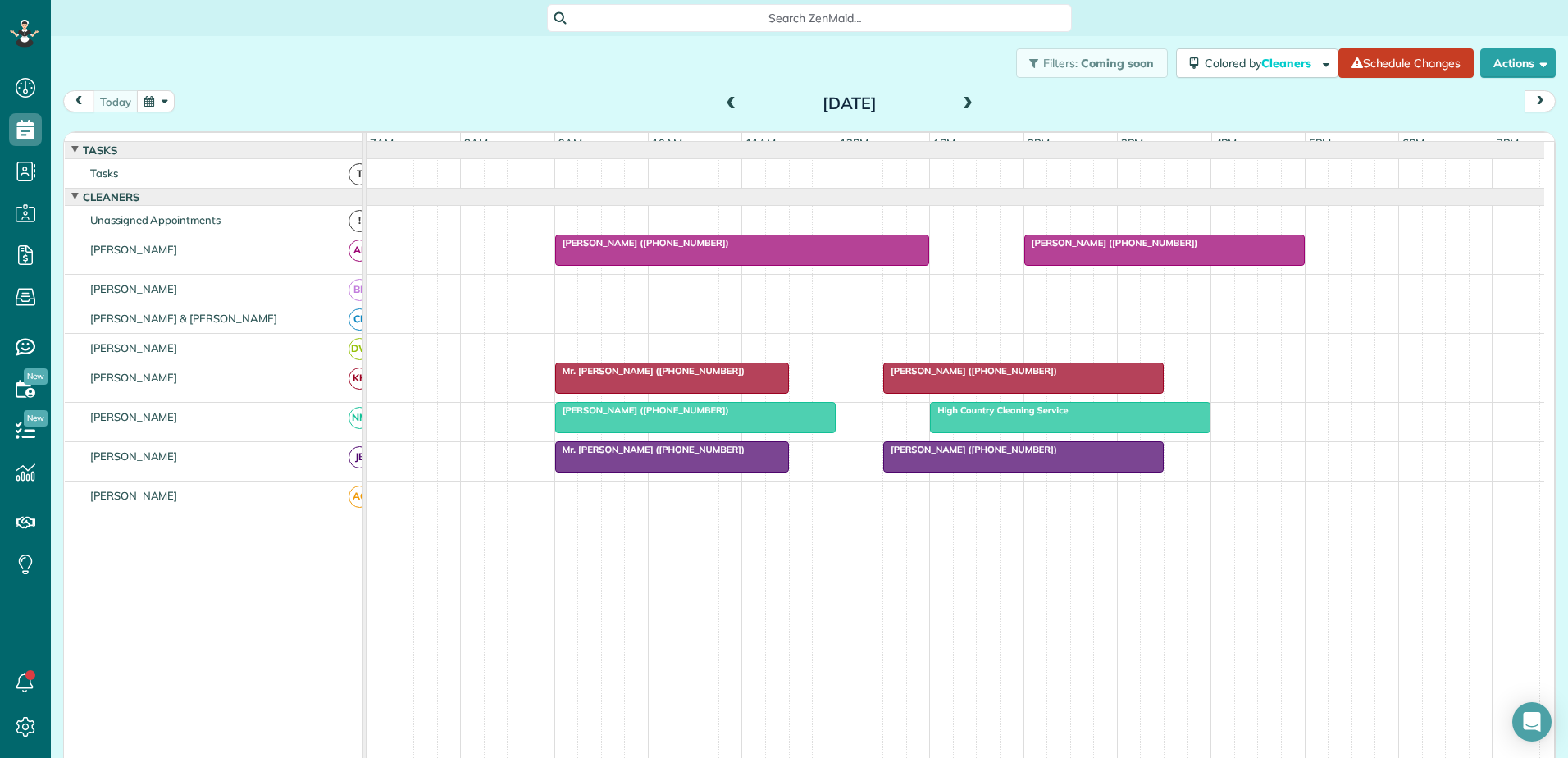
click at [991, 455] on span "[PERSON_NAME] ([PHONE_NUMBER])" at bounding box center [970, 449] width 176 height 12
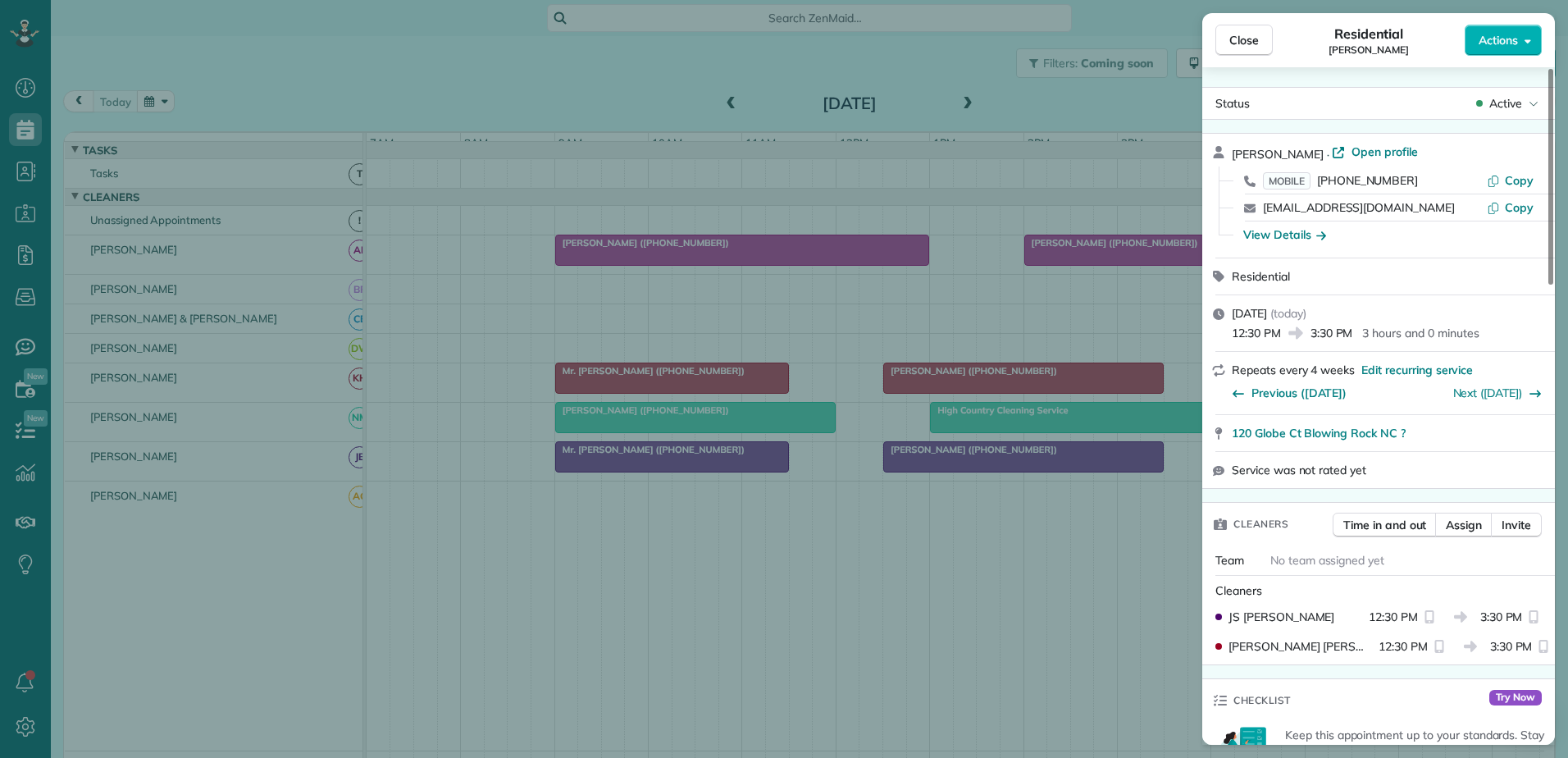
click at [726, 107] on div "Close Residential Pam Vinson Actions Status Active Pam Vinson · Open profile MO…" at bounding box center [784, 379] width 1568 height 758
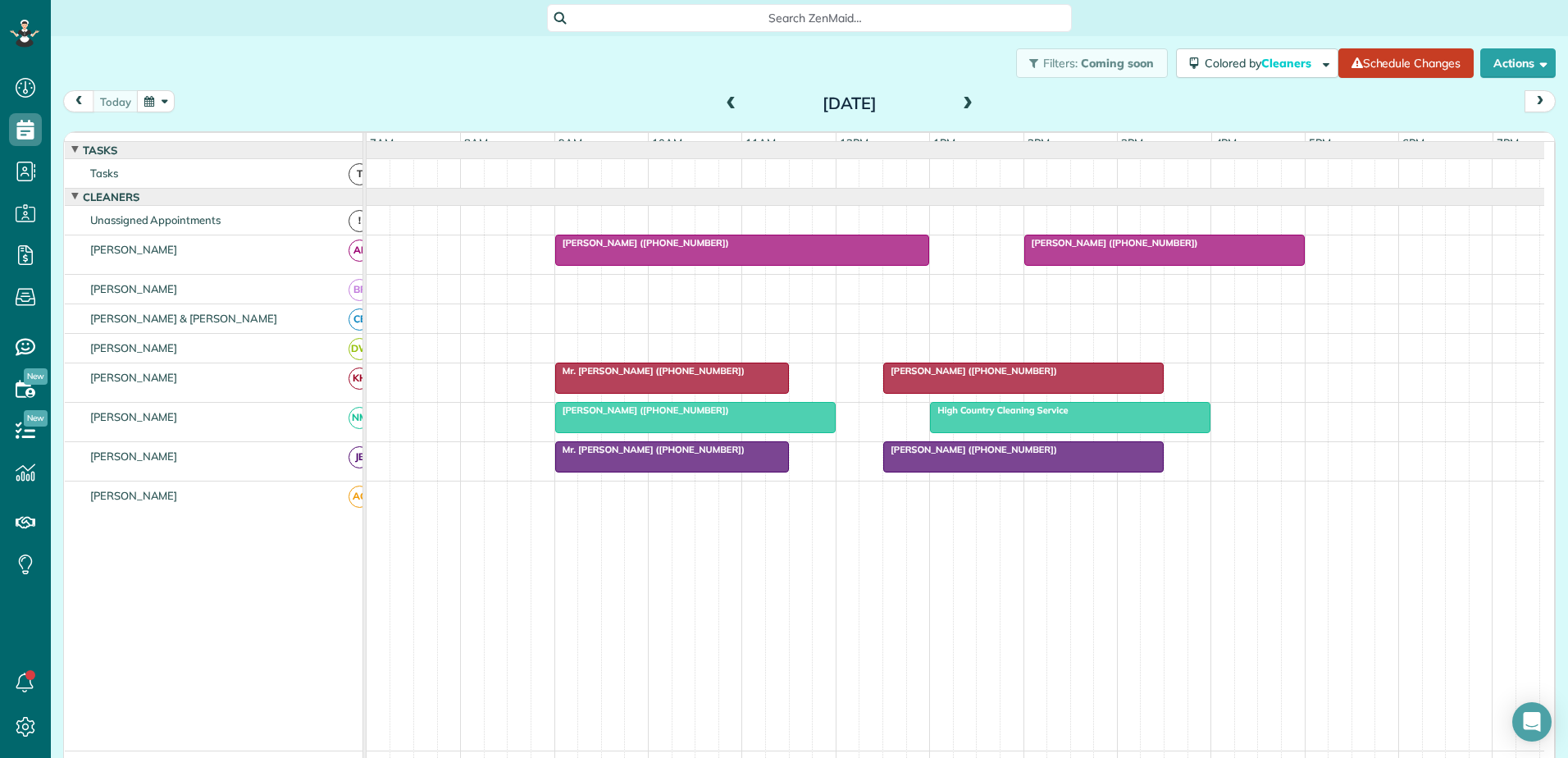
click at [726, 106] on div "Close Residential Pam Vinson Actions Status Active Pam Vinson · Open profile MO…" at bounding box center [784, 379] width 1568 height 758
click at [726, 106] on span at bounding box center [731, 104] width 18 height 15
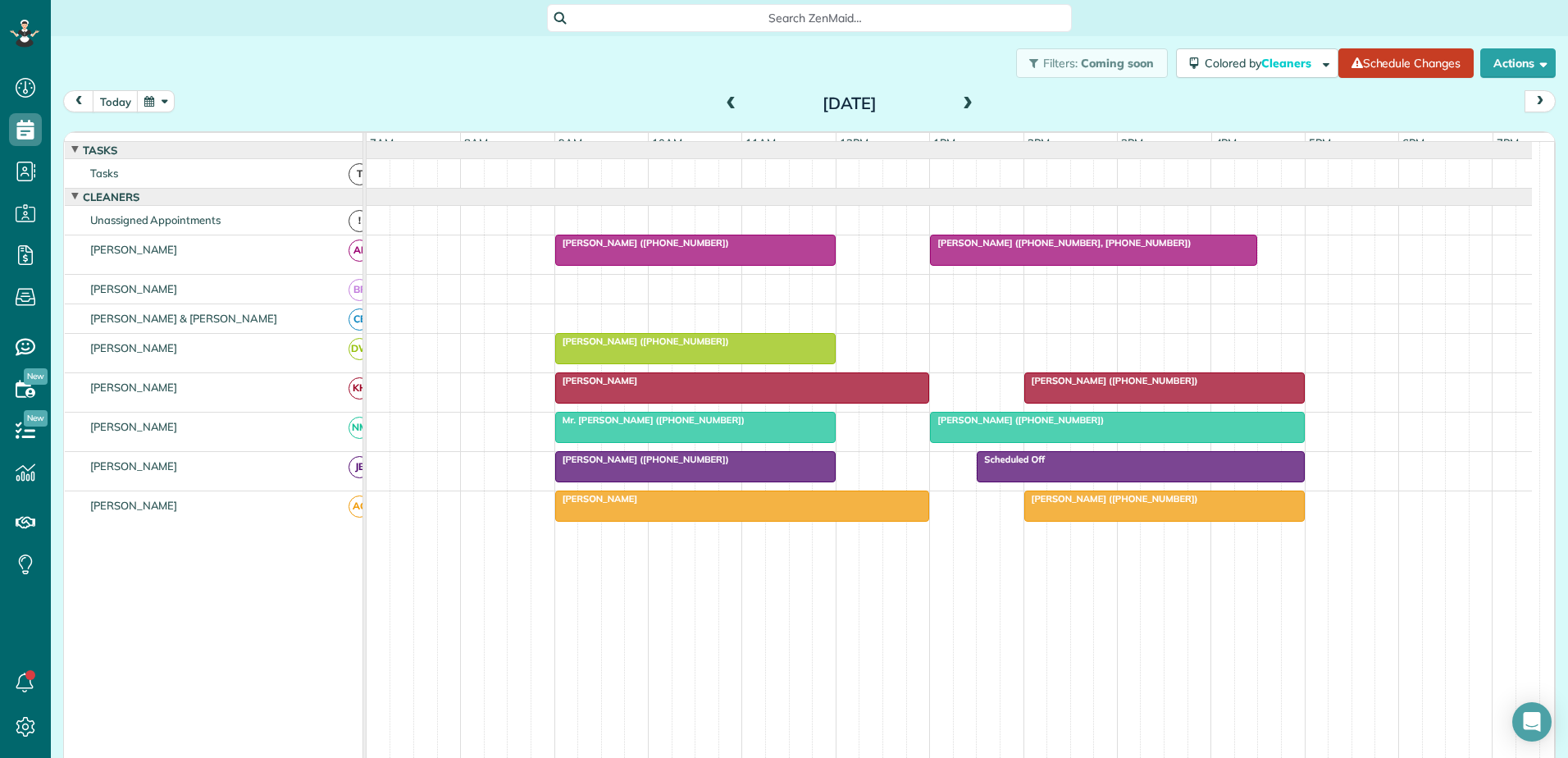
click at [1091, 517] on div at bounding box center [1164, 506] width 279 height 30
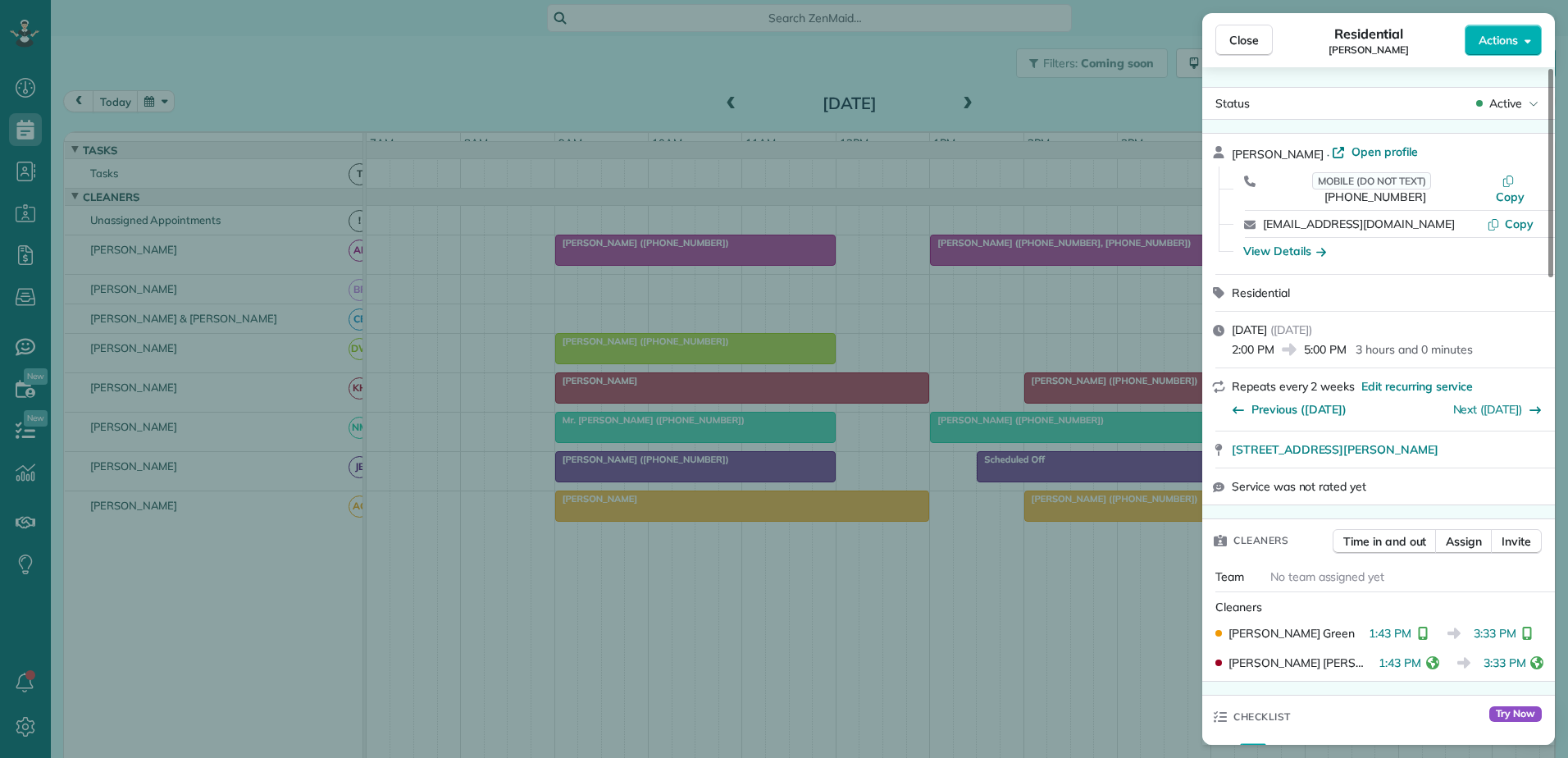
click at [824, 515] on div "Close Residential Liz Crawford Actions Status Active Liz Crawford · Open profil…" at bounding box center [784, 379] width 1568 height 758
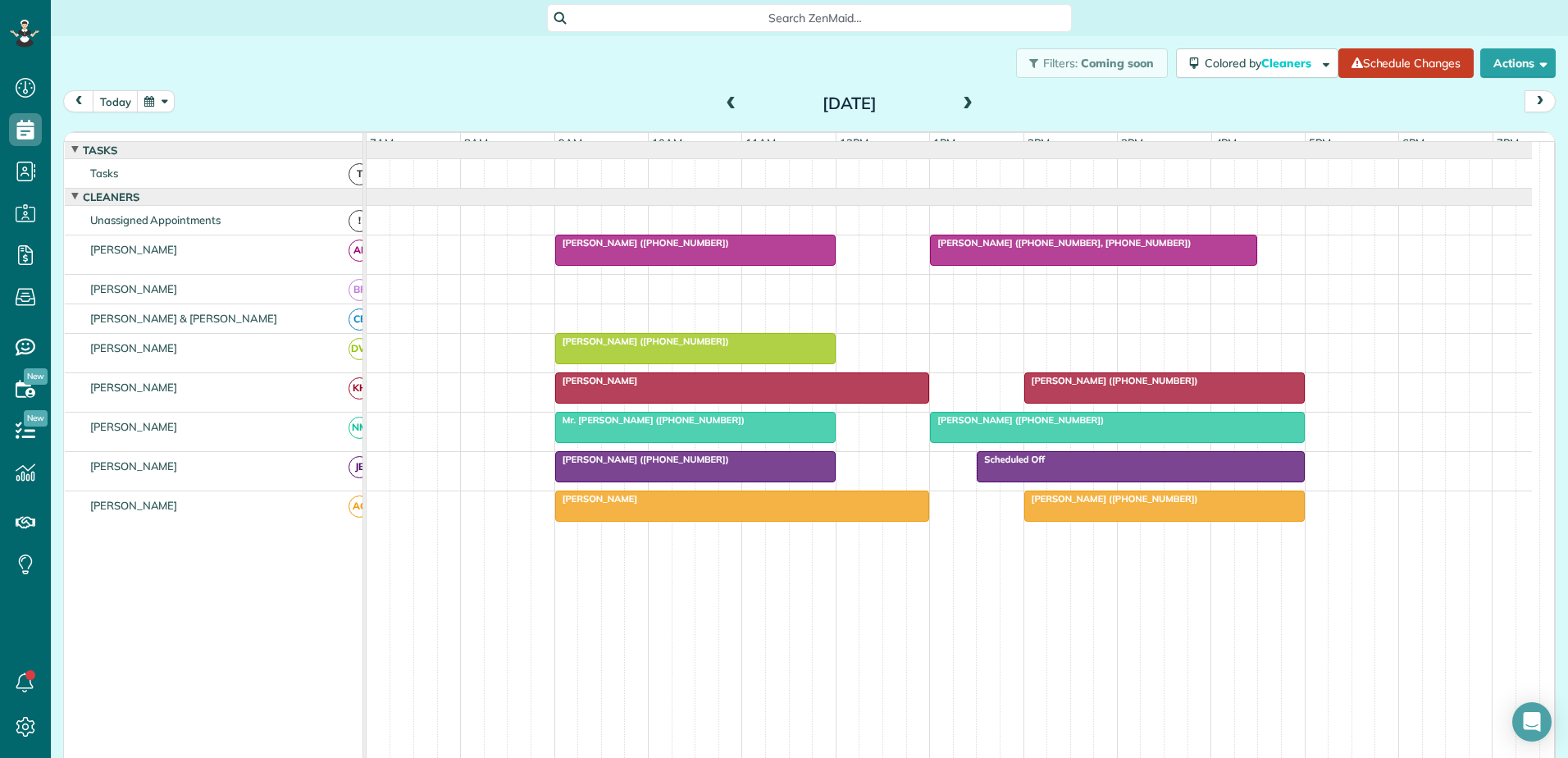
click at [824, 504] on div "Daniel Rogers" at bounding box center [742, 498] width 365 height 12
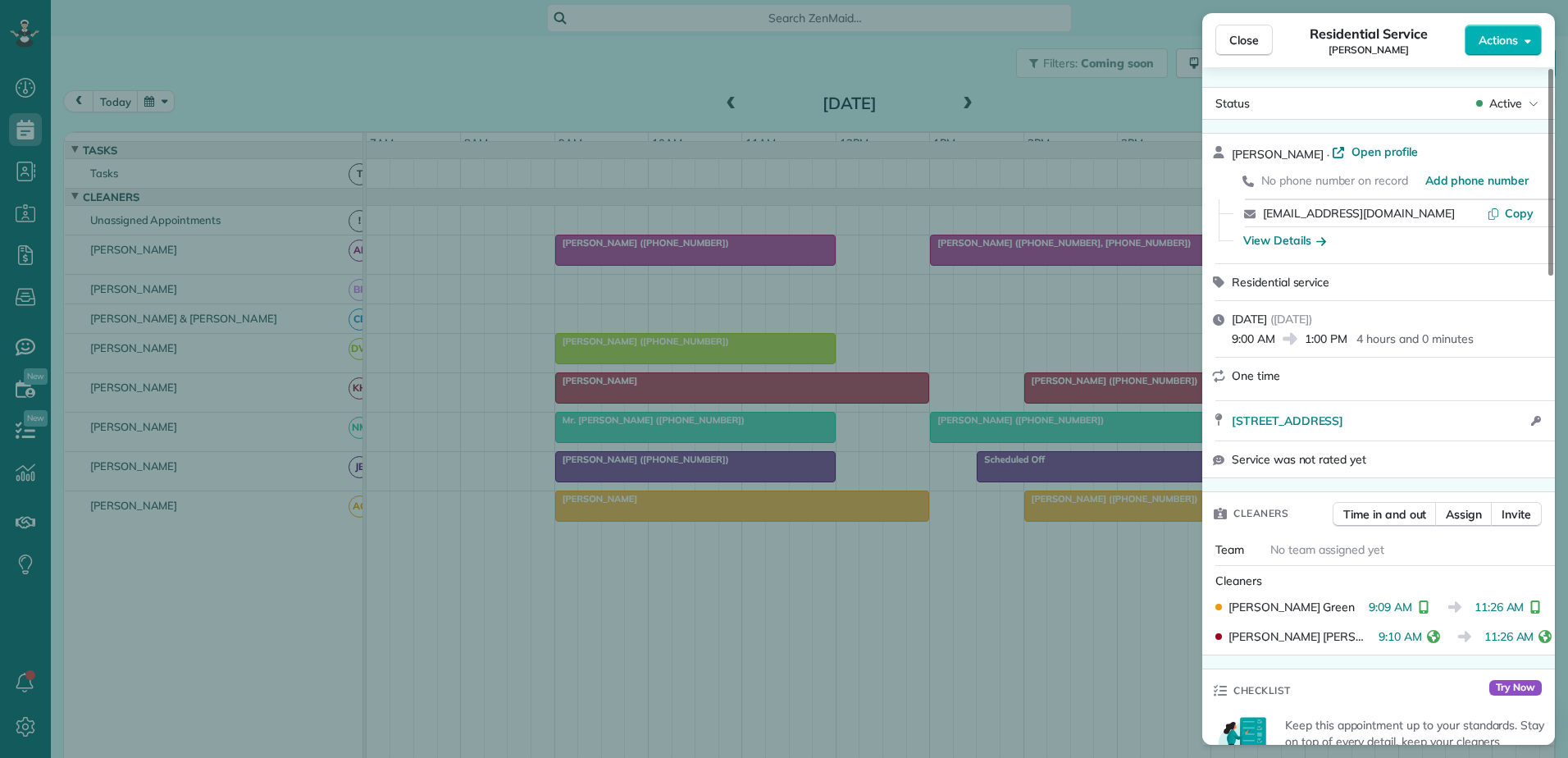
click at [816, 521] on div "Close Residential Service Daniel Rogers Actions Status Active Daniel Rogers · O…" at bounding box center [784, 379] width 1568 height 758
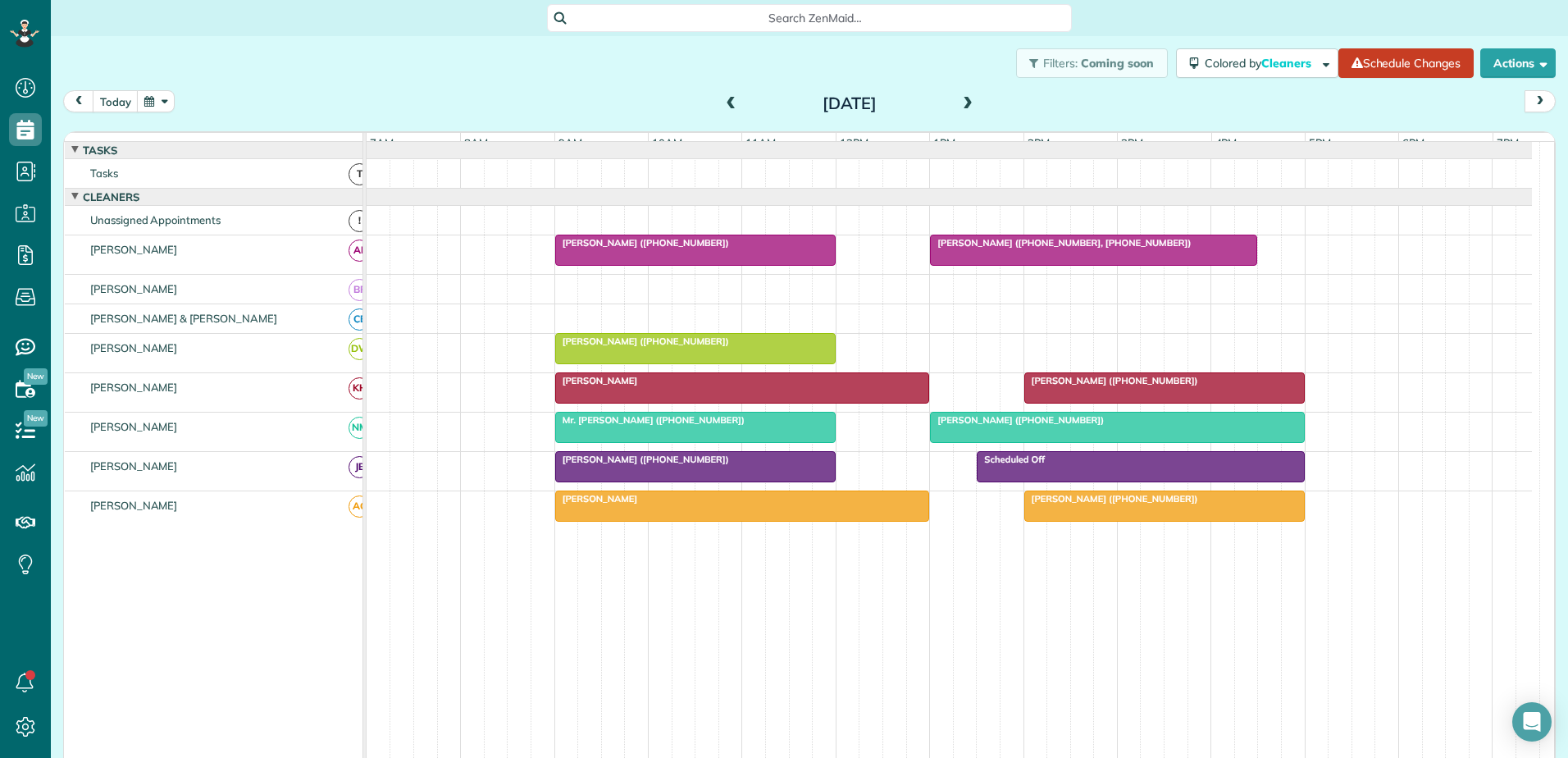
click at [816, 521] on div at bounding box center [743, 506] width 373 height 30
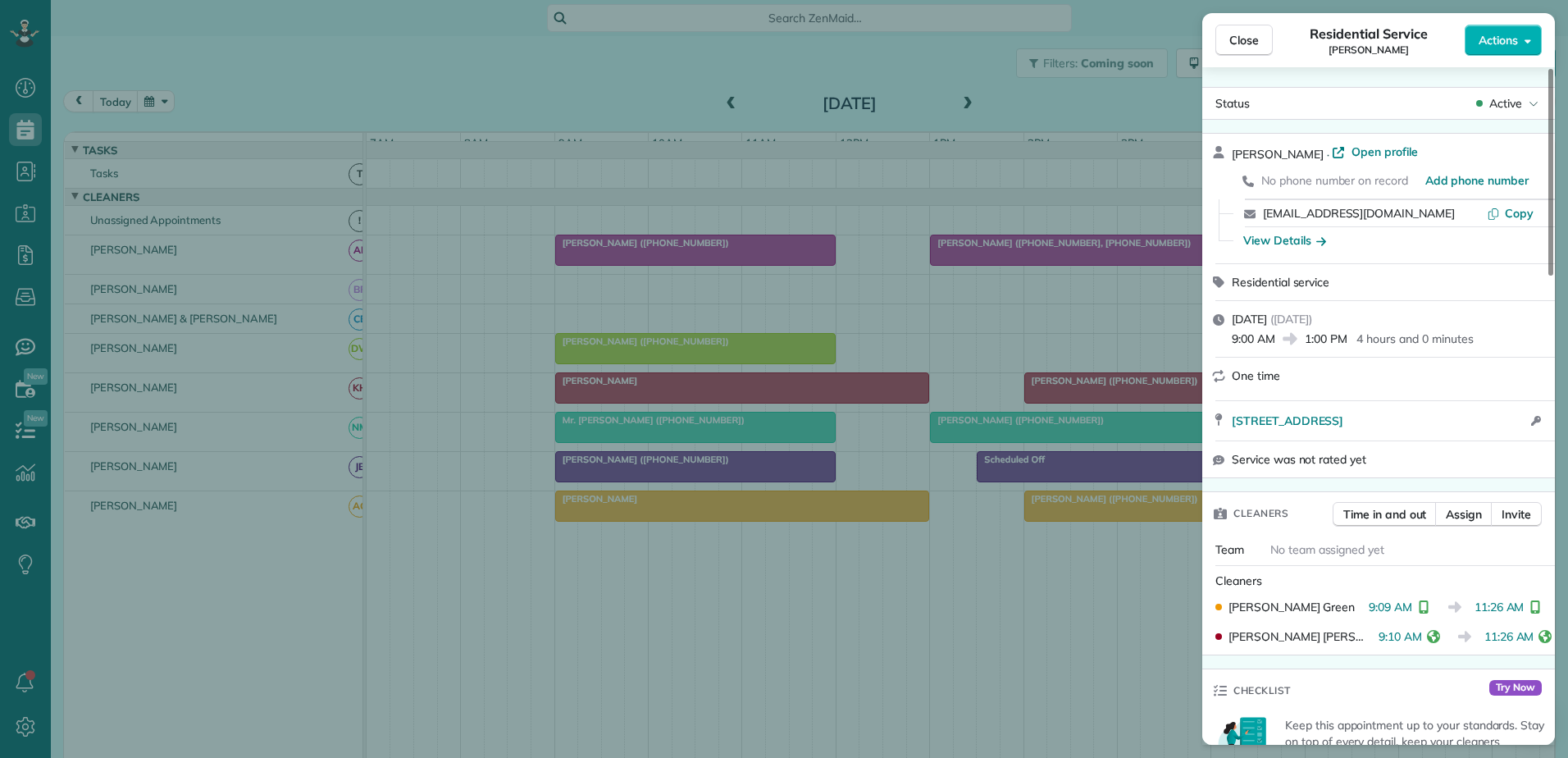
click at [1057, 517] on div "Close Residential Service Daniel Rogers Actions Status Active Daniel Rogers · O…" at bounding box center [784, 379] width 1568 height 758
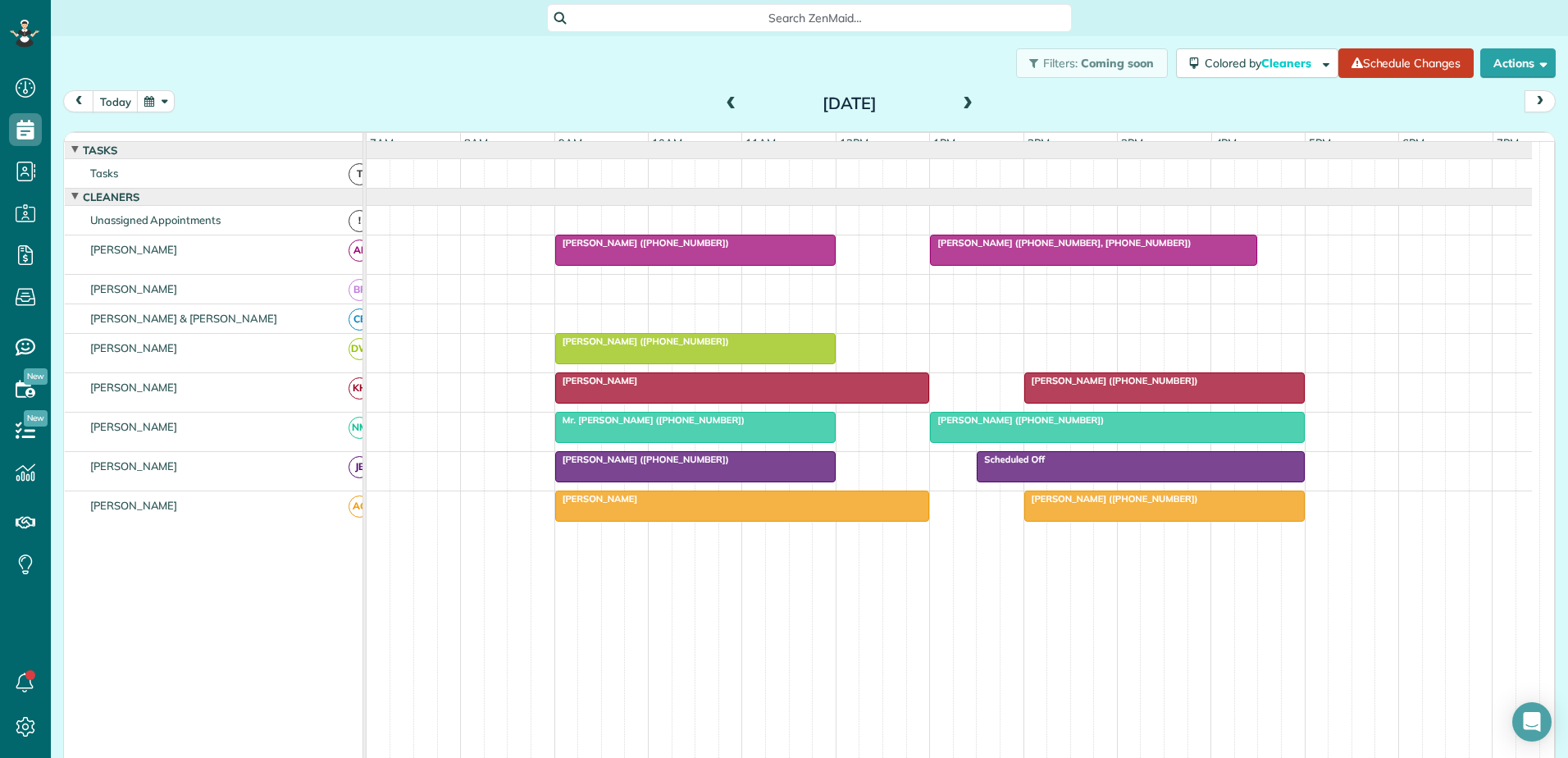
click at [879, 518] on div at bounding box center [743, 506] width 373 height 30
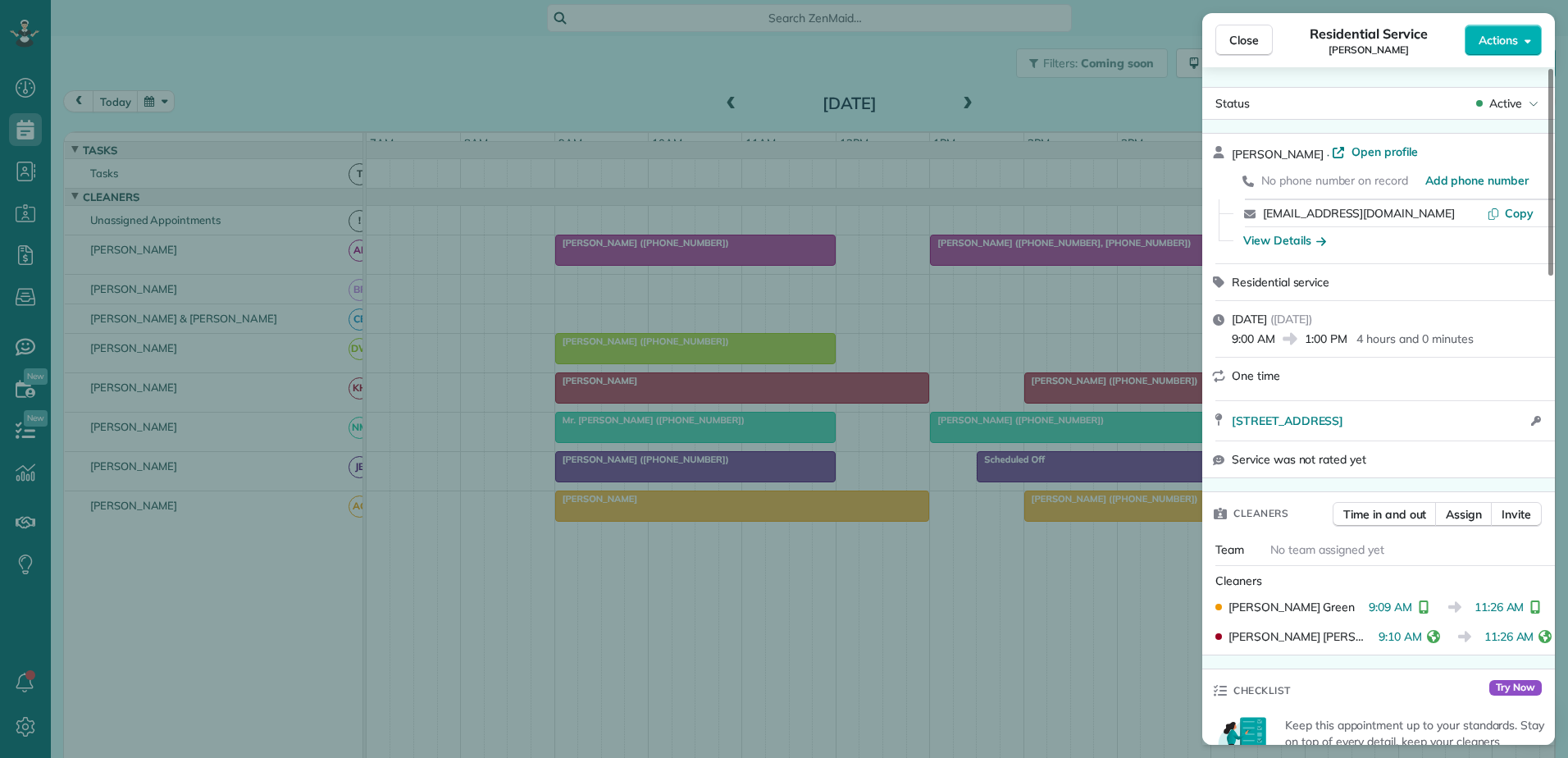
click at [954, 672] on div "Close Residential Service Daniel Rogers Actions Status Active Daniel Rogers · O…" at bounding box center [784, 379] width 1568 height 758
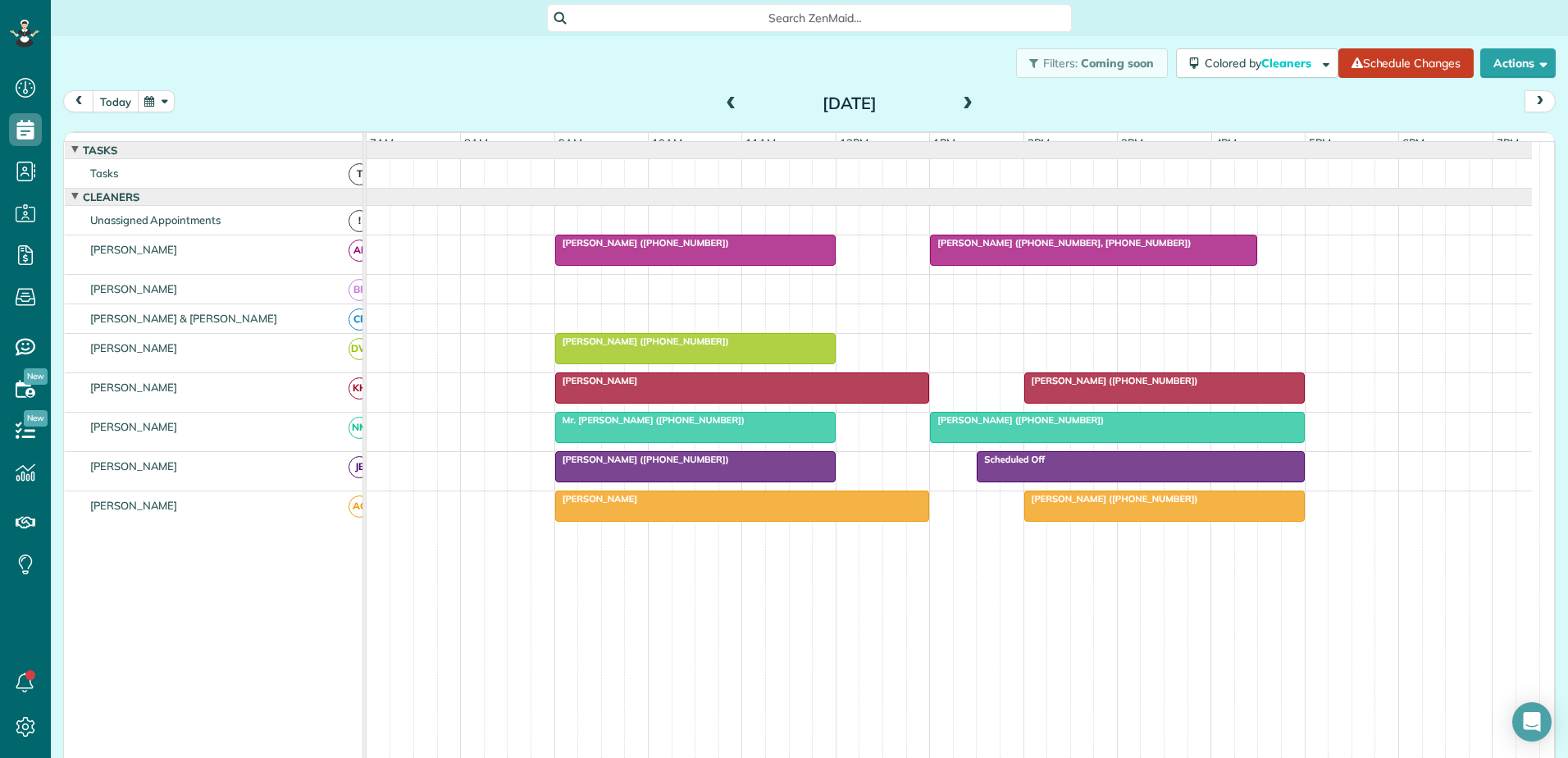
click at [111, 110] on button "today" at bounding box center [115, 101] width 46 height 22
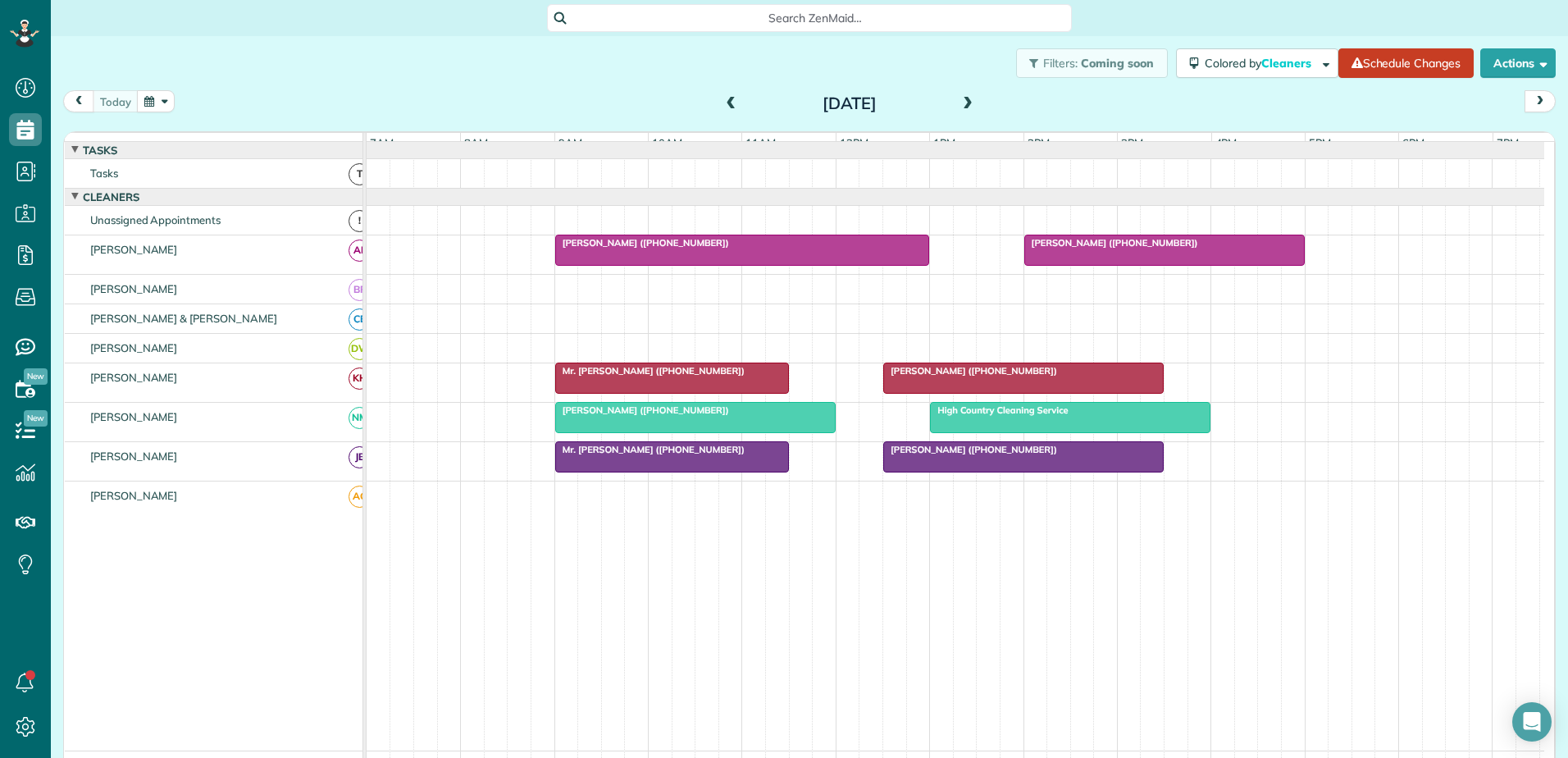
click at [1078, 249] on span "[PERSON_NAME] ([PHONE_NUMBER])" at bounding box center [1111, 243] width 176 height 12
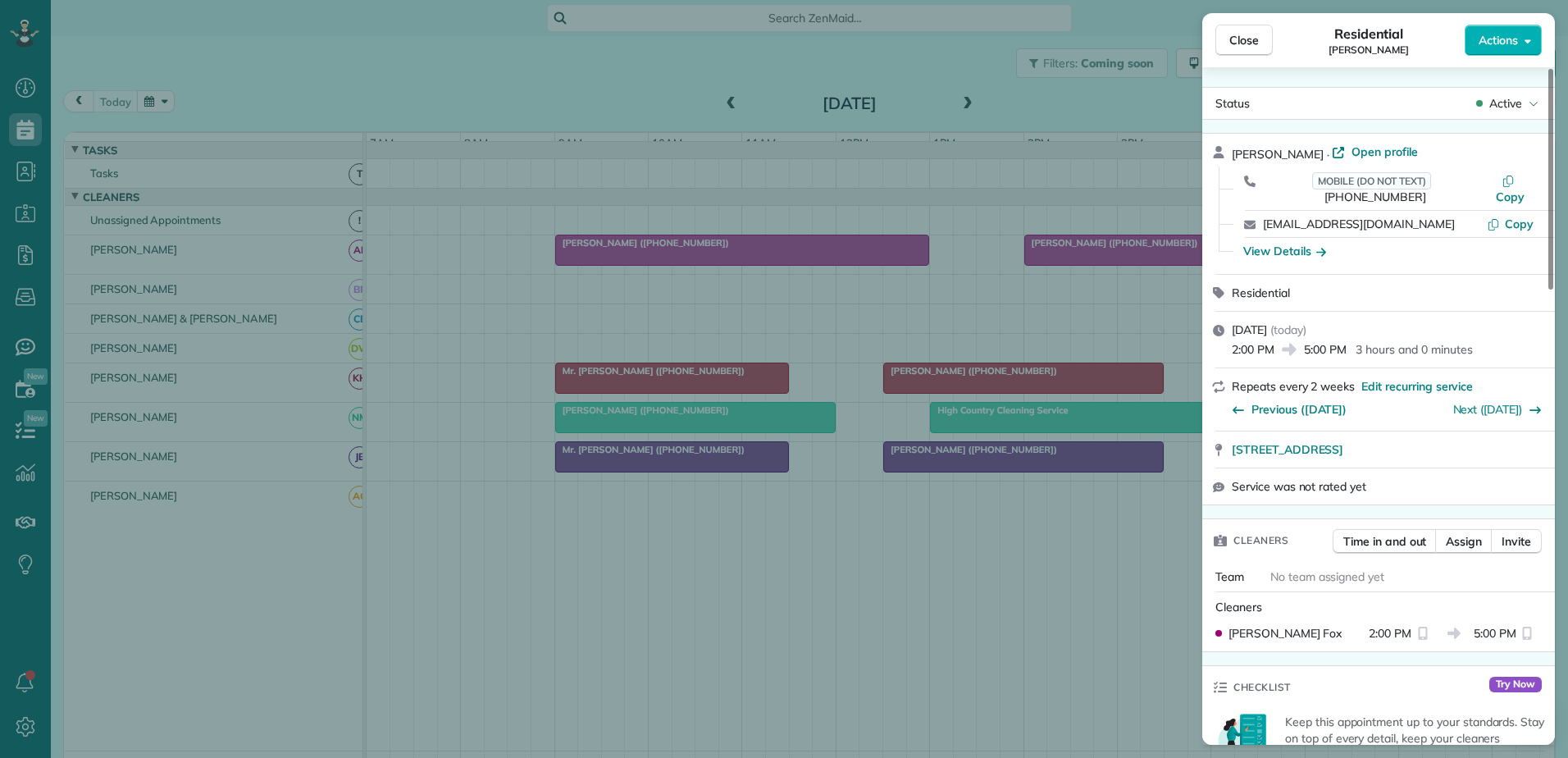
click at [1077, 257] on div "Close Residential Bobby Sisk Actions Status Active Bobby Sisk · Open profile MO…" at bounding box center [784, 379] width 1568 height 758
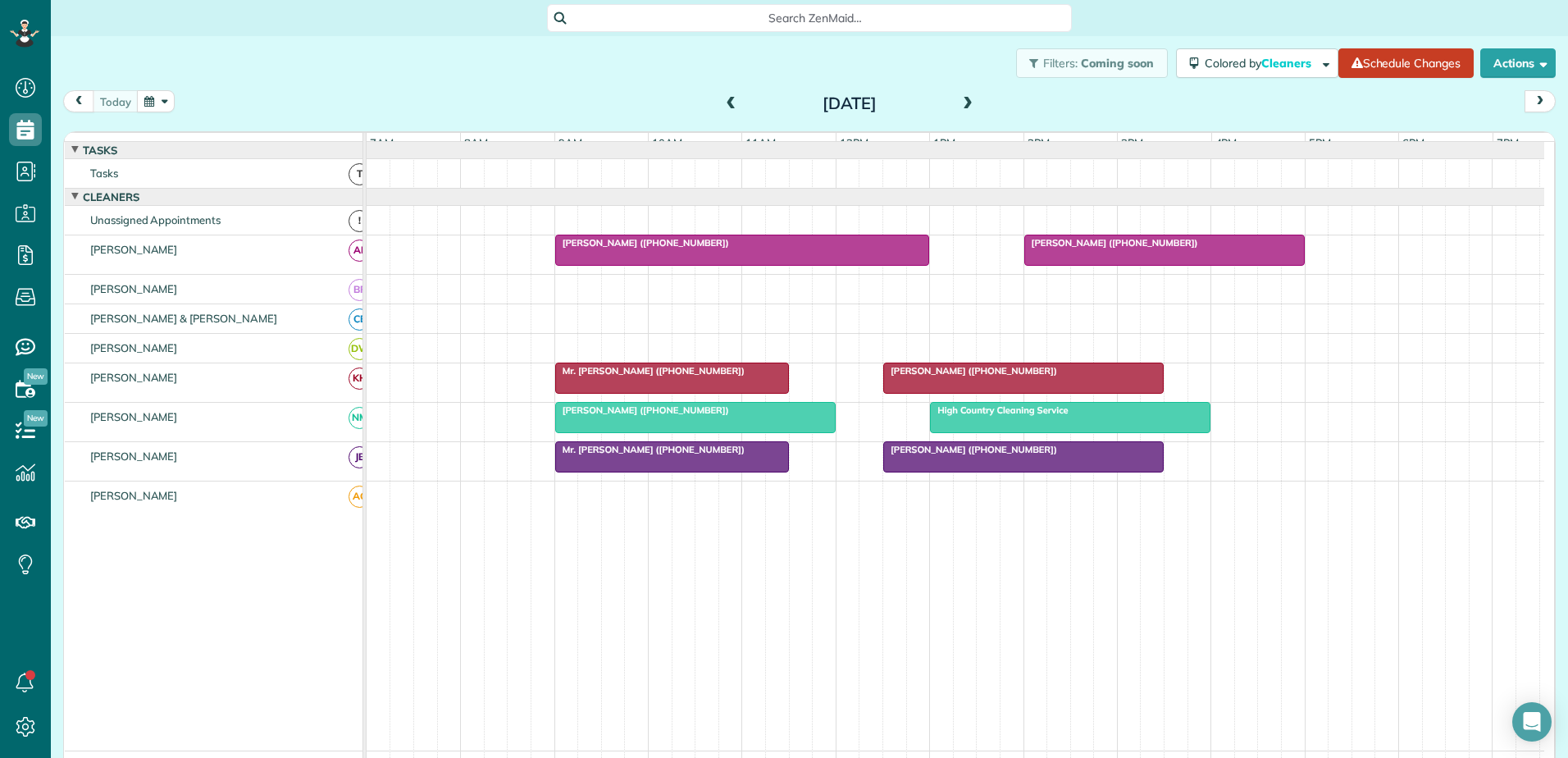
click at [920, 469] on div at bounding box center [1023, 457] width 279 height 30
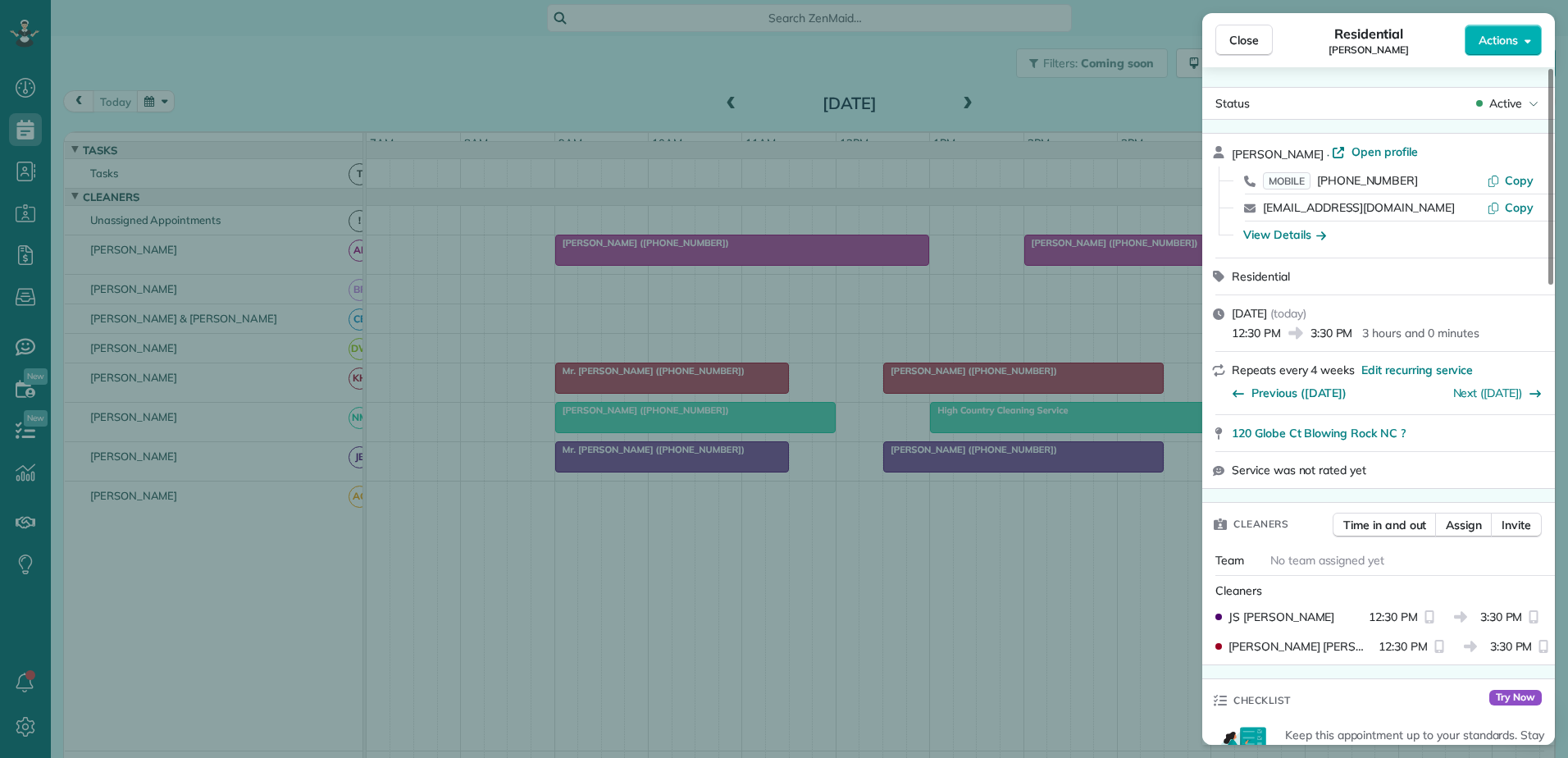
click at [1012, 466] on div "Close Residential Pam Vinson Actions Status Active Pam Vinson · Open profile MO…" at bounding box center [784, 379] width 1568 height 758
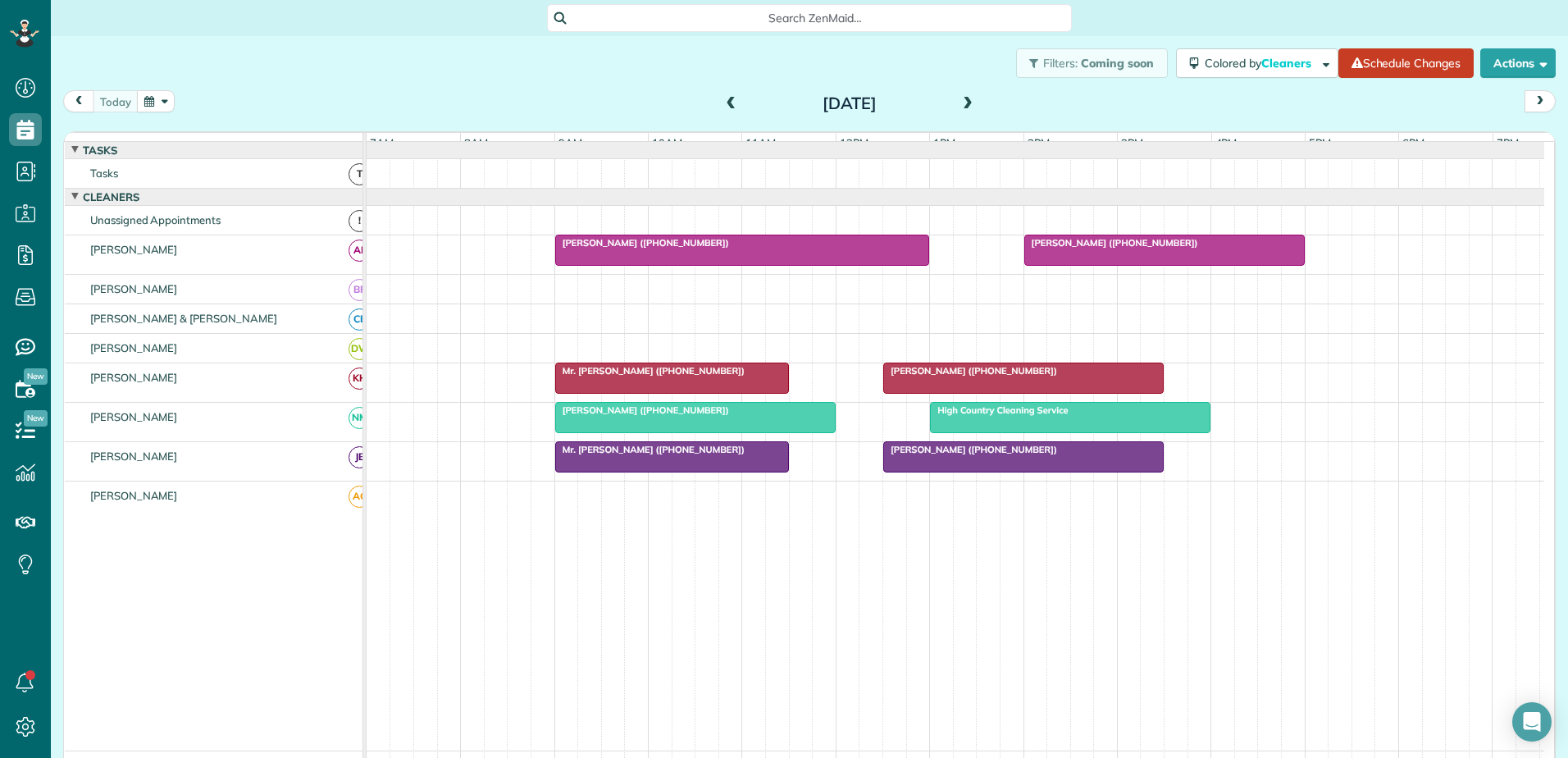
click at [964, 98] on span at bounding box center [968, 104] width 18 height 15
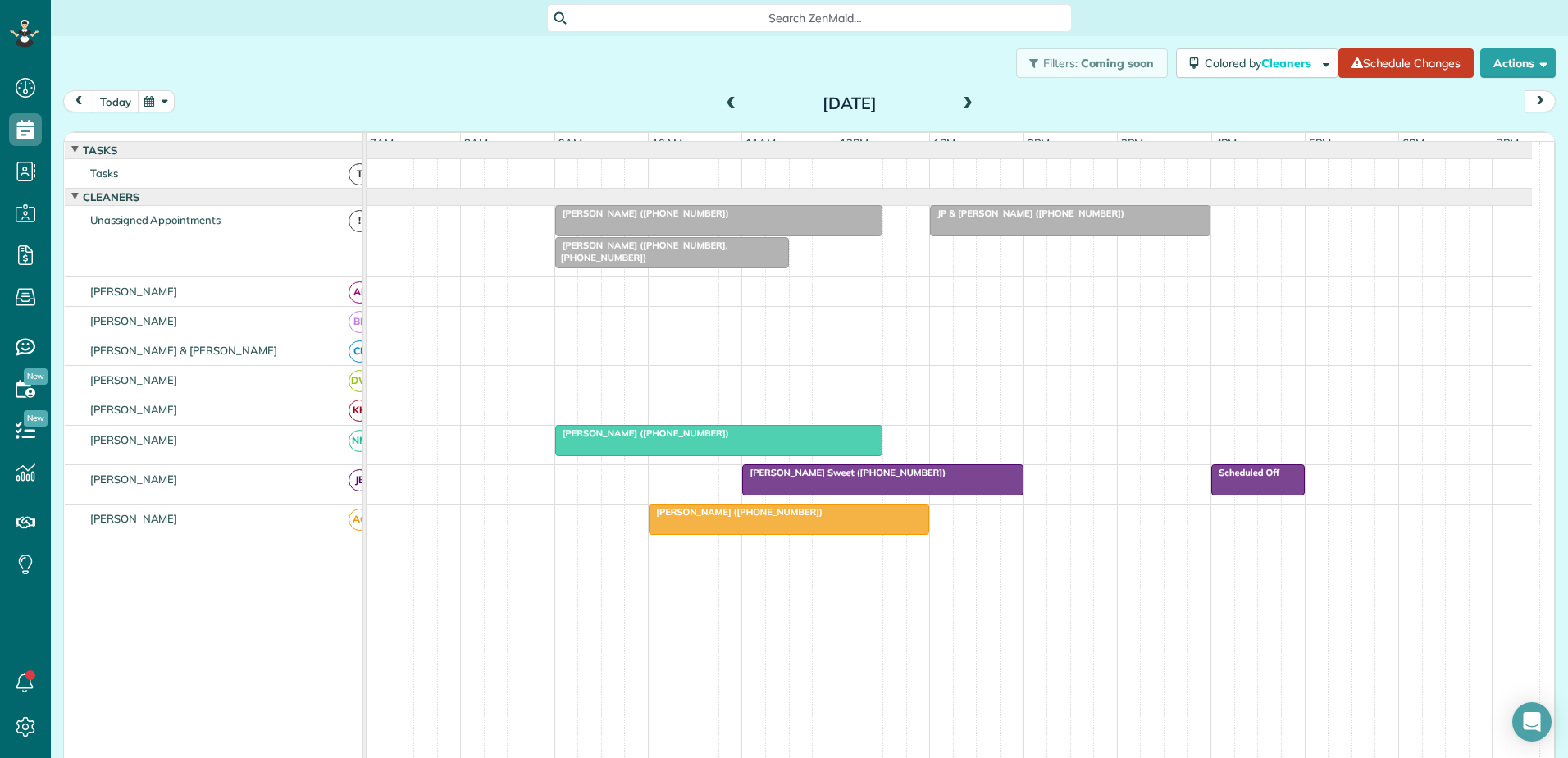
click at [108, 96] on button "today" at bounding box center [115, 101] width 46 height 22
